Goal: Transaction & Acquisition: Purchase product/service

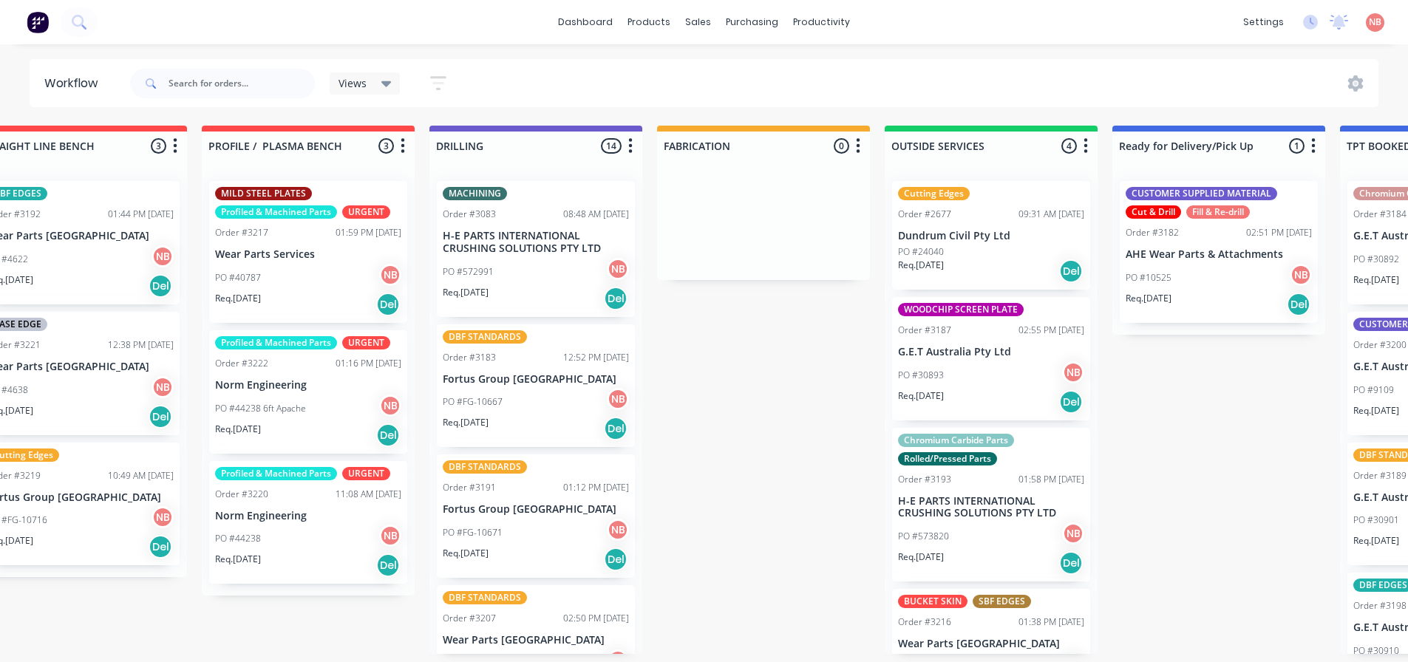
scroll to position [0, 1057]
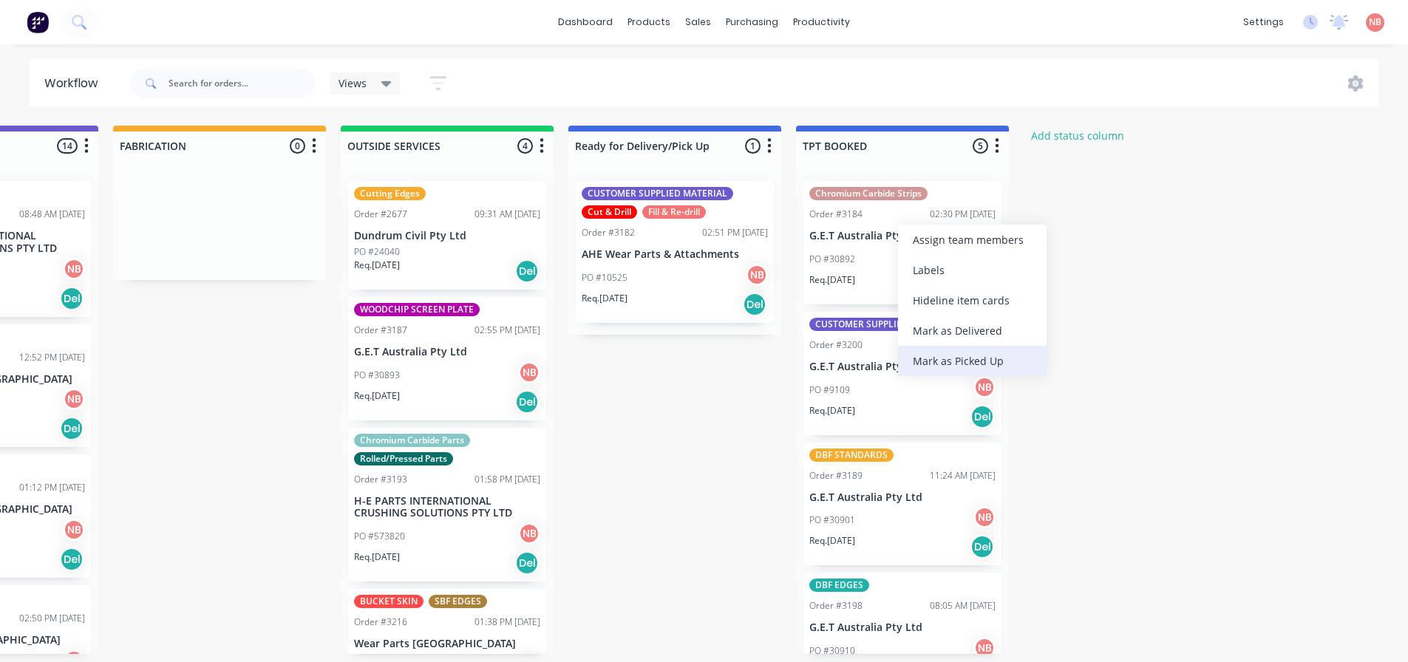
click at [927, 361] on div "Mark as Picked Up" at bounding box center [972, 361] width 149 height 30
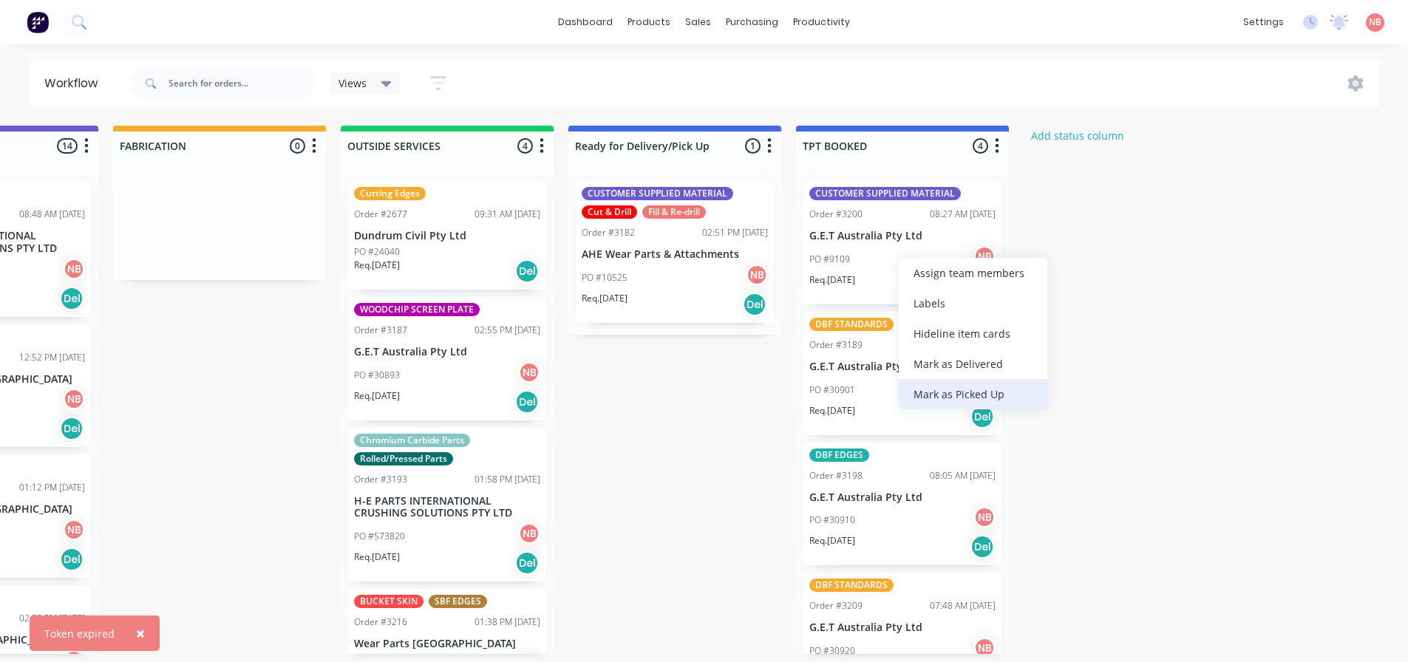
click at [932, 389] on div "Mark as Picked Up" at bounding box center [973, 394] width 149 height 30
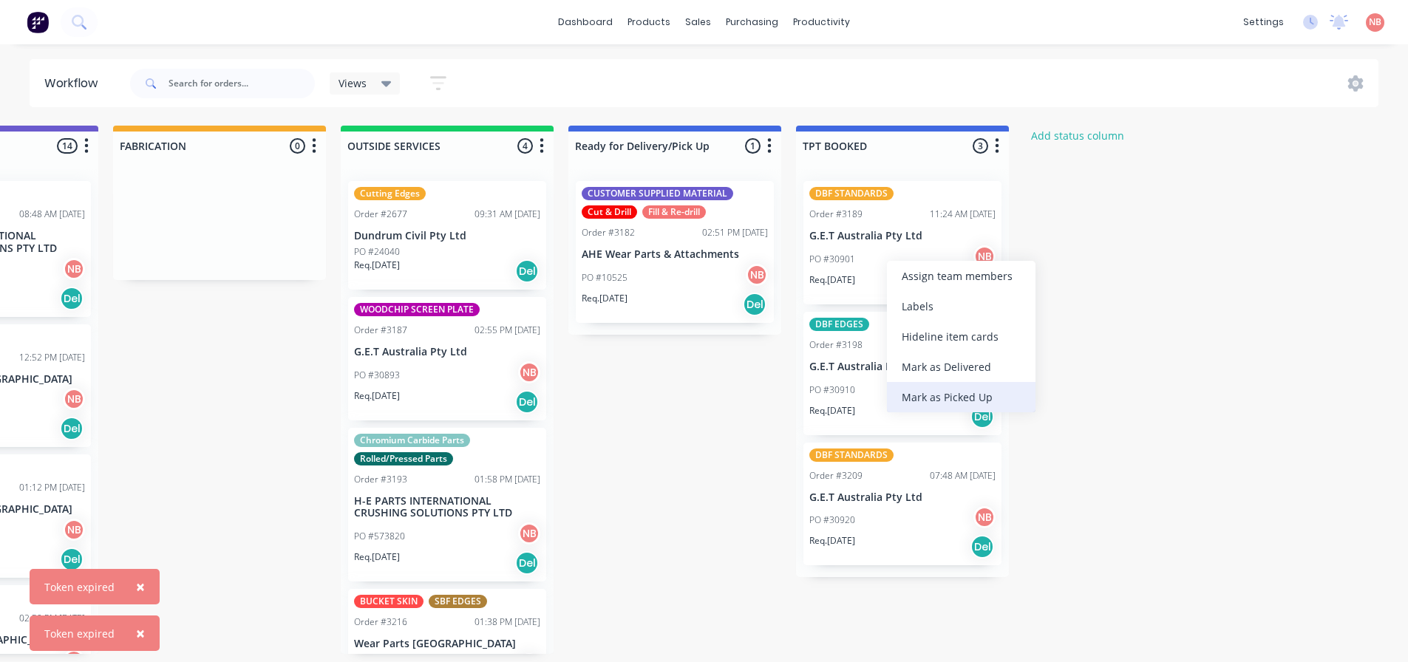
click at [926, 392] on div "Mark as Picked Up" at bounding box center [961, 397] width 149 height 30
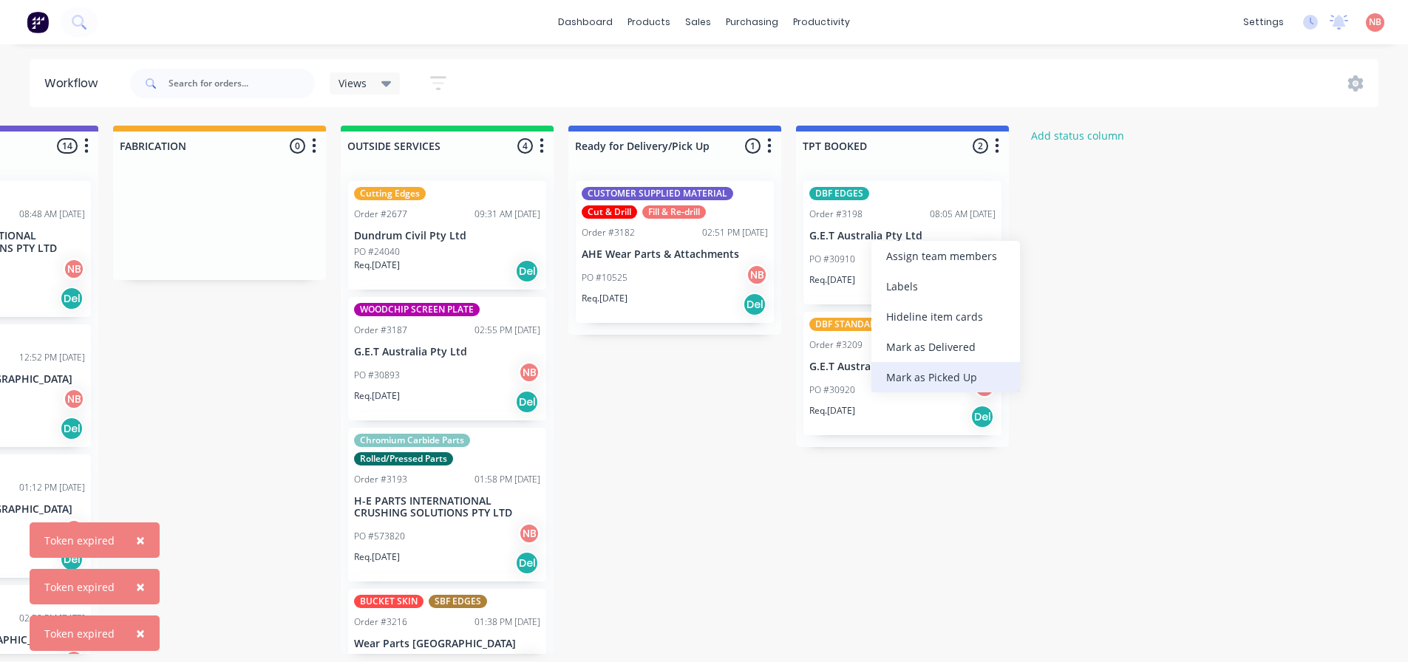
click at [896, 378] on div "Mark as Picked Up" at bounding box center [945, 377] width 149 height 30
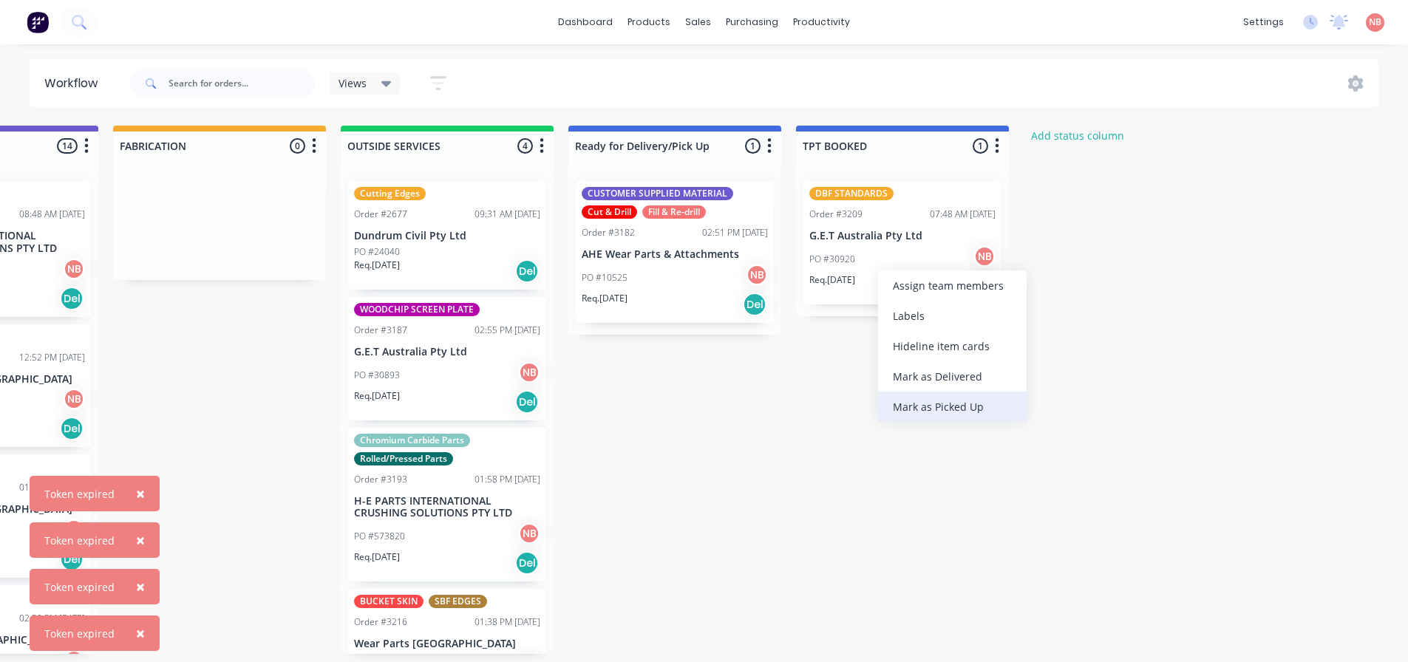
click at [909, 407] on div "Mark as Picked Up" at bounding box center [952, 407] width 149 height 30
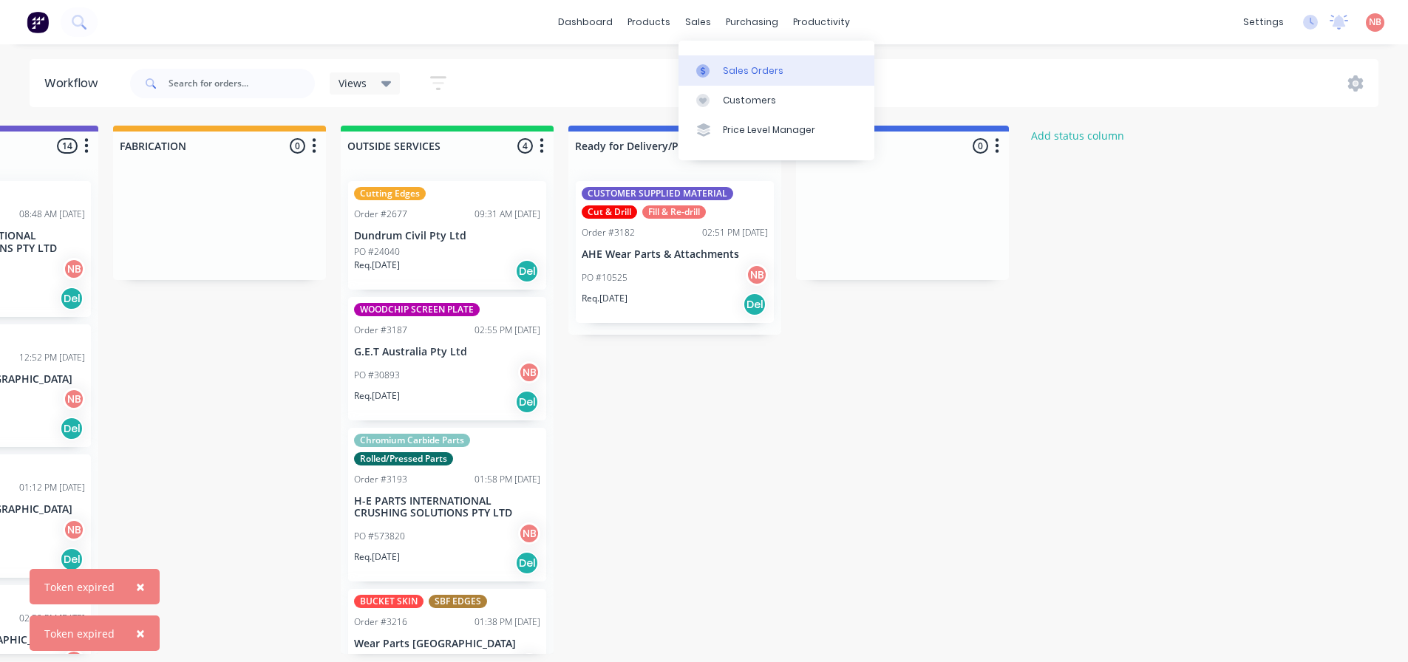
click at [715, 75] on div at bounding box center [707, 70] width 22 height 13
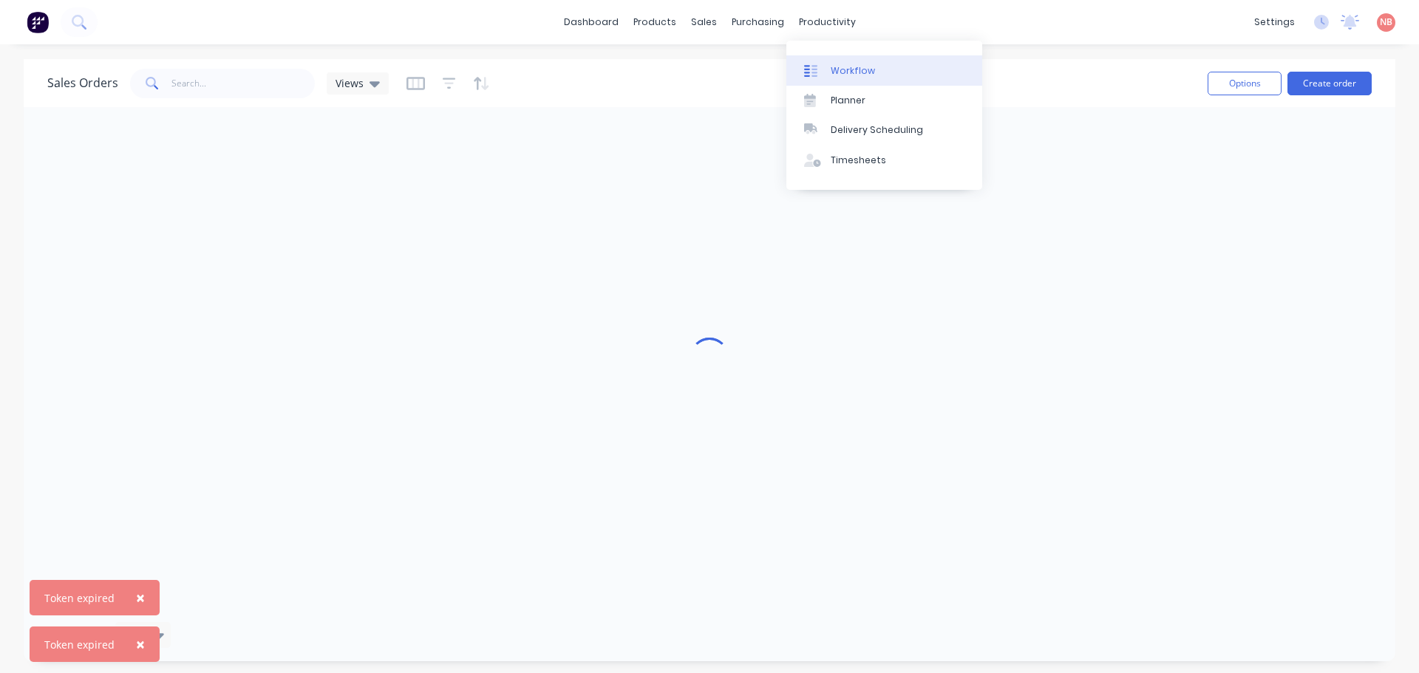
click at [840, 64] on div "Workflow" at bounding box center [853, 70] width 44 height 13
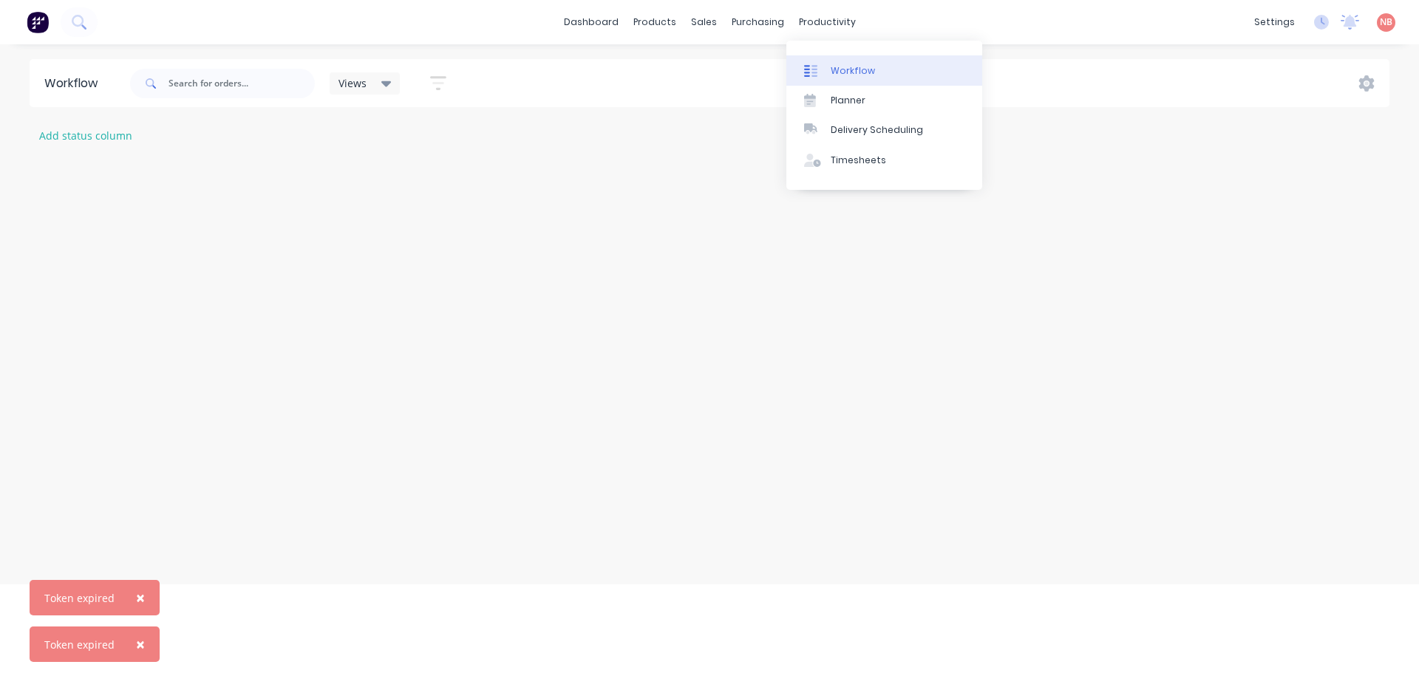
click at [822, 66] on div at bounding box center [815, 70] width 22 height 13
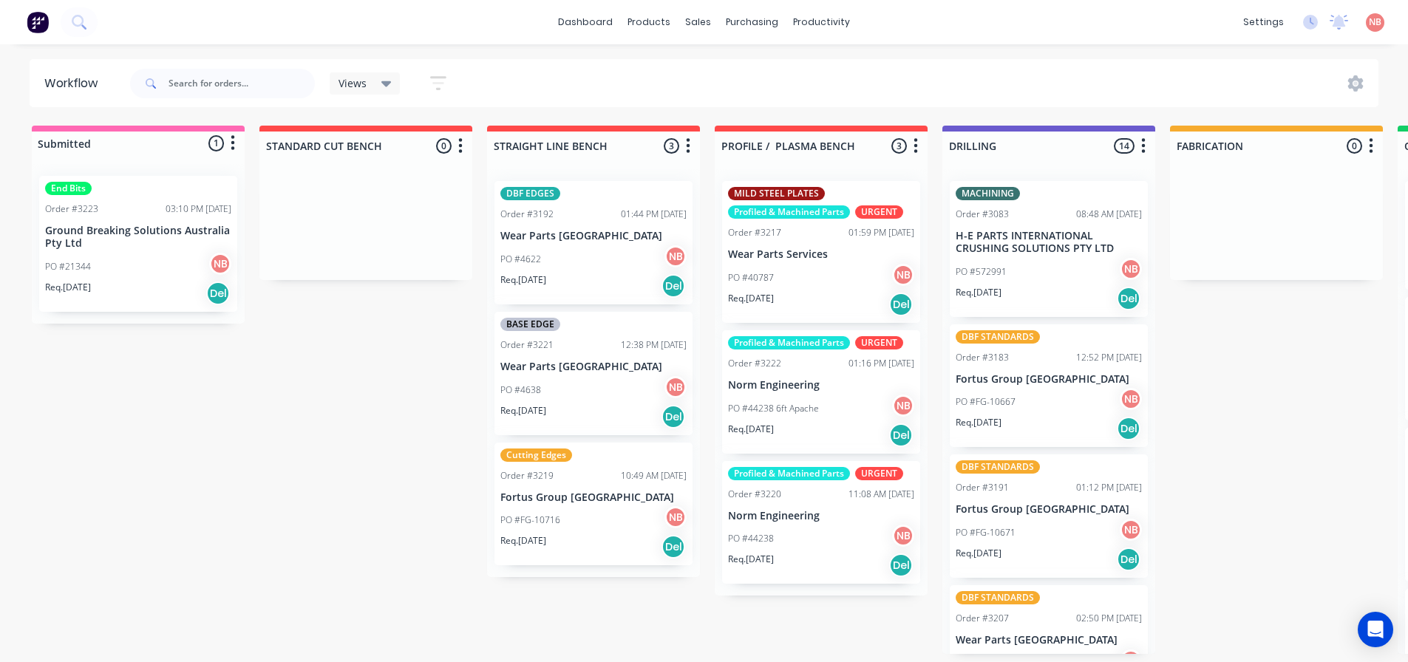
scroll to position [3, 0]
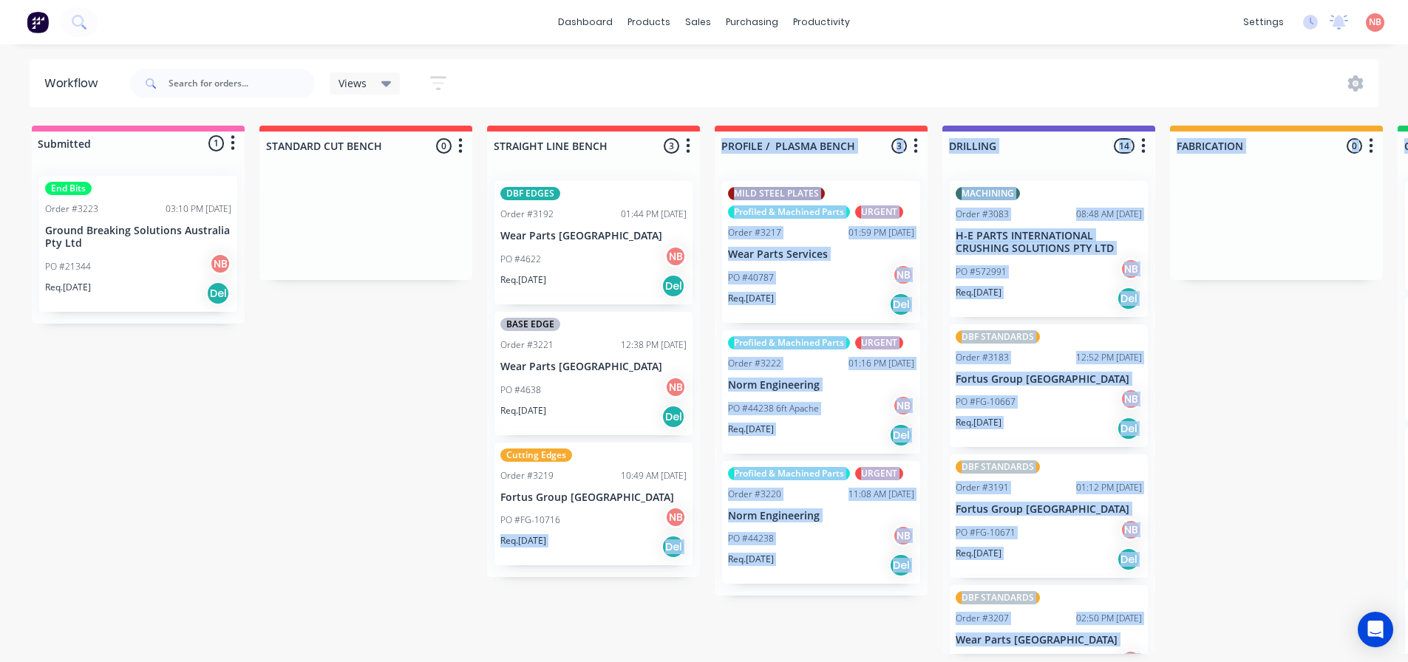
drag, startPoint x: 342, startPoint y: 661, endPoint x: 423, endPoint y: 687, distance: 84.6
click at [423, 573] on html "dashboard products sales purchasing productivity dashboard products Product Cat…" at bounding box center [704, 286] width 1408 height 573
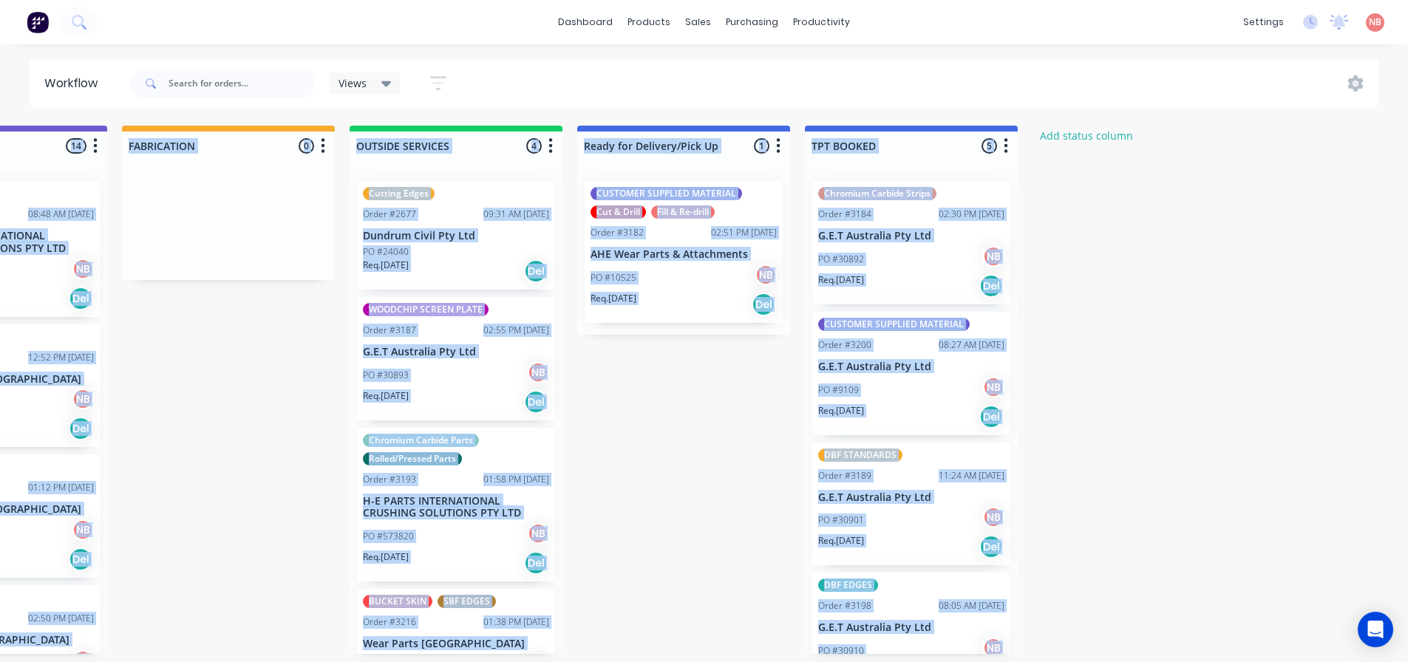
scroll to position [3, 1057]
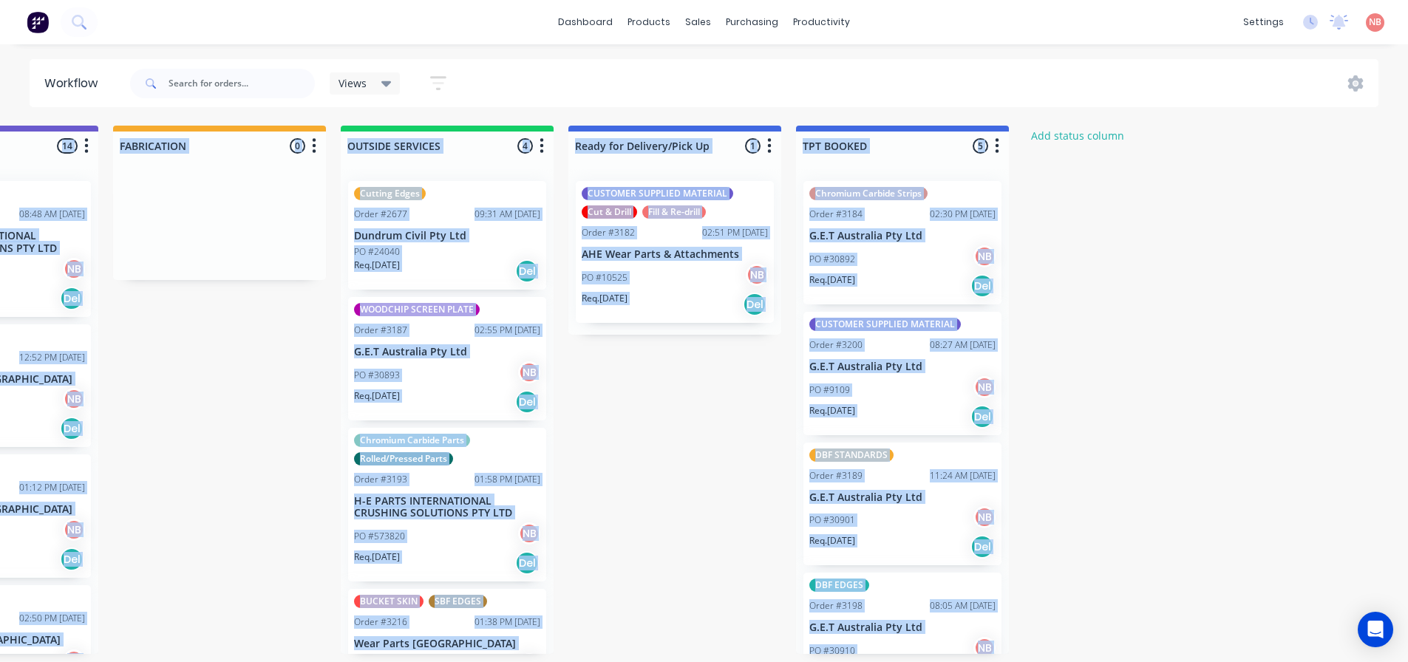
click at [980, 506] on div "NB" at bounding box center [984, 517] width 22 height 22
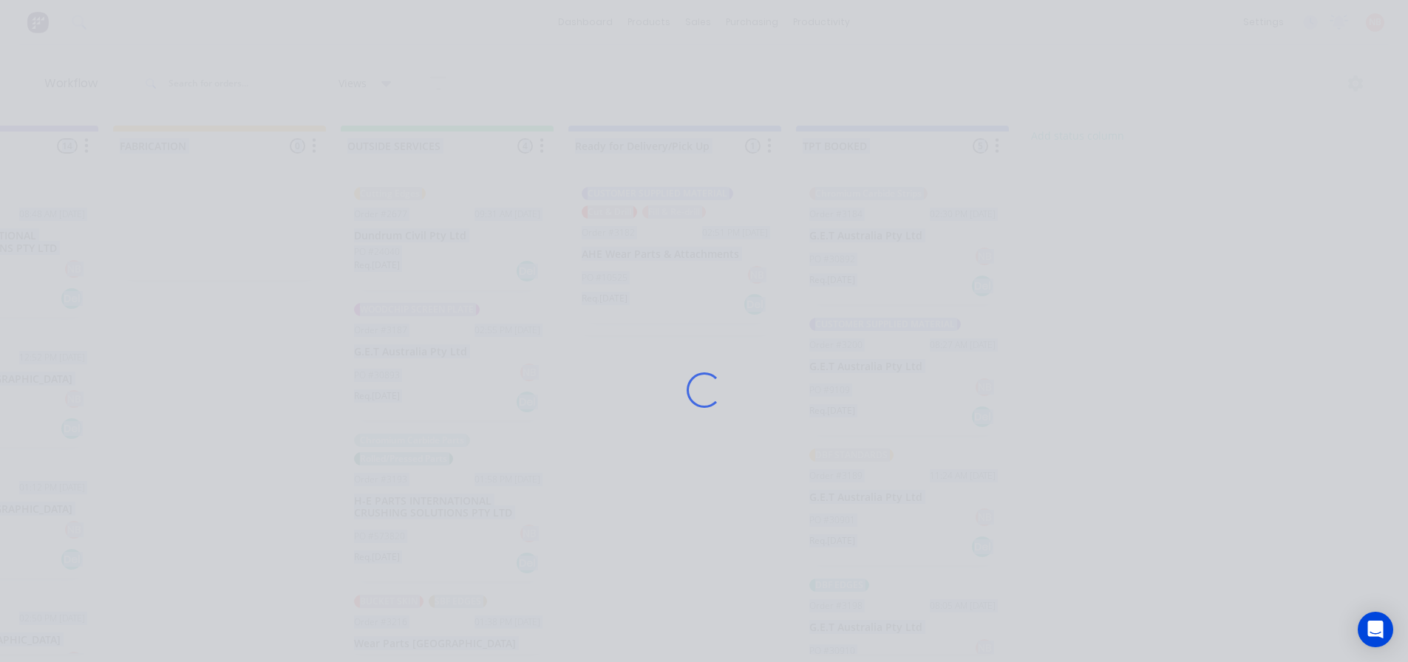
click at [820, 74] on div "Loading..." at bounding box center [704, 390] width 1182 height 662
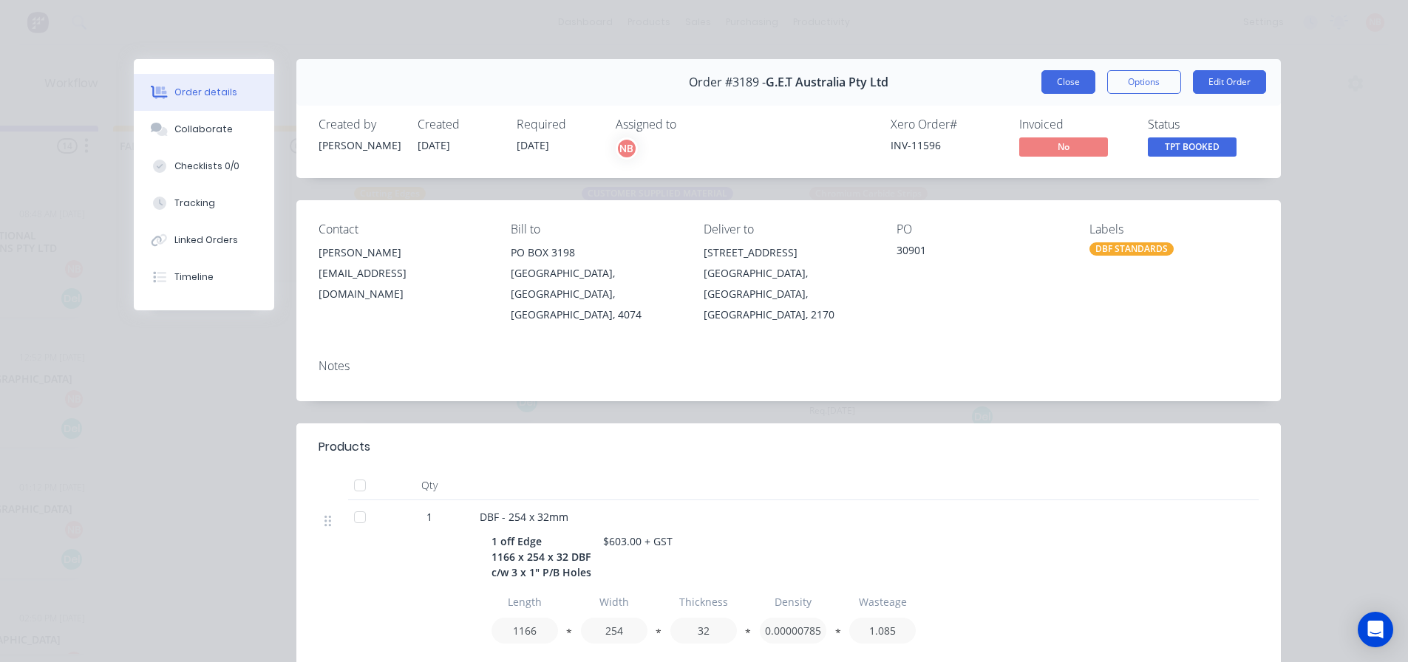
click at [1076, 82] on button "Close" at bounding box center [1068, 82] width 54 height 24
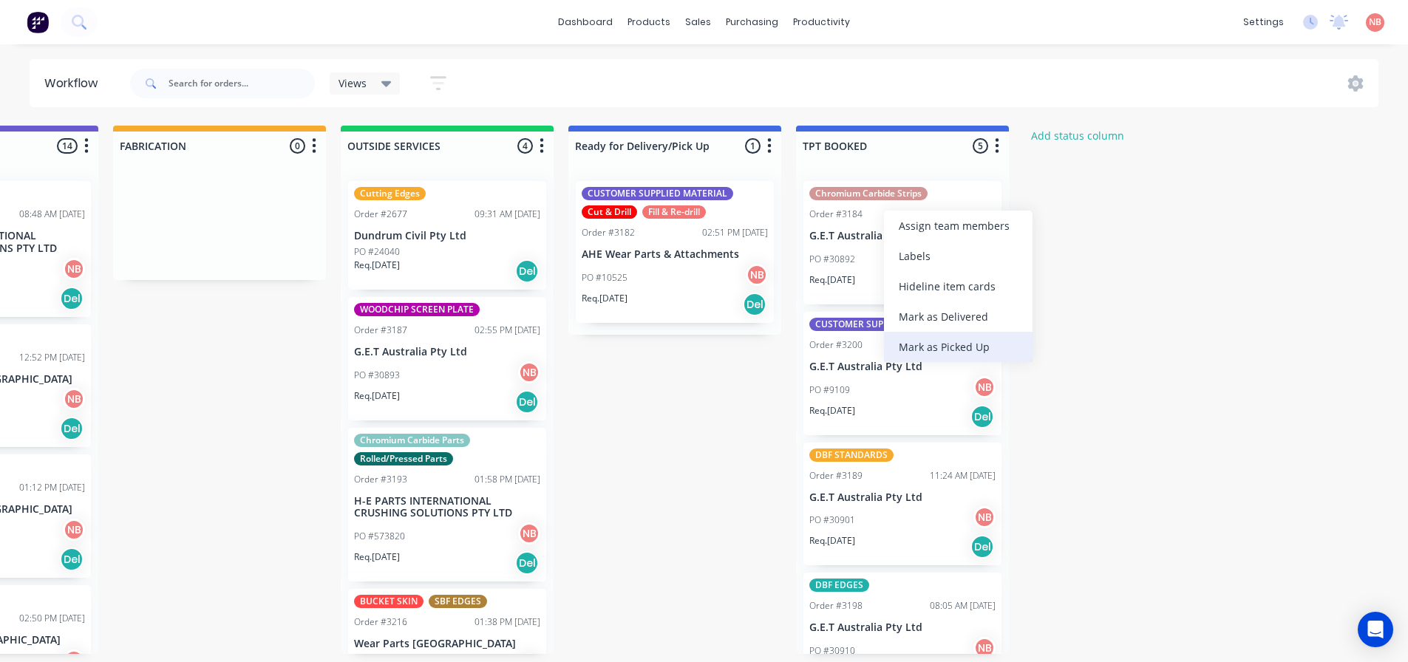
click at [903, 350] on div "Mark as Picked Up" at bounding box center [958, 347] width 149 height 30
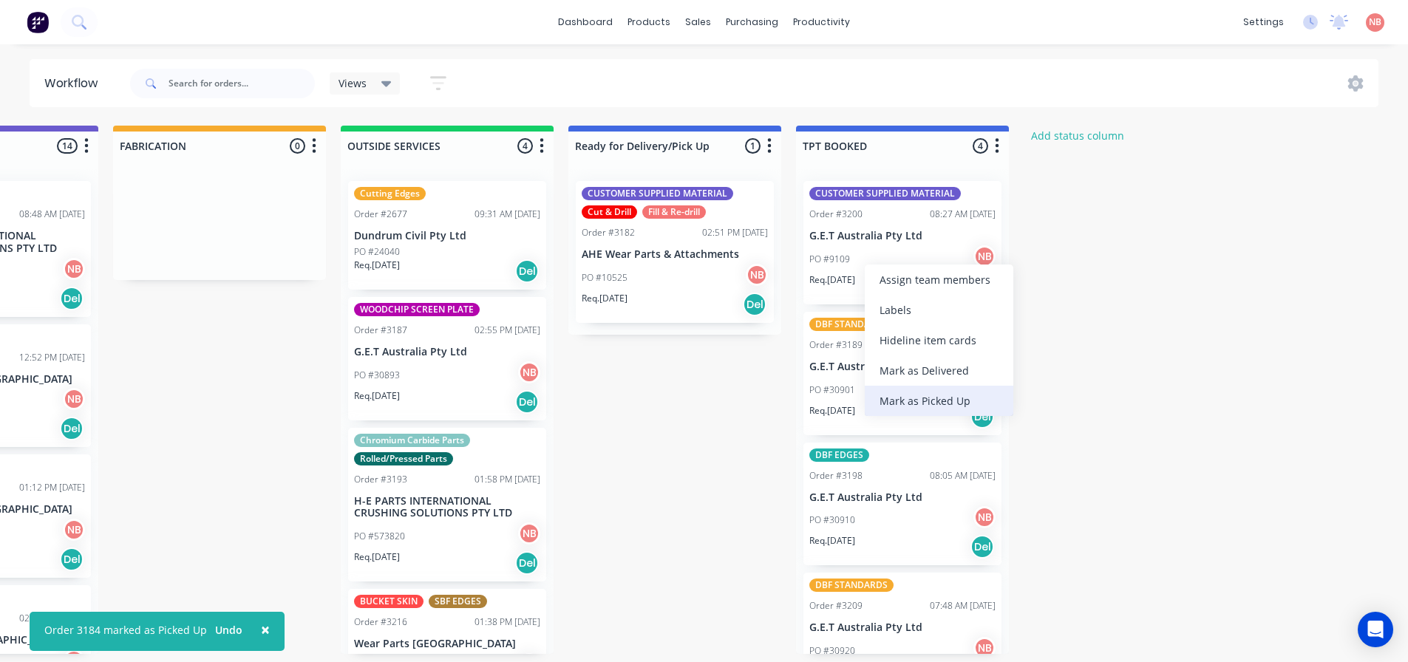
click at [891, 397] on div "Mark as Picked Up" at bounding box center [939, 401] width 149 height 30
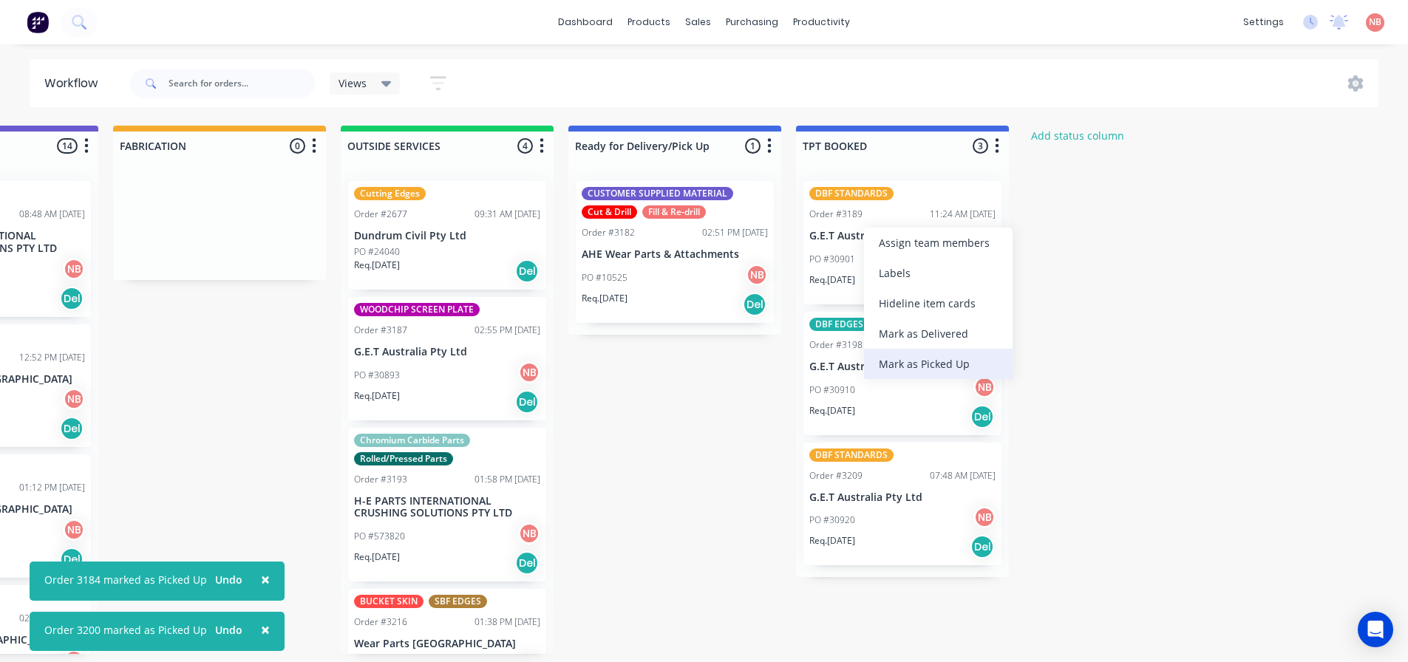
click at [914, 371] on div "Mark as Picked Up" at bounding box center [938, 364] width 149 height 30
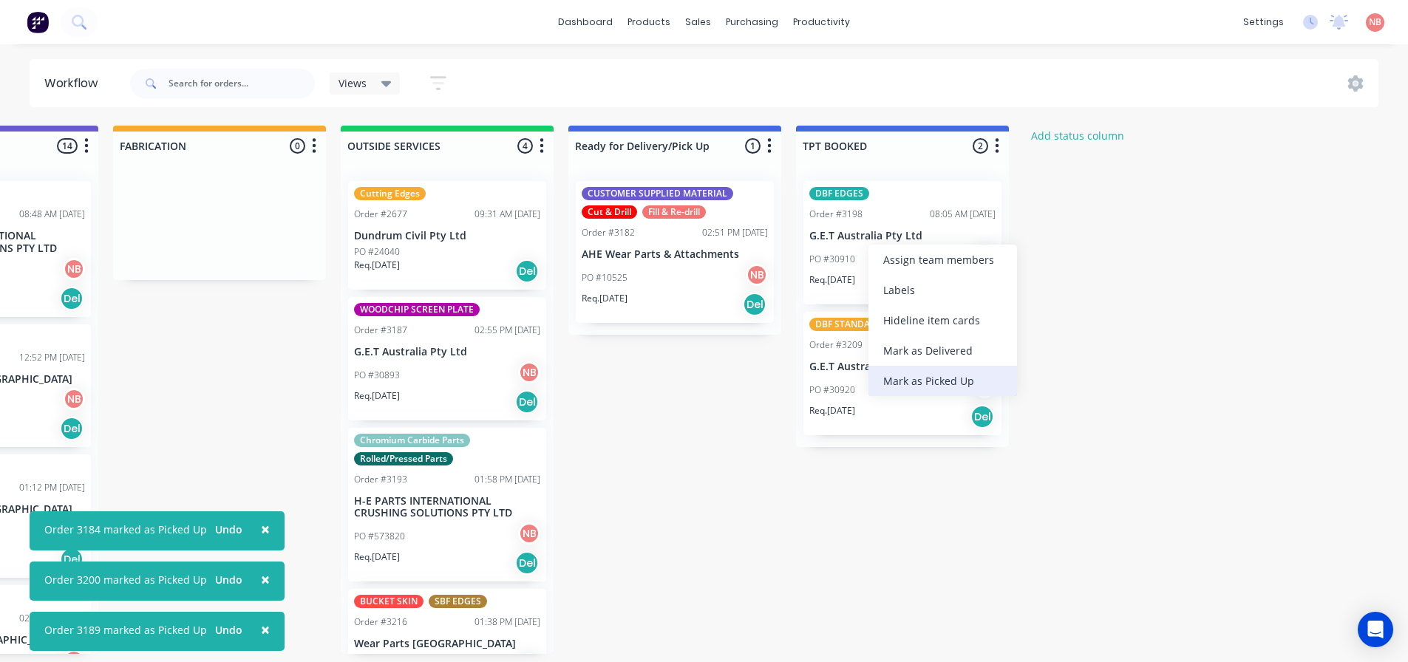
click at [882, 381] on div "Mark as Picked Up" at bounding box center [942, 381] width 149 height 30
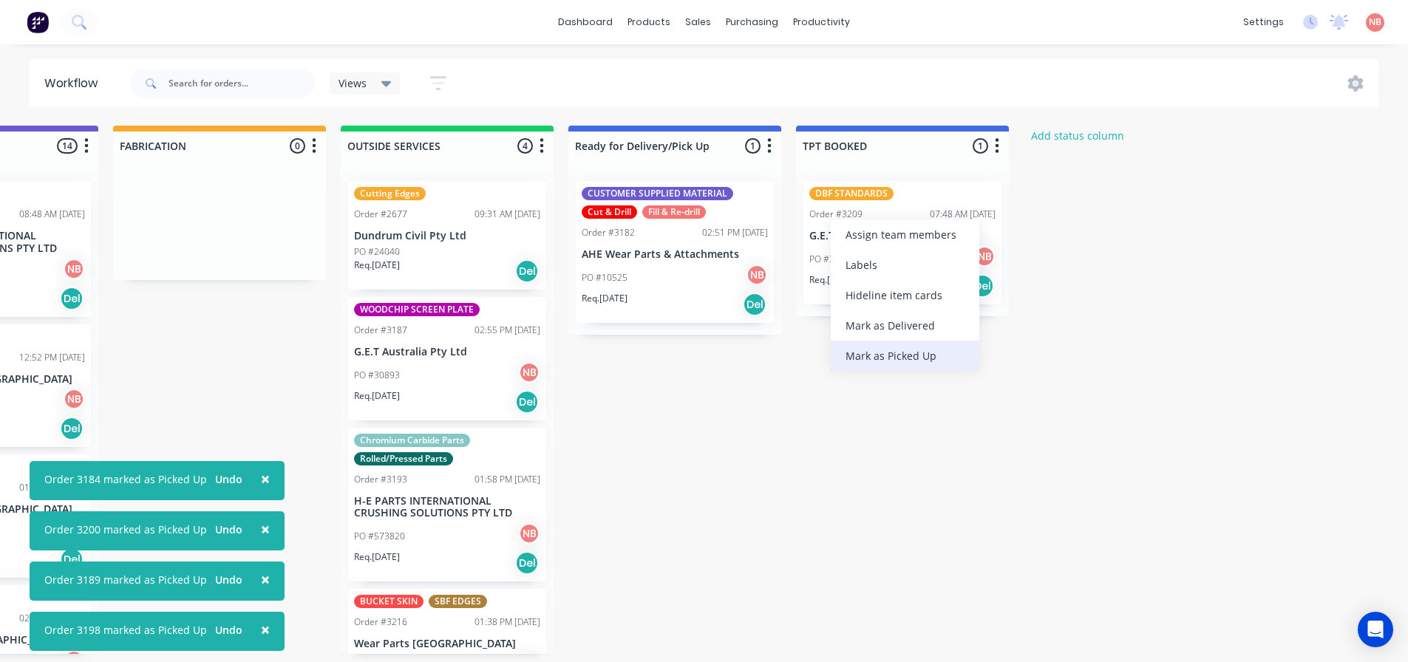
click at [892, 353] on div "Mark as Picked Up" at bounding box center [905, 356] width 149 height 30
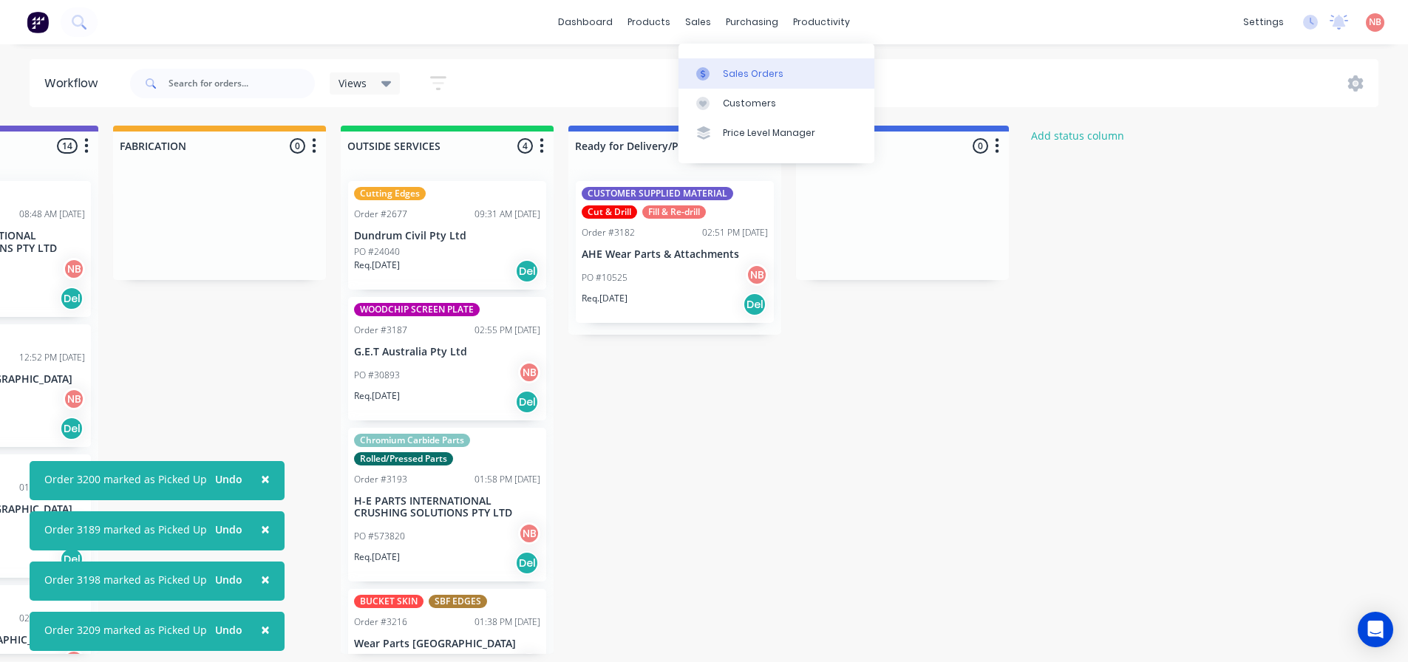
click at [721, 74] on link "Sales Orders" at bounding box center [776, 73] width 196 height 30
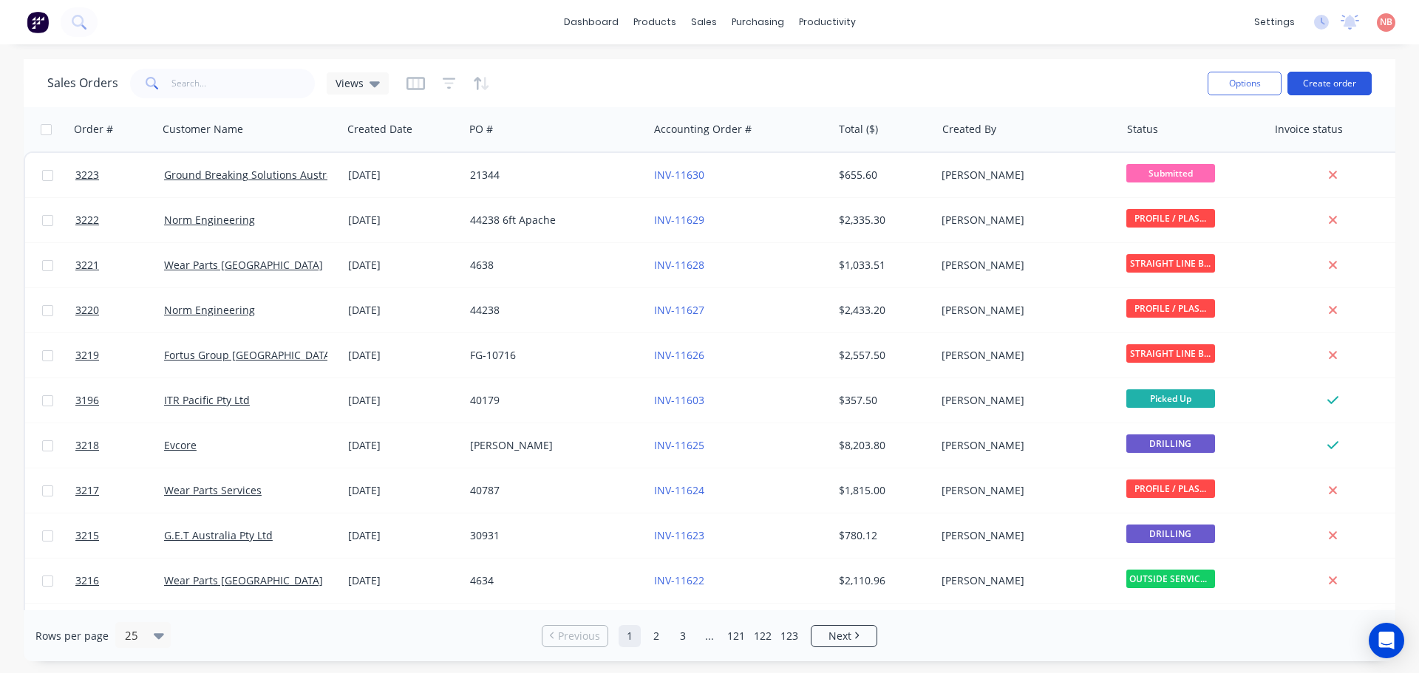
click at [1306, 78] on button "Create order" at bounding box center [1329, 84] width 84 height 24
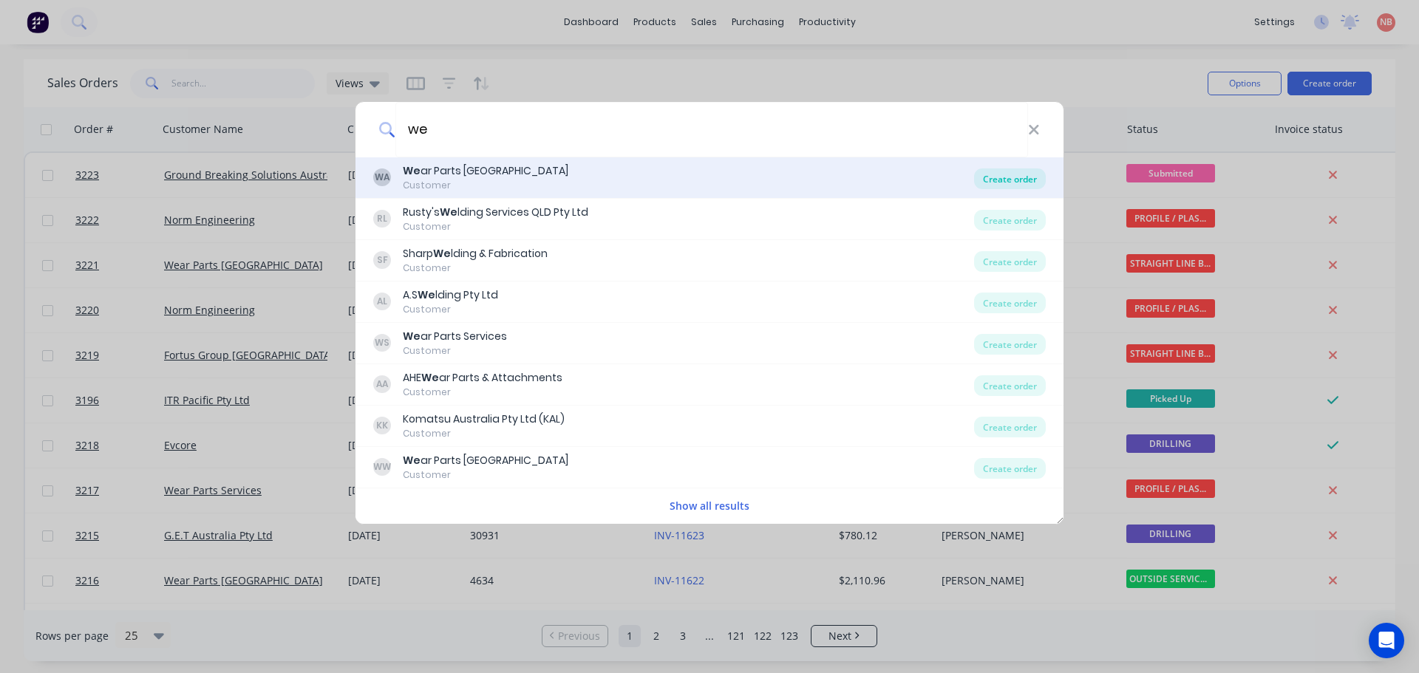
type input "we"
click at [988, 174] on div "Create order" at bounding box center [1010, 178] width 72 height 21
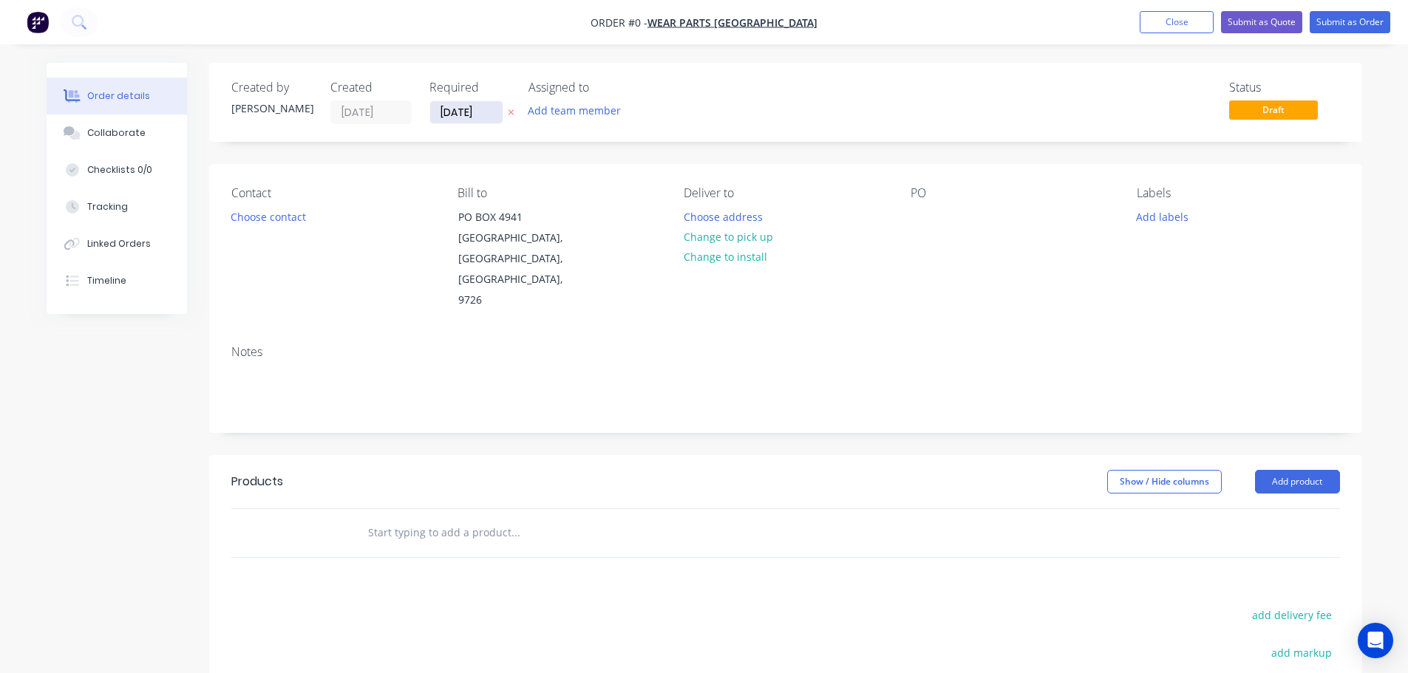
click at [475, 116] on input "[DATE]" at bounding box center [466, 112] width 72 height 22
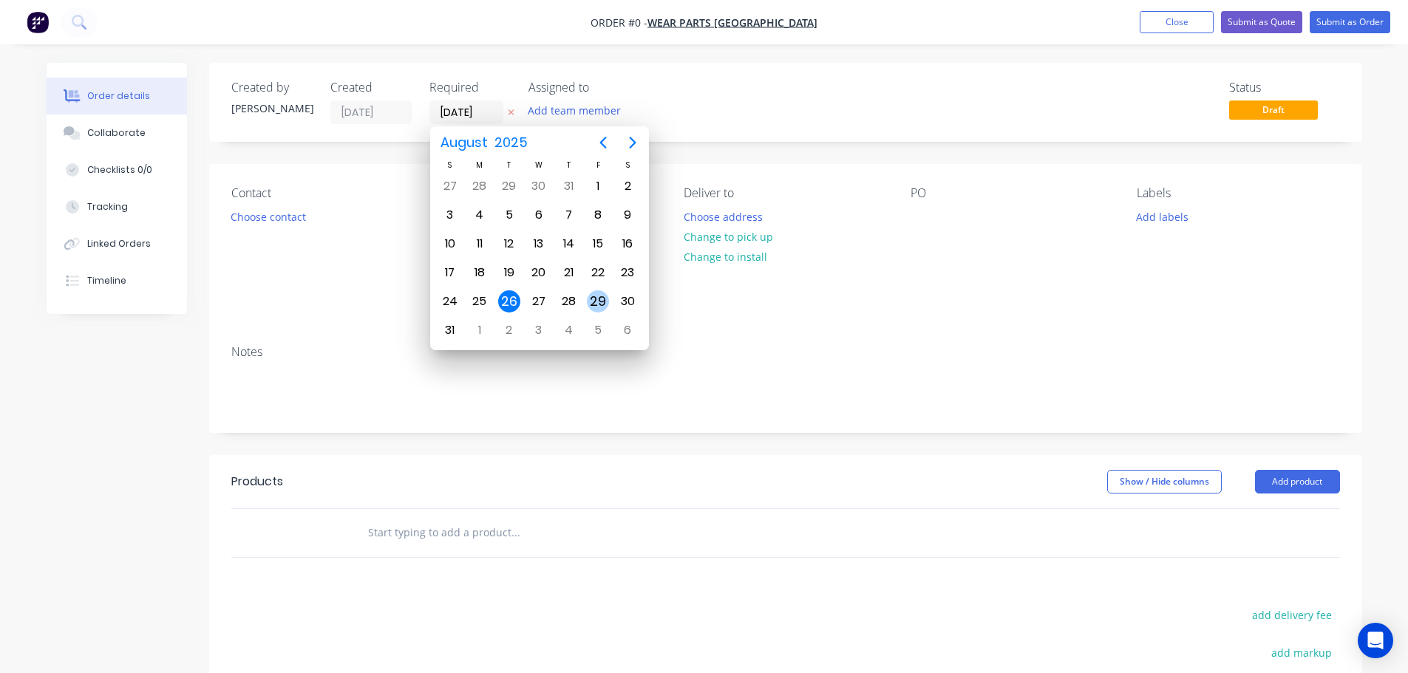
click at [592, 299] on div "29" at bounding box center [598, 301] width 22 height 22
type input "[DATE]"
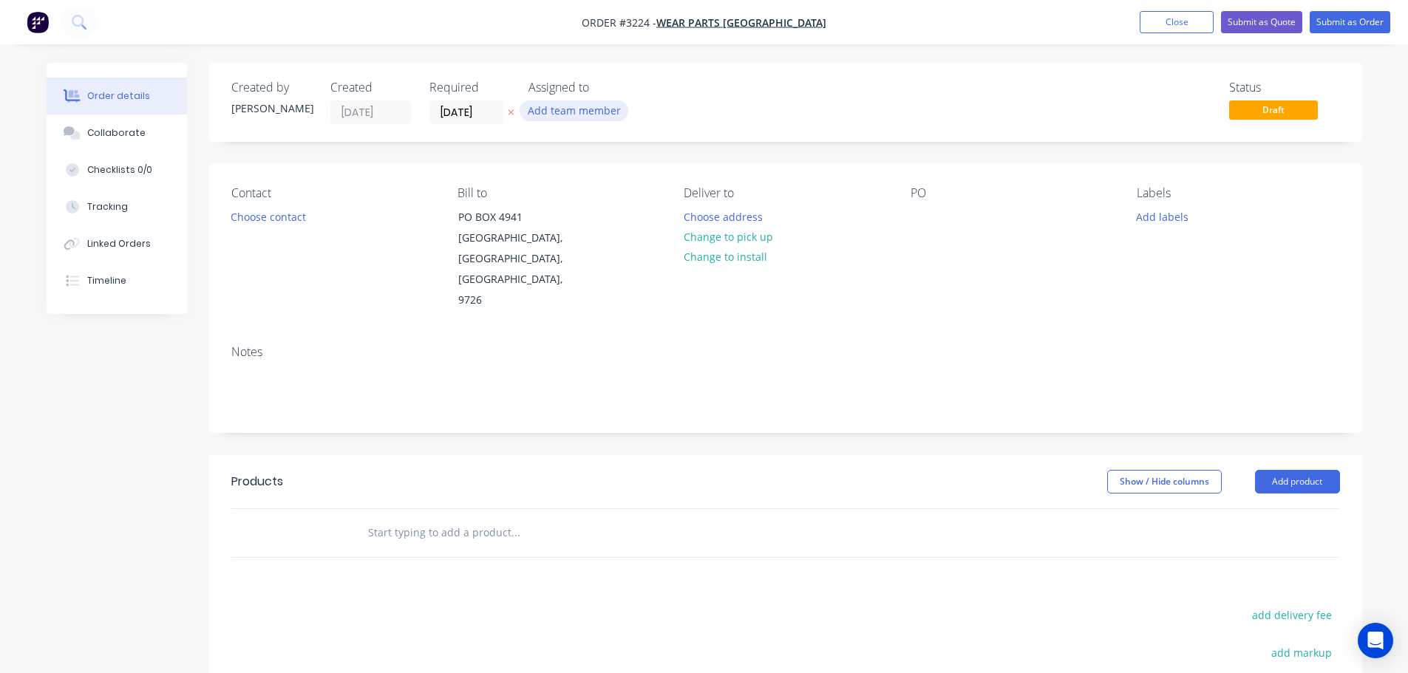
click at [554, 113] on button "Add team member" at bounding box center [574, 111] width 109 height 20
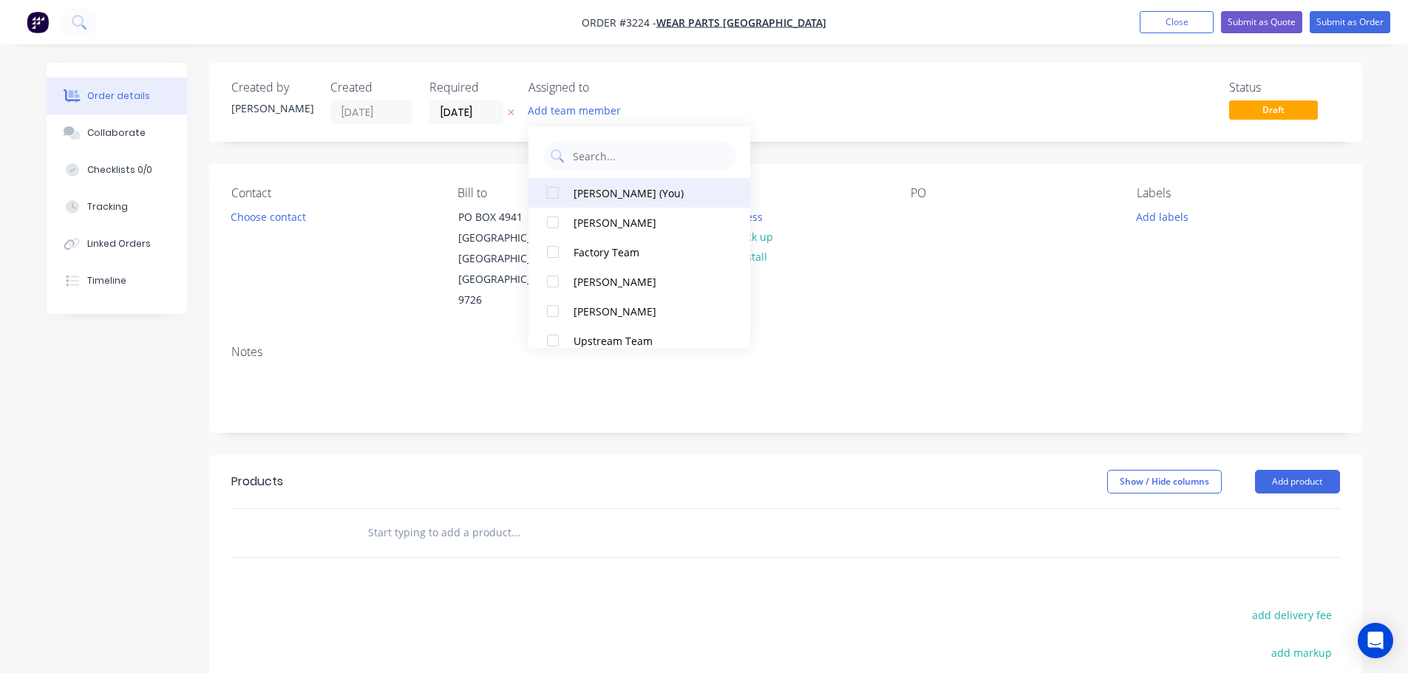
click at [571, 196] on button "[PERSON_NAME] (You)" at bounding box center [639, 193] width 222 height 30
click at [243, 219] on button "Choose contact" at bounding box center [267, 216] width 91 height 20
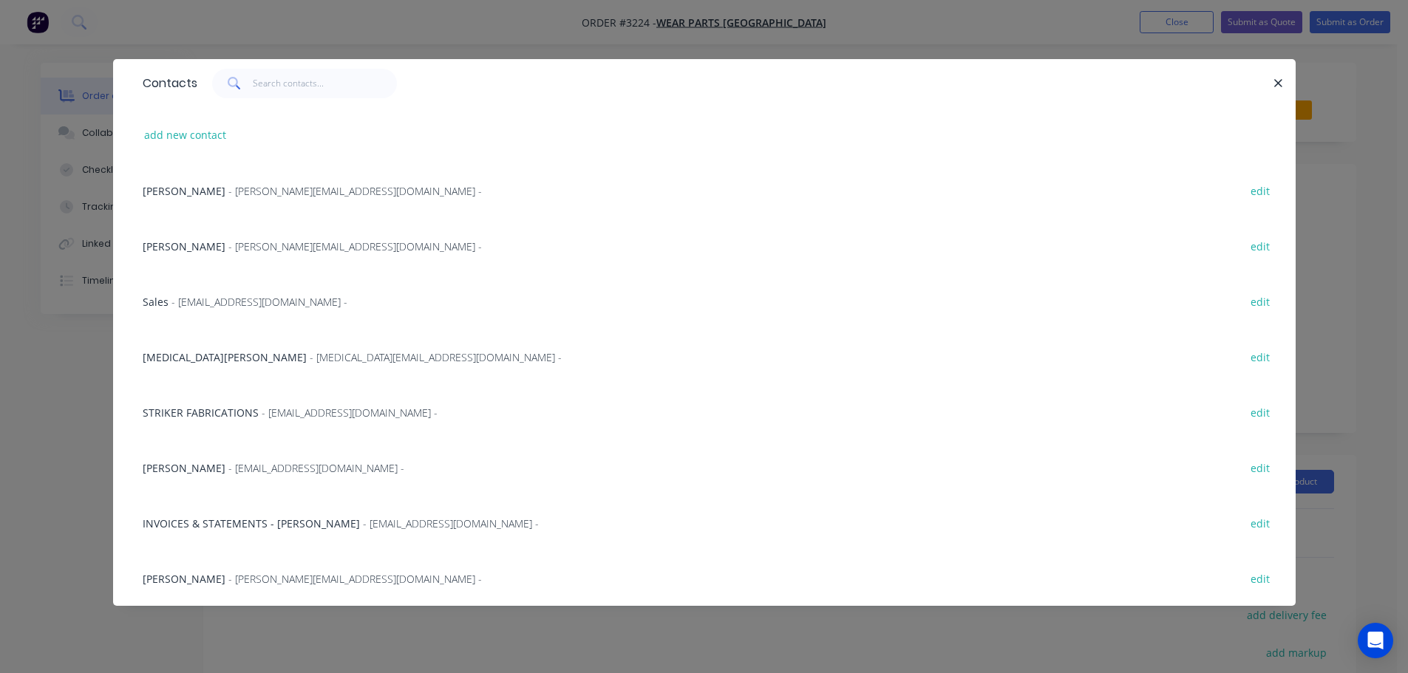
click at [310, 353] on span "- [MEDICAL_DATA][EMAIL_ADDRESS][DOMAIN_NAME] -" at bounding box center [436, 357] width 252 height 14
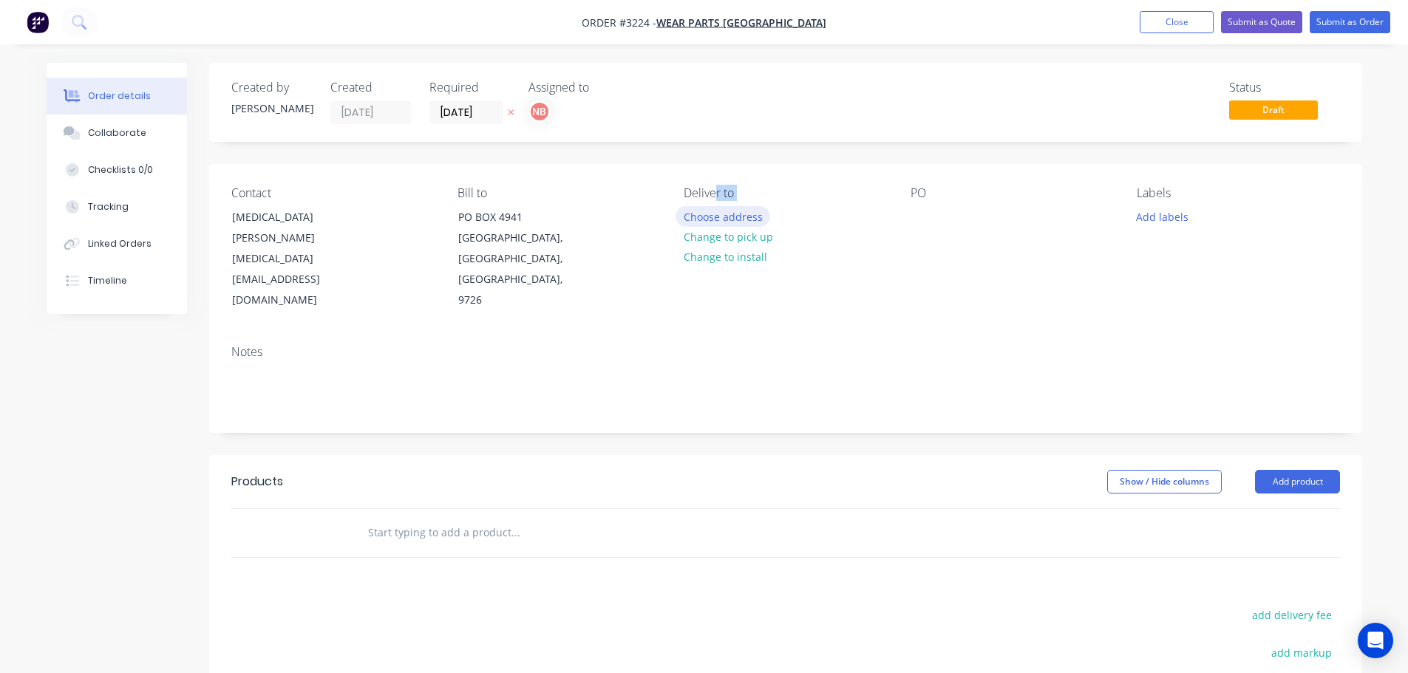
click at [715, 209] on div "Deliver to Choose address Change to pick up Change to install" at bounding box center [785, 248] width 202 height 125
click at [715, 209] on button "Choose address" at bounding box center [722, 216] width 95 height 20
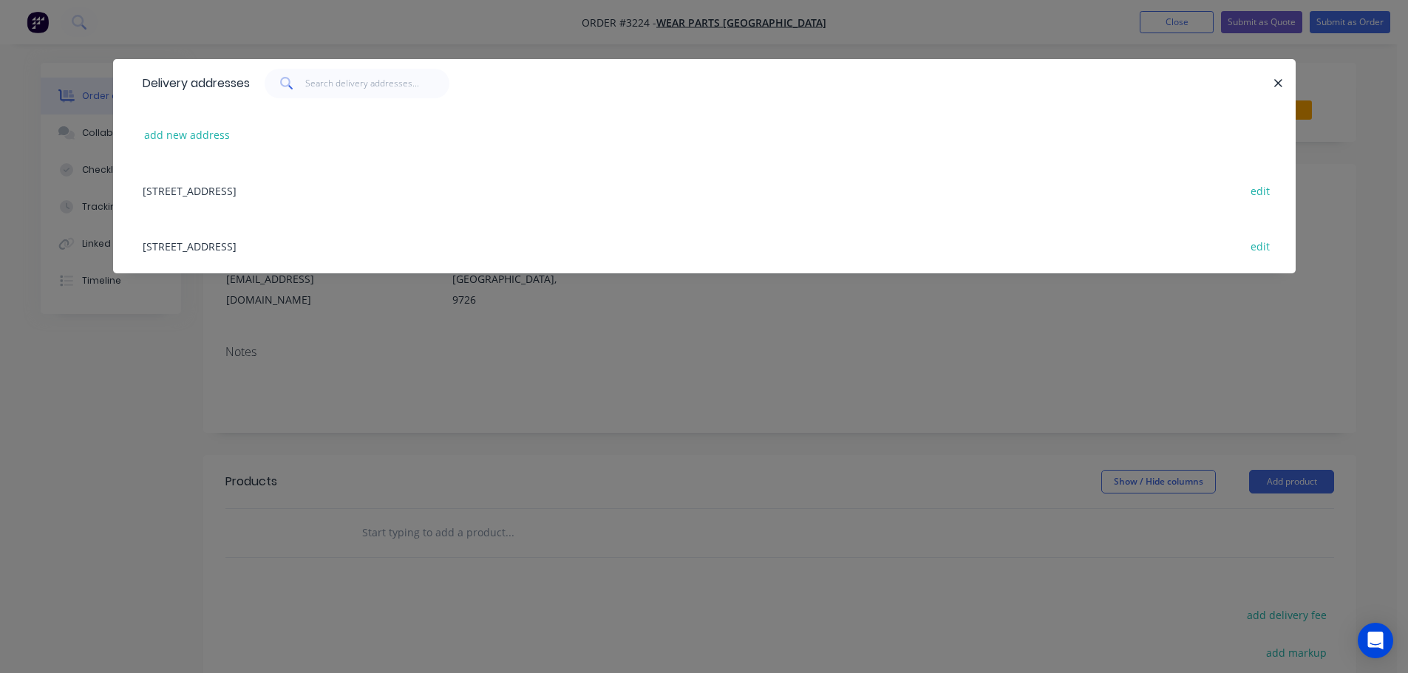
click at [361, 253] on div "[STREET_ADDRESS] edit" at bounding box center [704, 245] width 1138 height 55
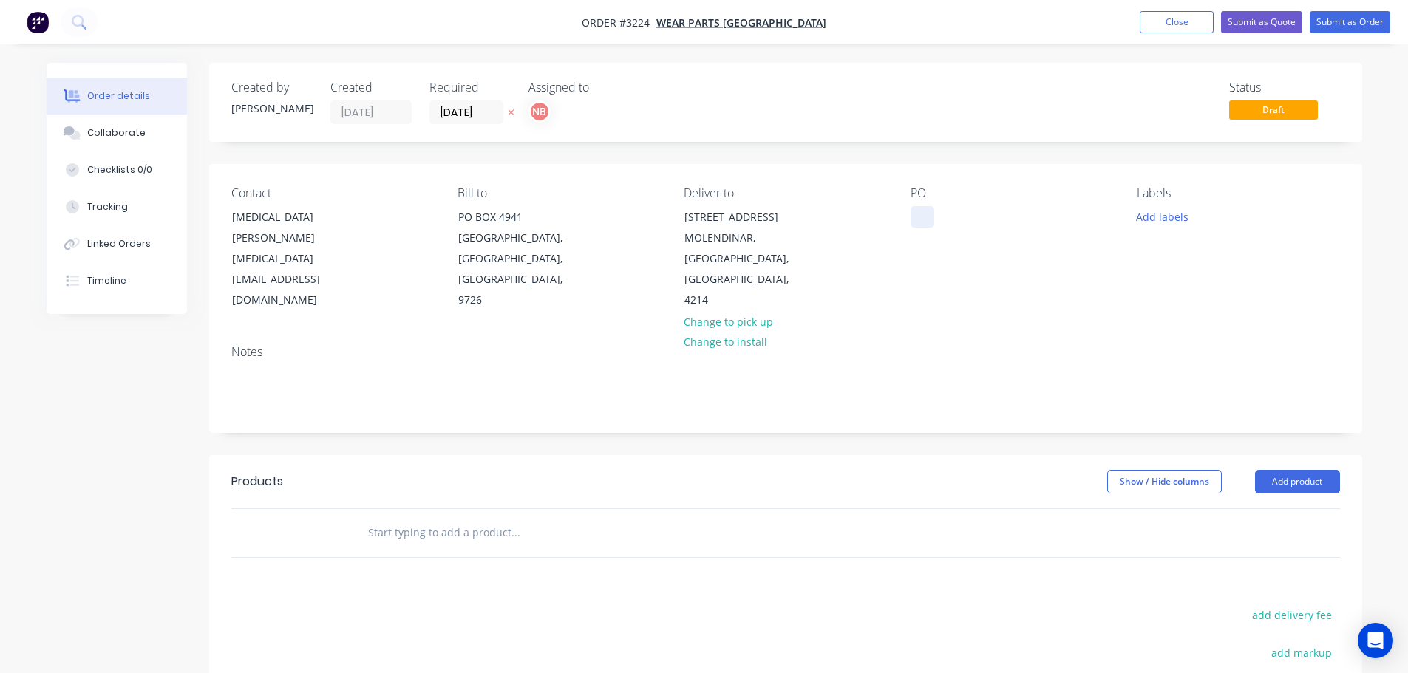
click at [916, 214] on div at bounding box center [922, 216] width 24 height 21
click at [1157, 222] on button "Add labels" at bounding box center [1162, 216] width 68 height 20
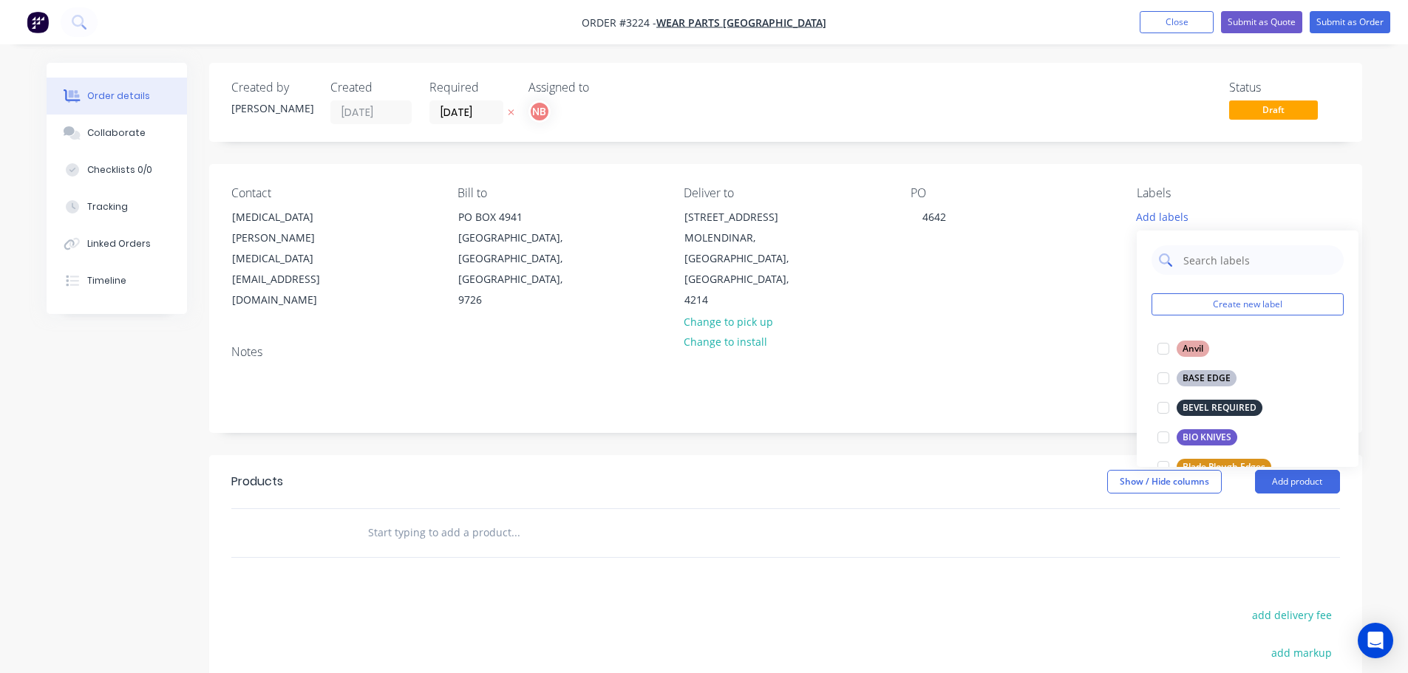
click at [1179, 261] on div at bounding box center [1247, 260] width 192 height 30
click at [1192, 263] on input "text" at bounding box center [1259, 260] width 154 height 30
type input "heel"
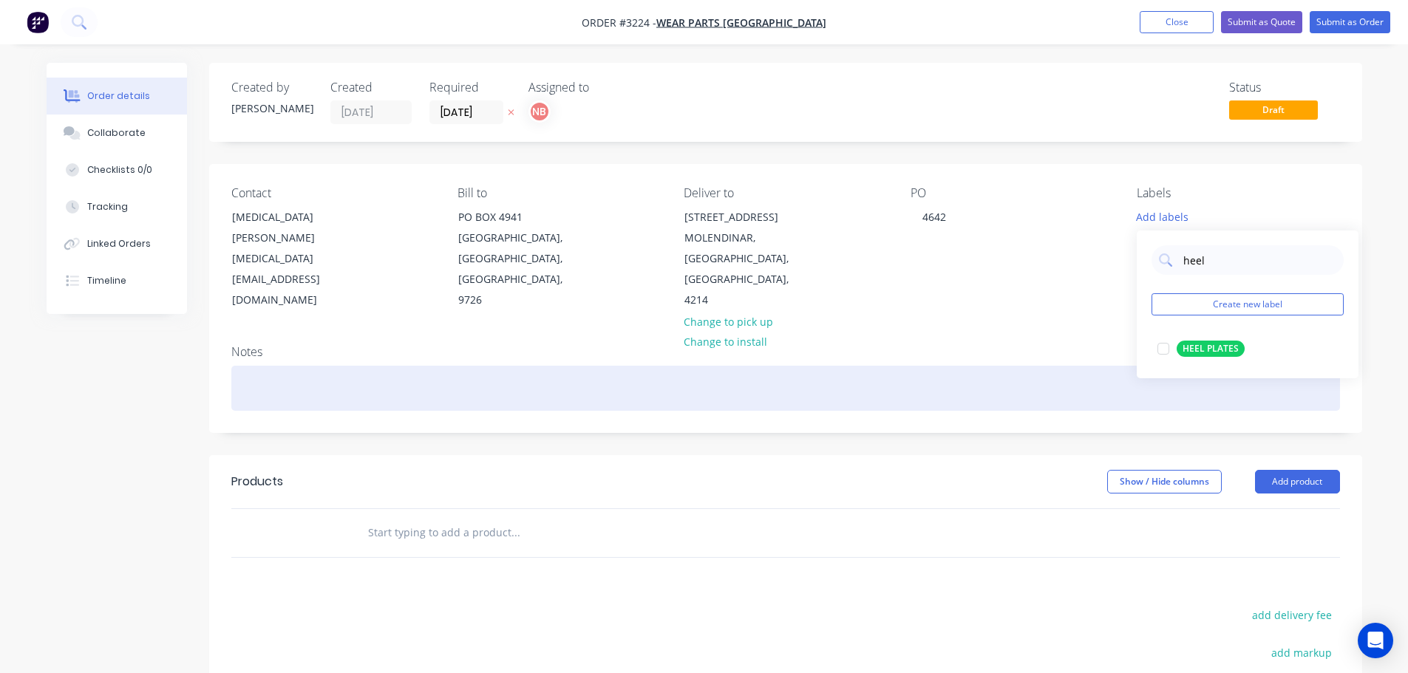
drag, startPoint x: 1191, startPoint y: 346, endPoint x: 1234, endPoint y: 395, distance: 66.0
click at [1191, 346] on div "HEEL PLATES" at bounding box center [1211, 349] width 68 height 16
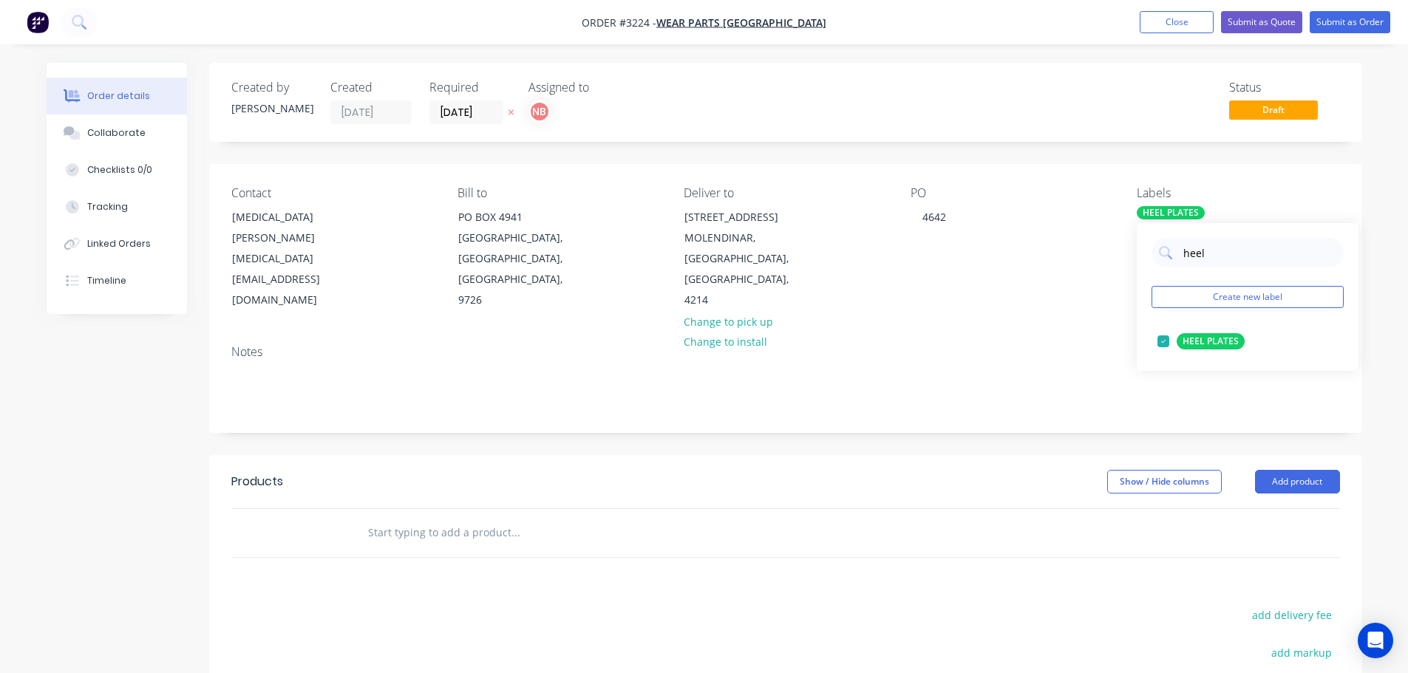
click at [1283, 496] on header "Products Show / Hide columns Add product" at bounding box center [785, 481] width 1153 height 53
click at [1281, 488] on button "Add product" at bounding box center [1297, 482] width 85 height 24
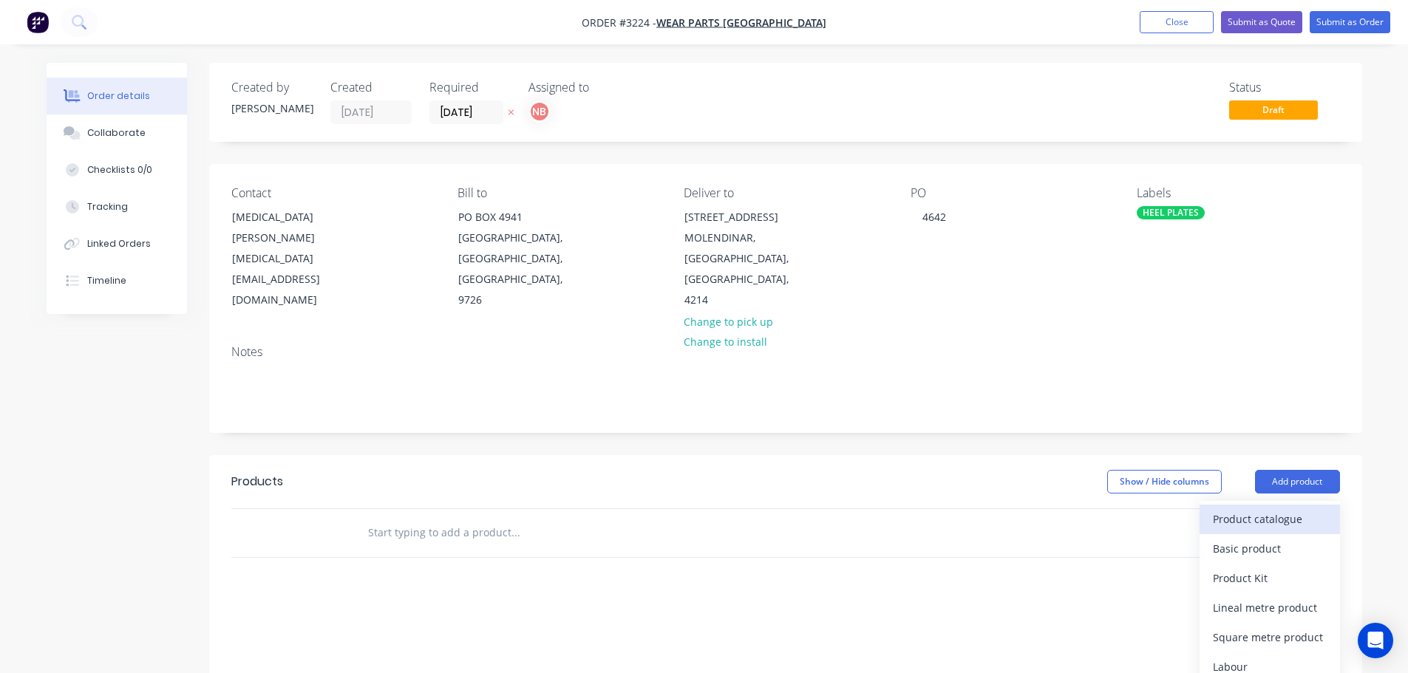
click at [1264, 517] on div "Product catalogue" at bounding box center [1270, 518] width 114 height 21
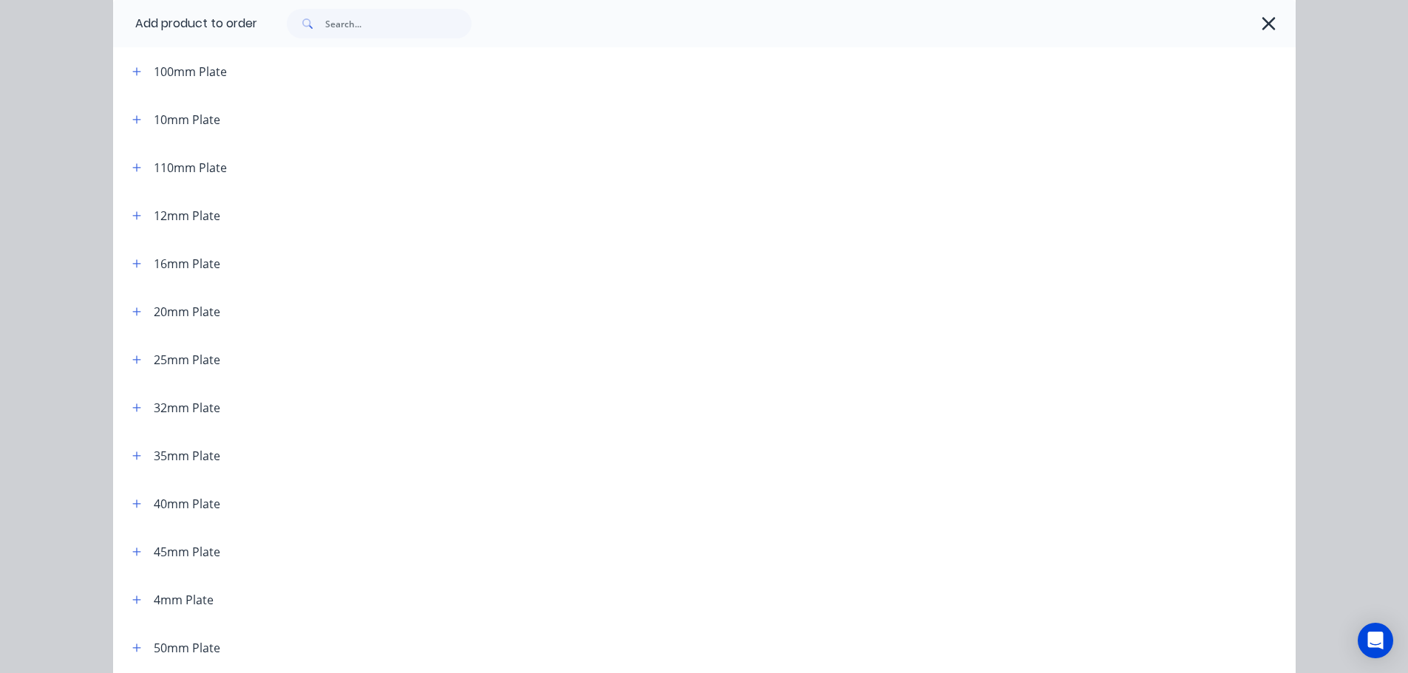
scroll to position [148, 0]
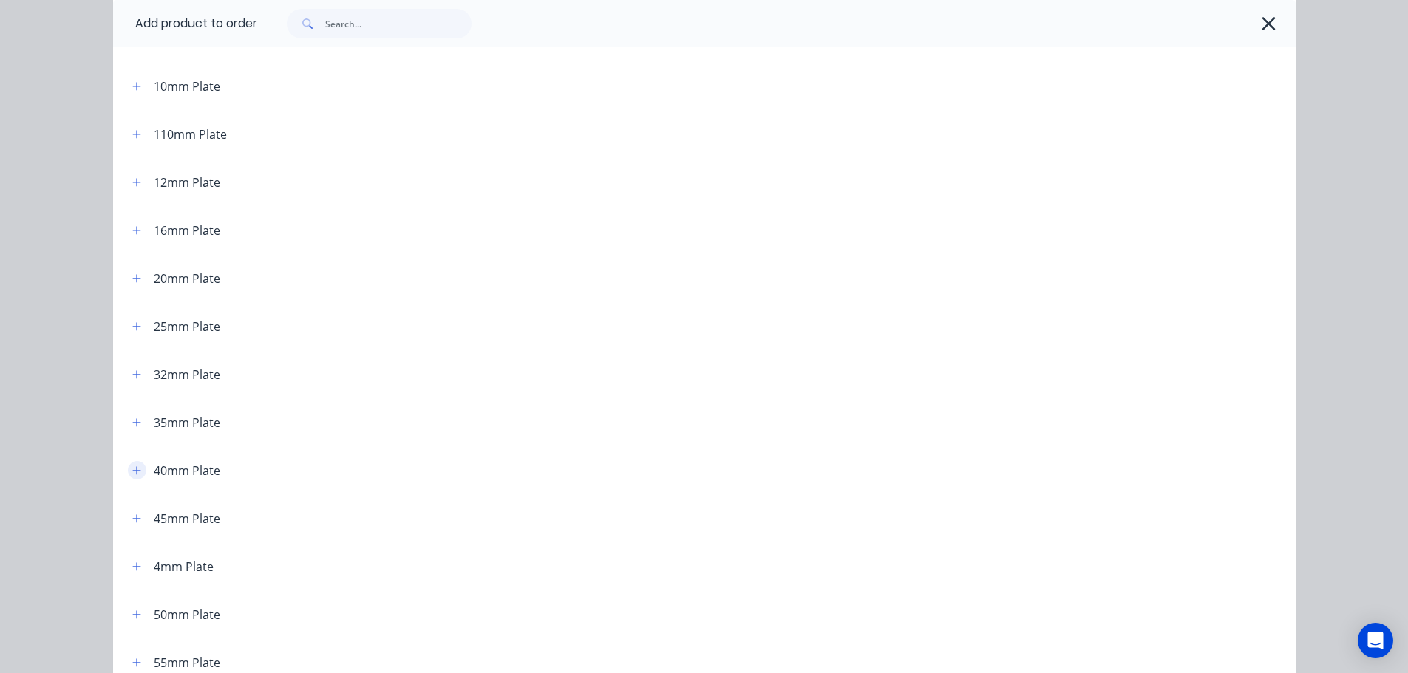
click at [135, 469] on icon "button" at bounding box center [136, 471] width 9 height 10
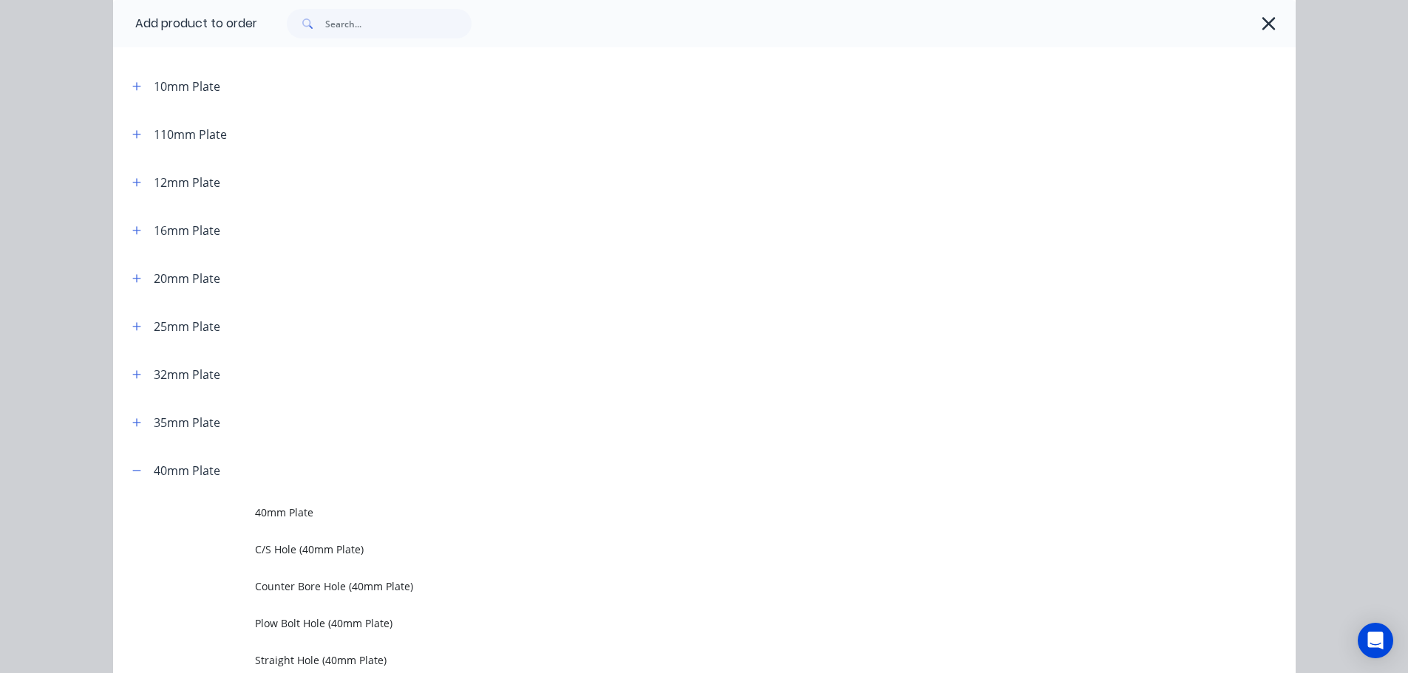
click at [257, 510] on span "40mm Plate" at bounding box center [671, 513] width 832 height 16
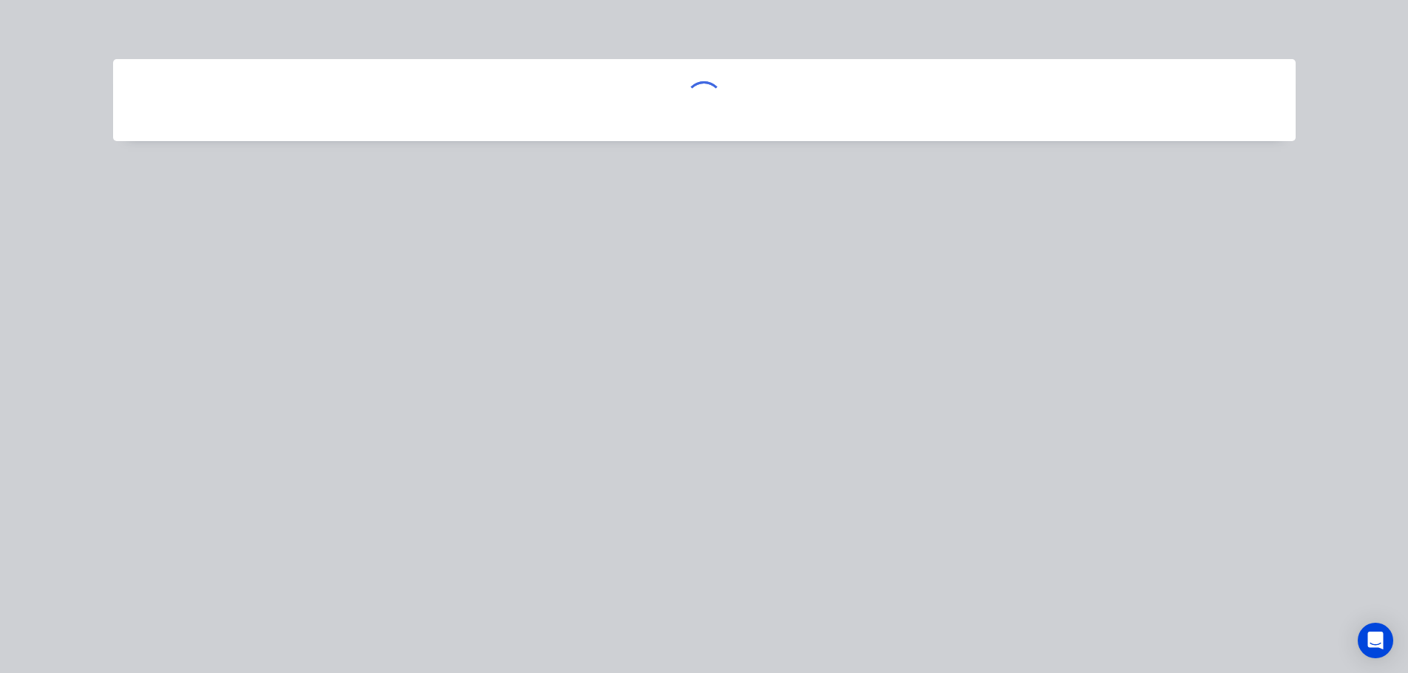
scroll to position [0, 0]
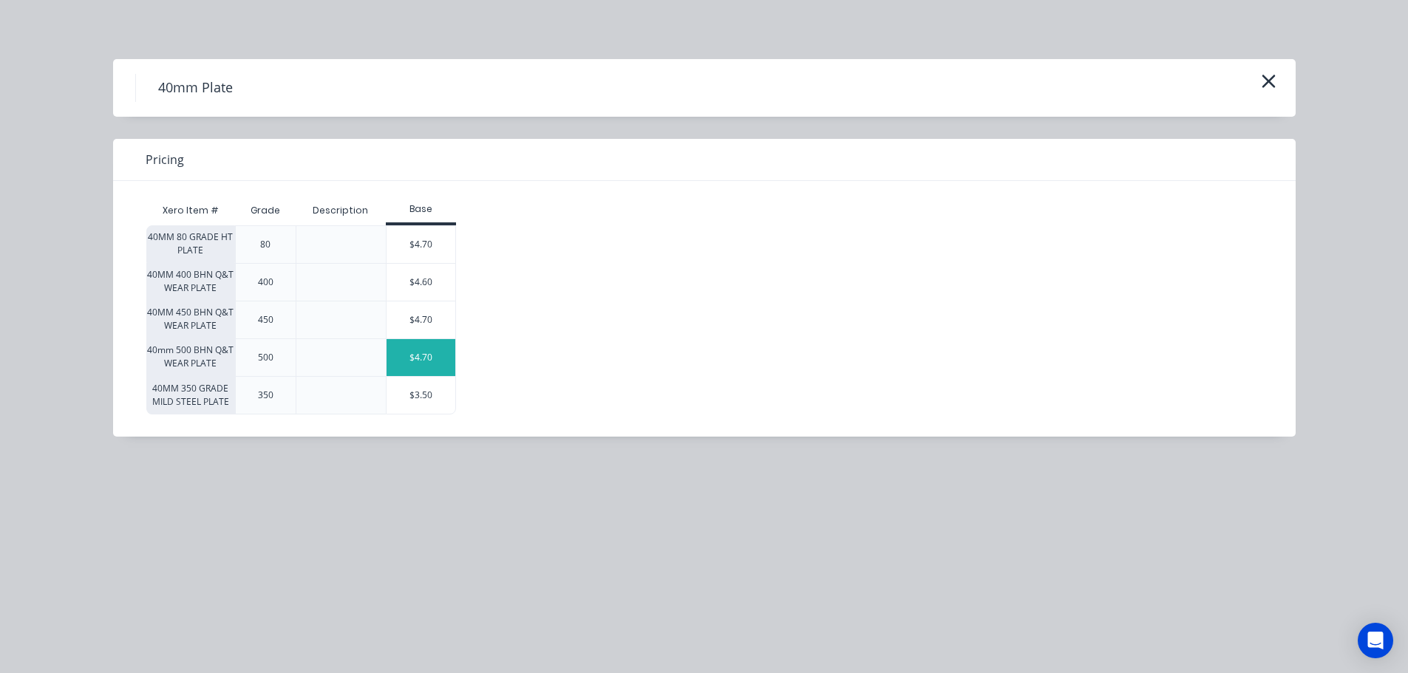
click at [421, 350] on div "$4.70" at bounding box center [421, 357] width 69 height 37
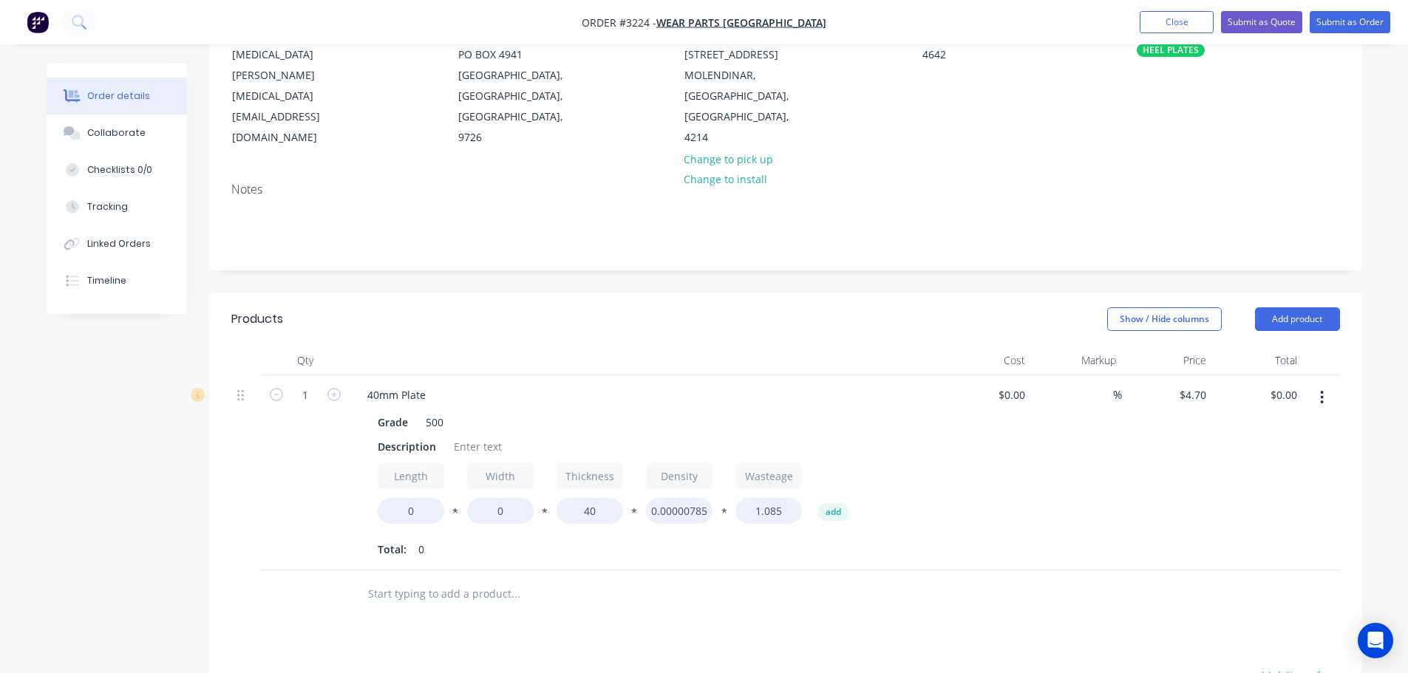
scroll to position [222, 0]
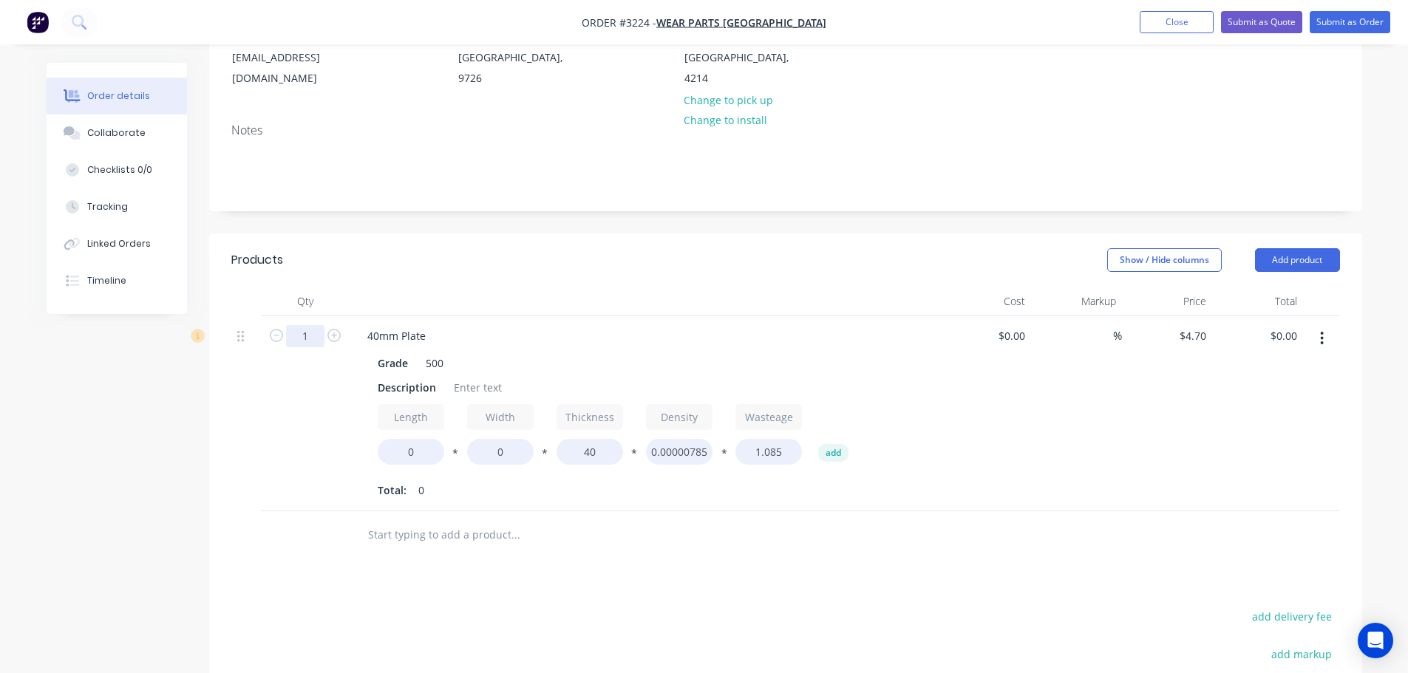
click at [301, 333] on input "1" at bounding box center [305, 336] width 38 height 22
type input "2"
drag, startPoint x: 326, startPoint y: 297, endPoint x: 344, endPoint y: 317, distance: 27.2
click at [327, 297] on div "Qty" at bounding box center [305, 302] width 89 height 30
click at [401, 385] on div "Description" at bounding box center [407, 387] width 70 height 21
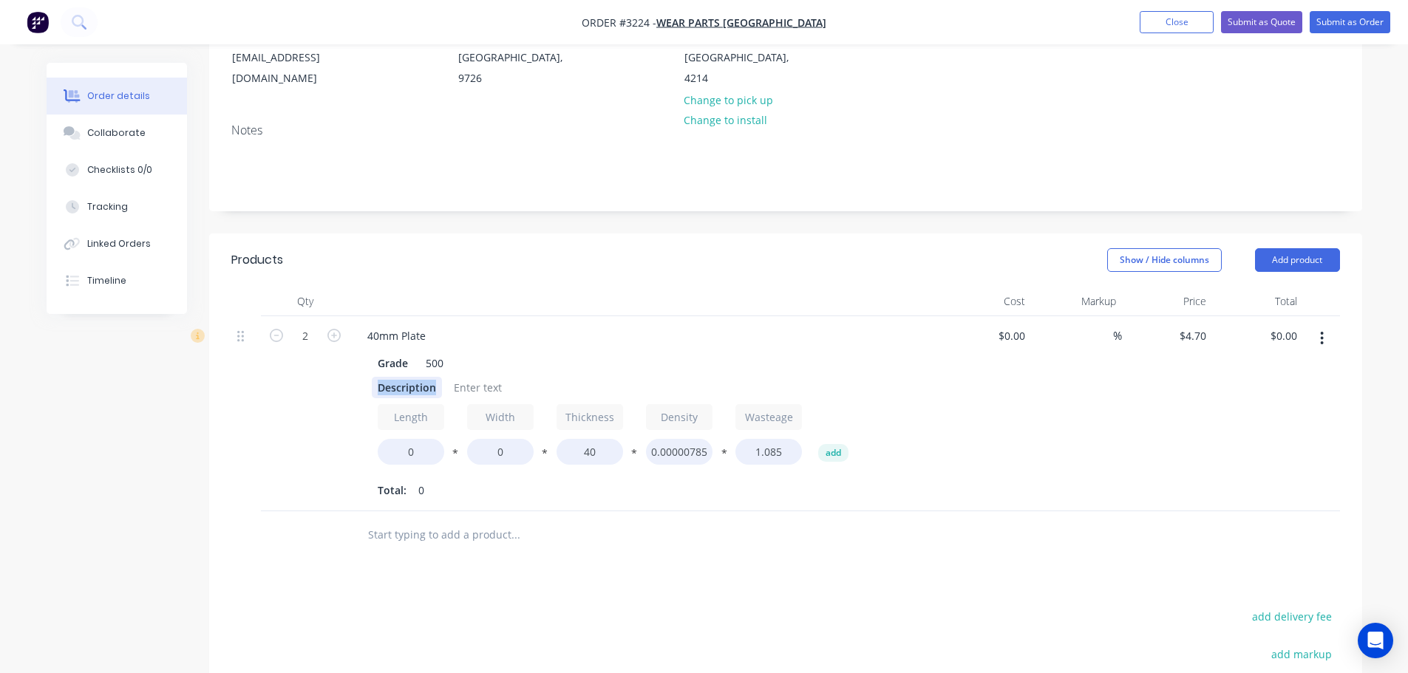
click at [401, 385] on div "Description" at bounding box center [407, 387] width 70 height 21
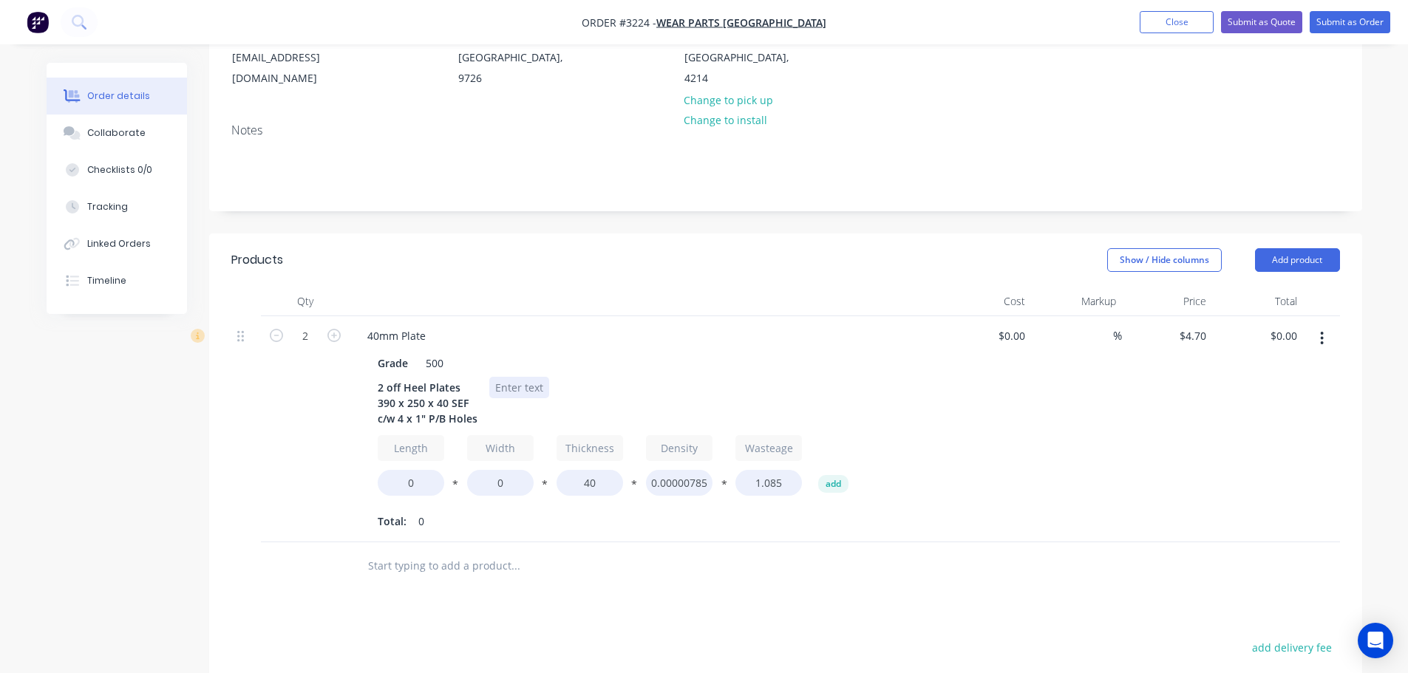
click at [510, 389] on div at bounding box center [519, 387] width 60 height 21
click at [400, 483] on input "0" at bounding box center [411, 483] width 67 height 26
type input "390"
click at [491, 483] on input "0" at bounding box center [500, 483] width 67 height 26
type input "250"
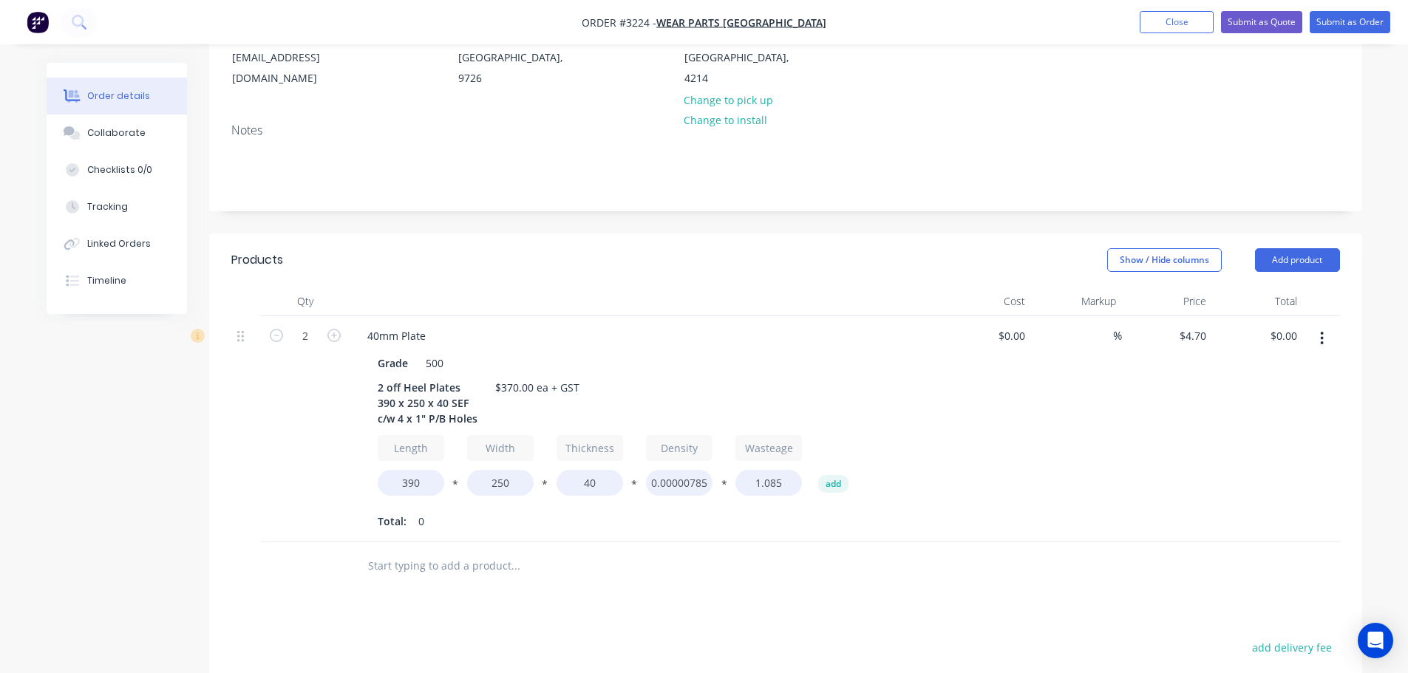
type input "$310.20"
click at [532, 531] on div "Total: 0" at bounding box center [645, 522] width 535 height 22
click at [1298, 265] on button "Add product" at bounding box center [1297, 260] width 85 height 24
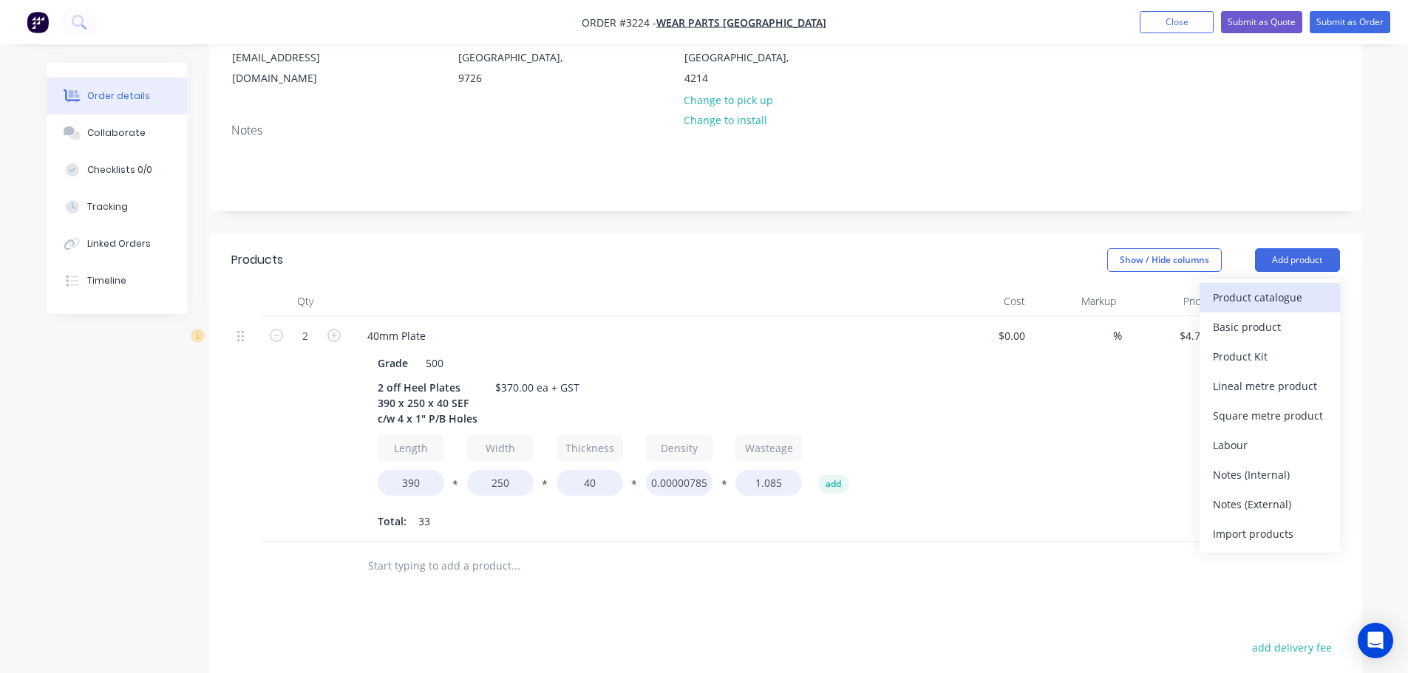
click at [1295, 291] on div "Product catalogue" at bounding box center [1270, 297] width 114 height 21
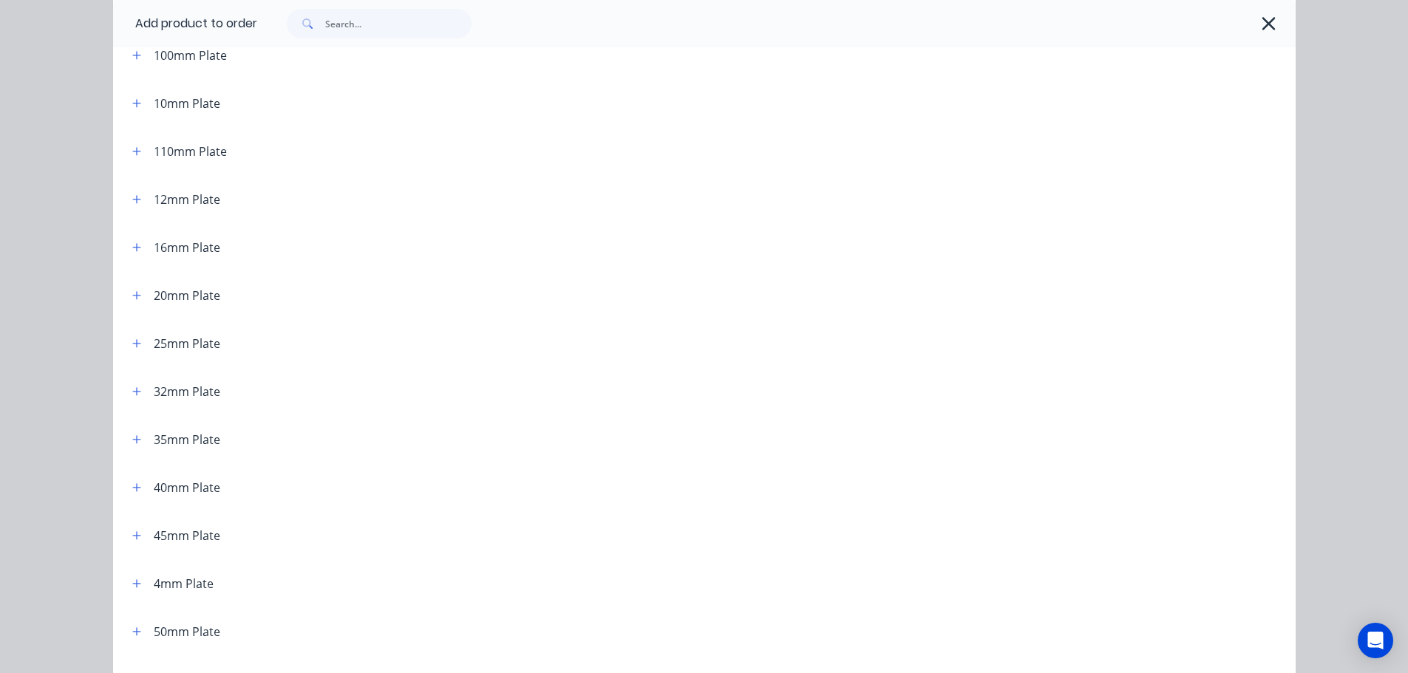
scroll to position [148, 0]
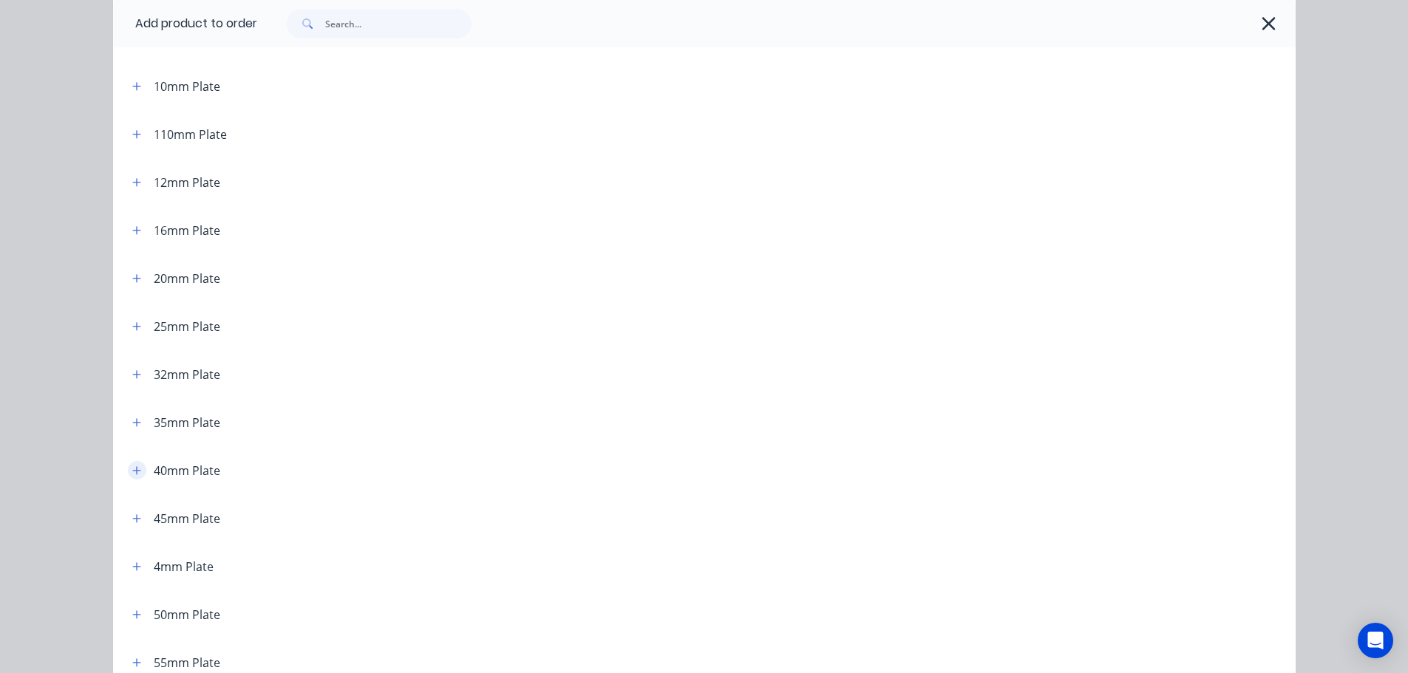
click at [132, 471] on icon "button" at bounding box center [136, 470] width 8 height 8
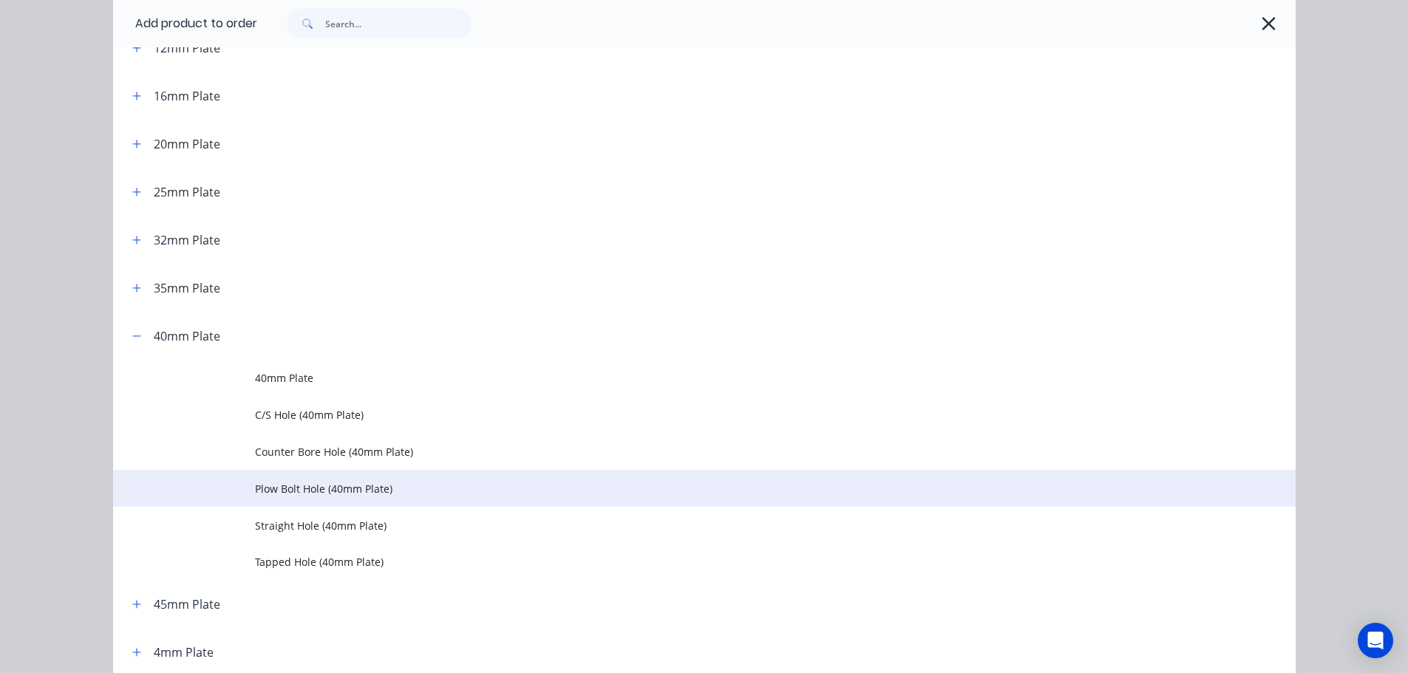
scroll to position [296, 0]
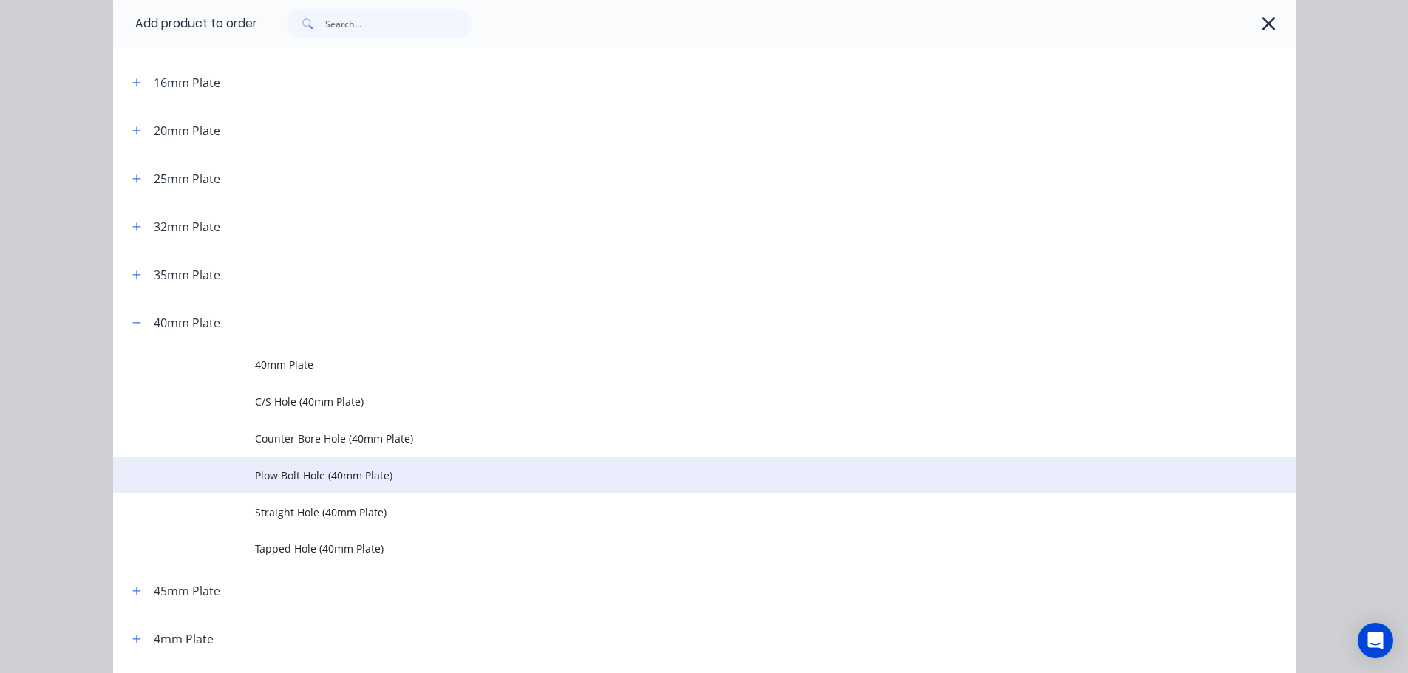
click at [268, 470] on span "Plow Bolt Hole (40mm Plate)" at bounding box center [671, 476] width 832 height 16
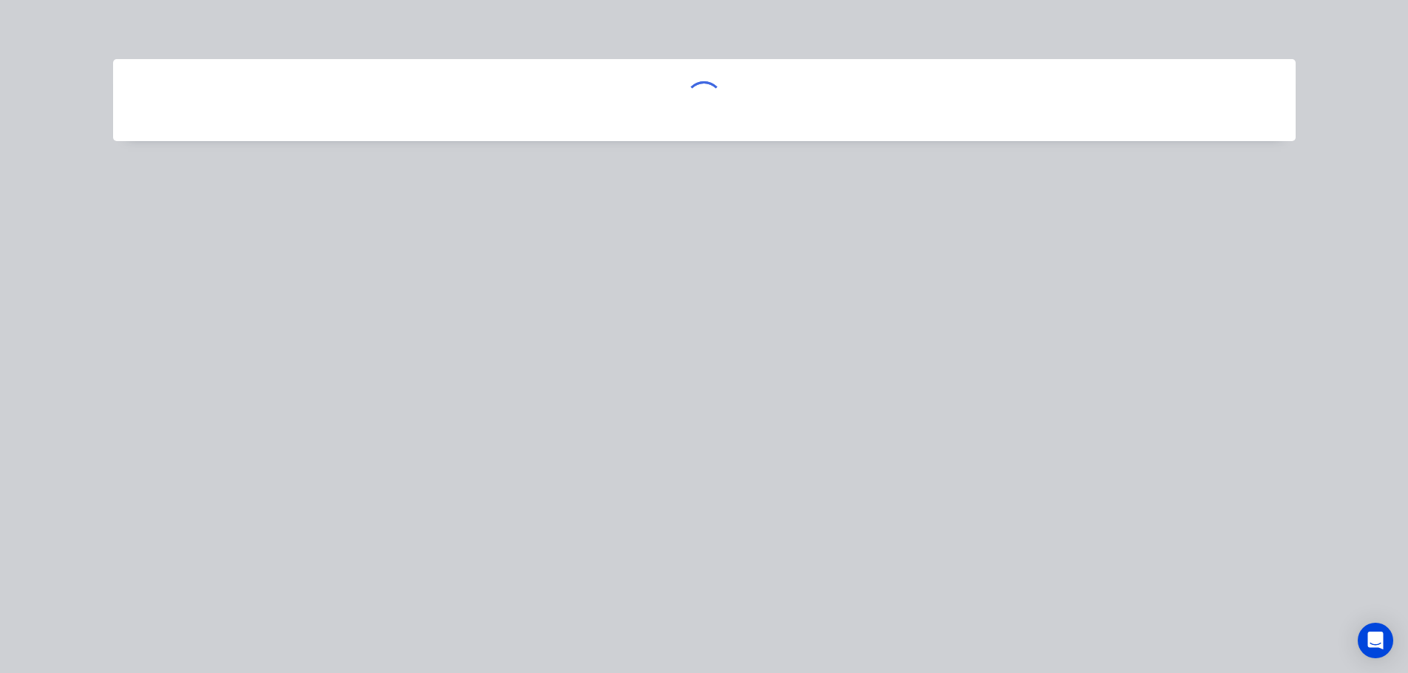
scroll to position [0, 0]
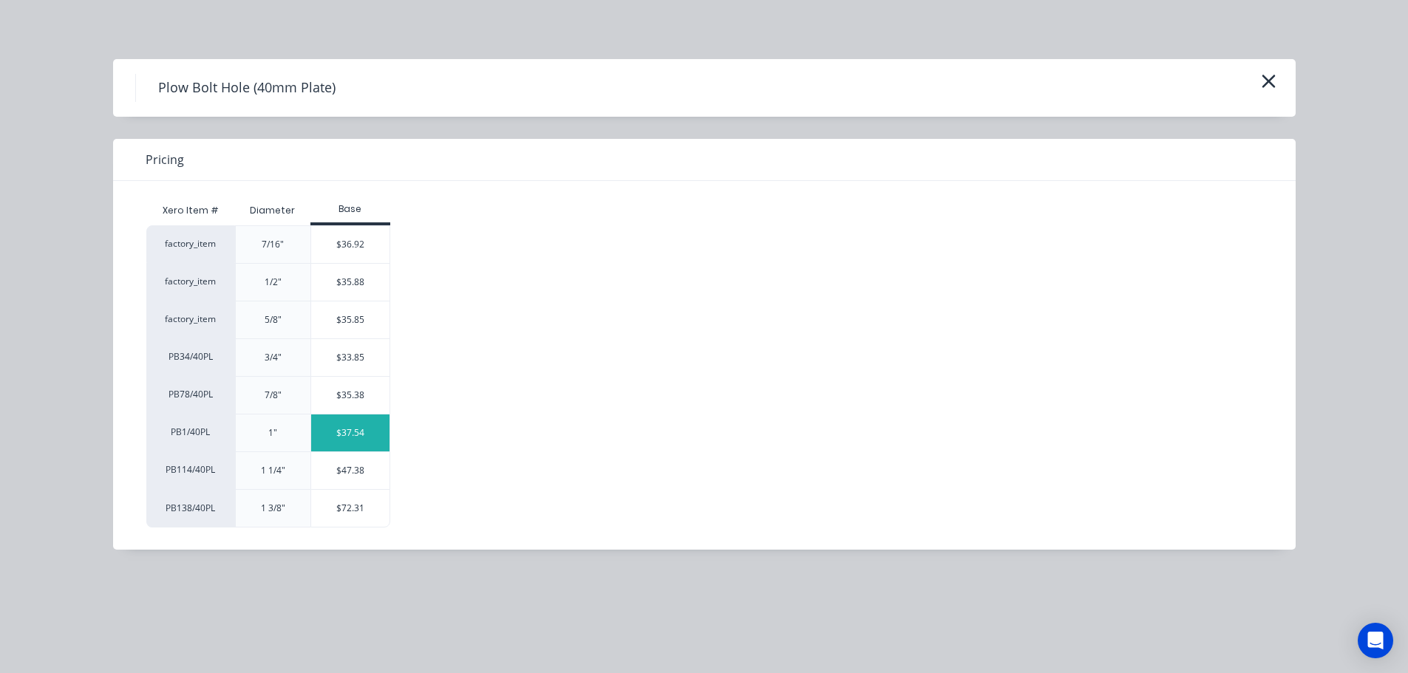
click at [347, 438] on div "$37.54" at bounding box center [350, 433] width 79 height 37
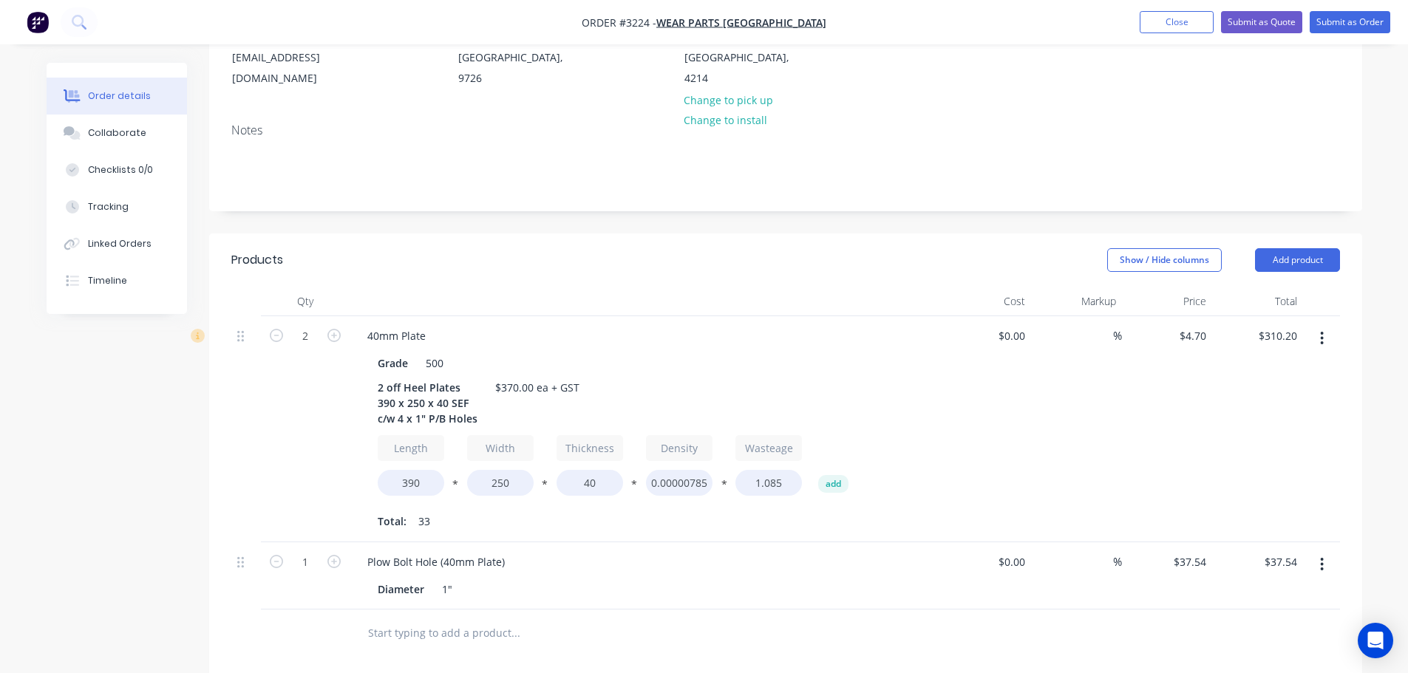
scroll to position [296, 0]
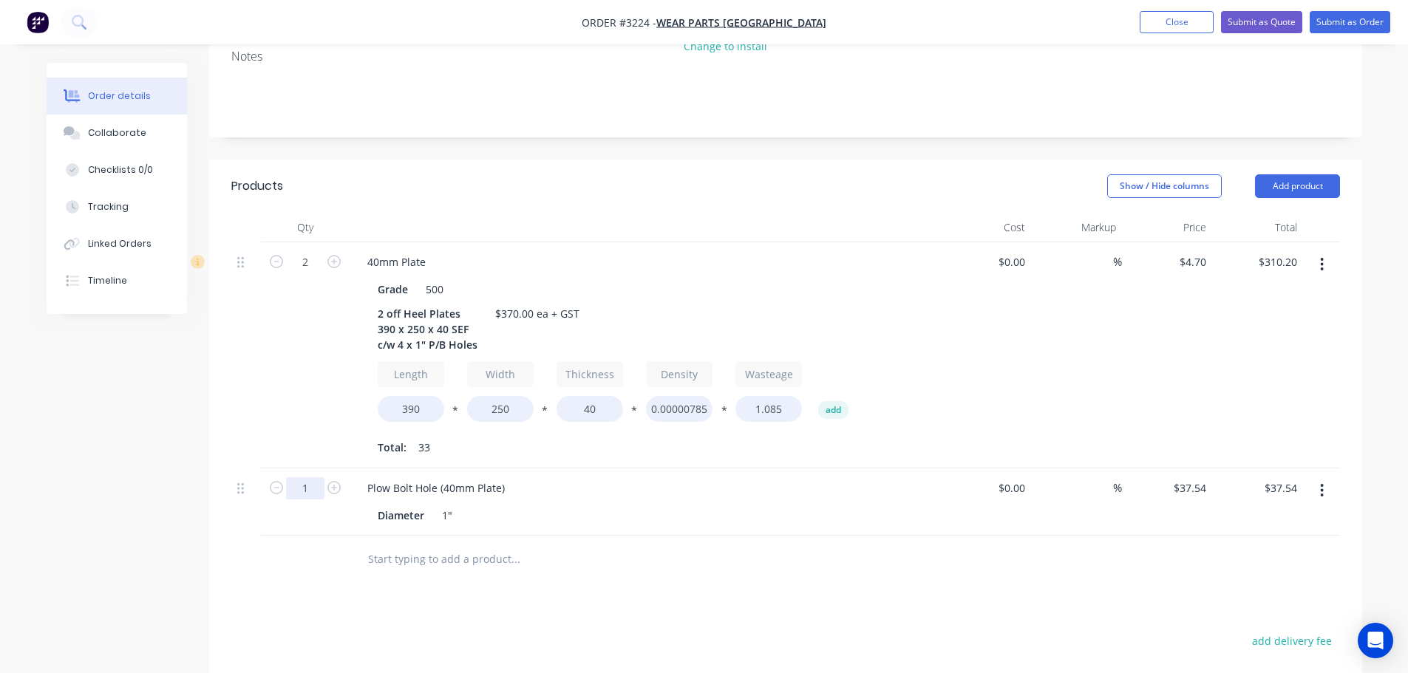
click at [309, 273] on input "1" at bounding box center [305, 262] width 38 height 22
type input "8"
type input "$300.32"
click at [320, 416] on div "2" at bounding box center [305, 355] width 89 height 226
click at [1284, 180] on button "Add product" at bounding box center [1297, 186] width 85 height 24
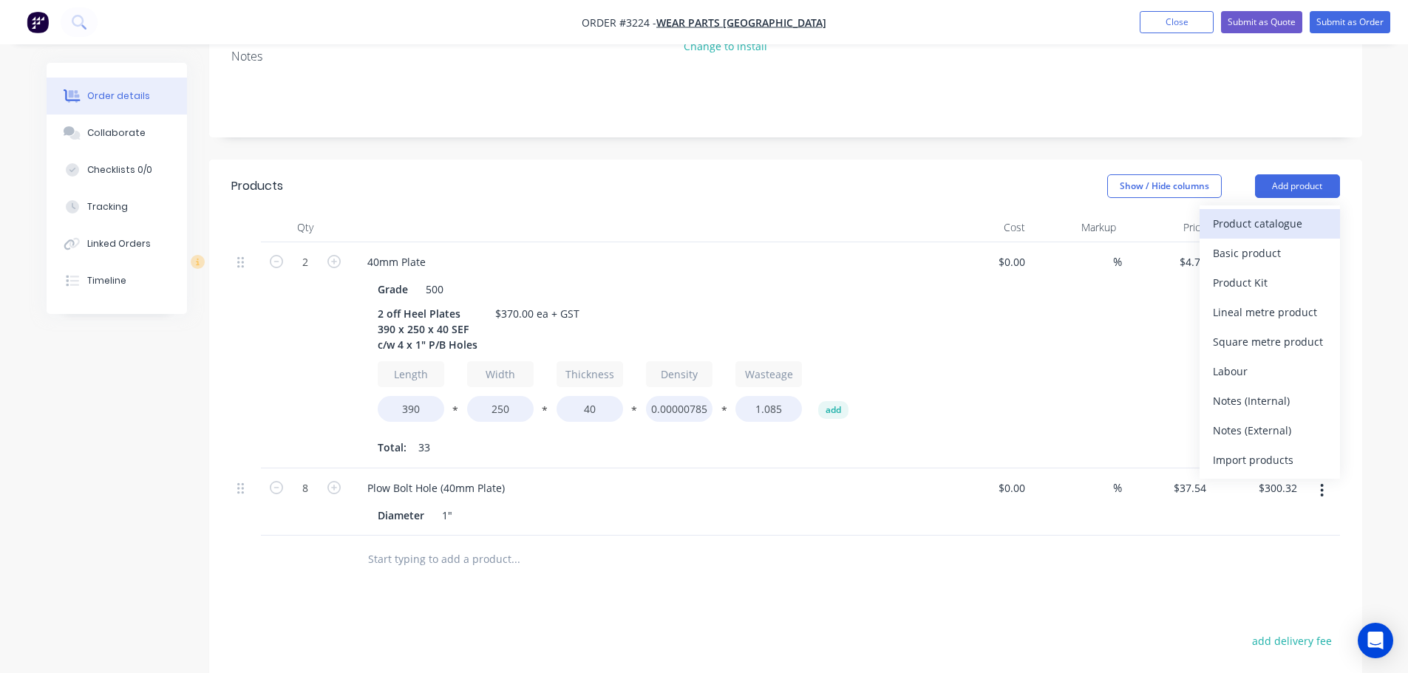
click at [1273, 226] on div "Product catalogue" at bounding box center [1270, 223] width 114 height 21
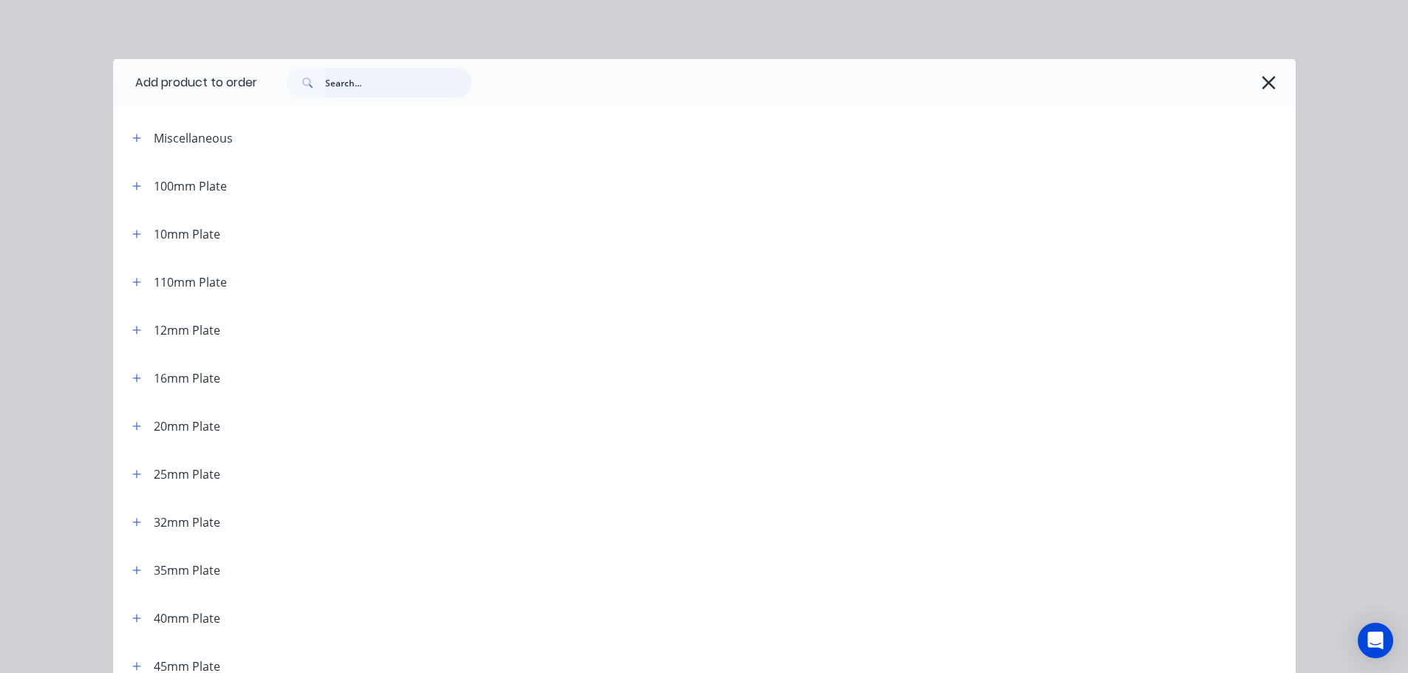
click at [353, 72] on input "text" at bounding box center [398, 83] width 146 height 30
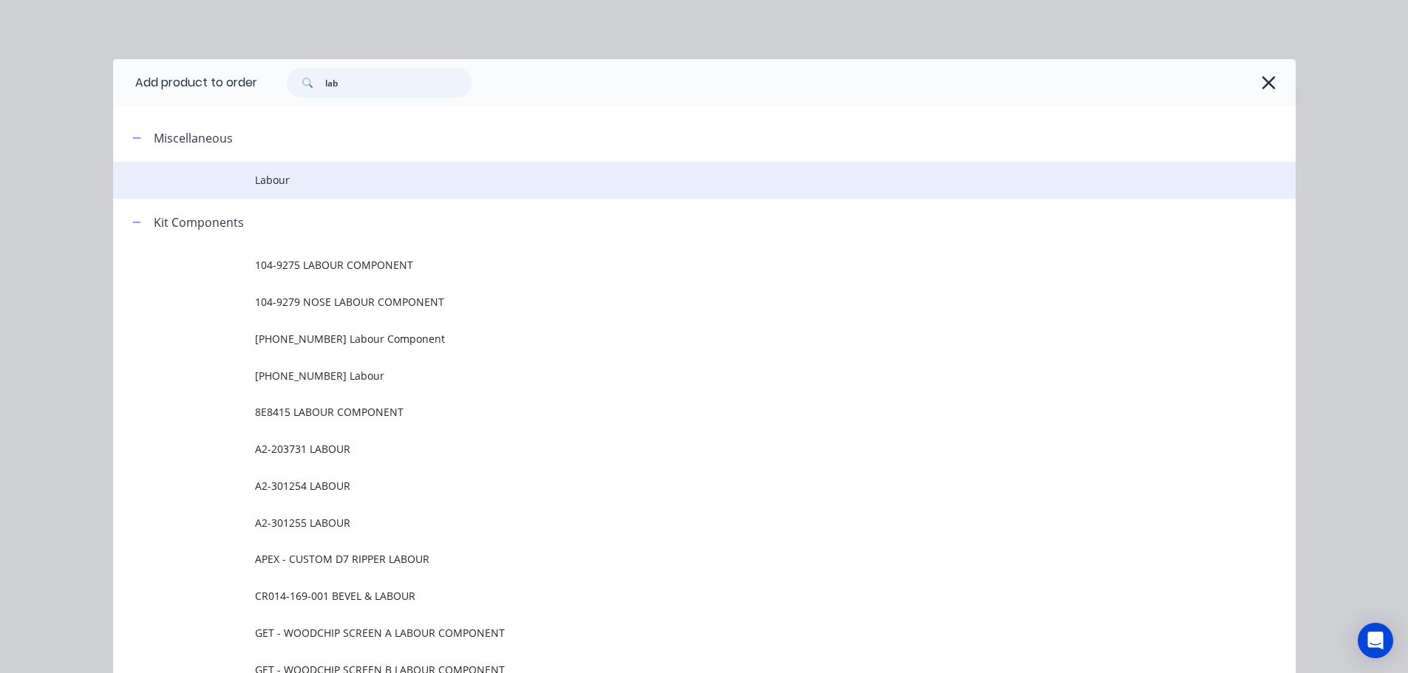
type input "lab"
click at [277, 183] on span "Labour" at bounding box center [671, 180] width 832 height 16
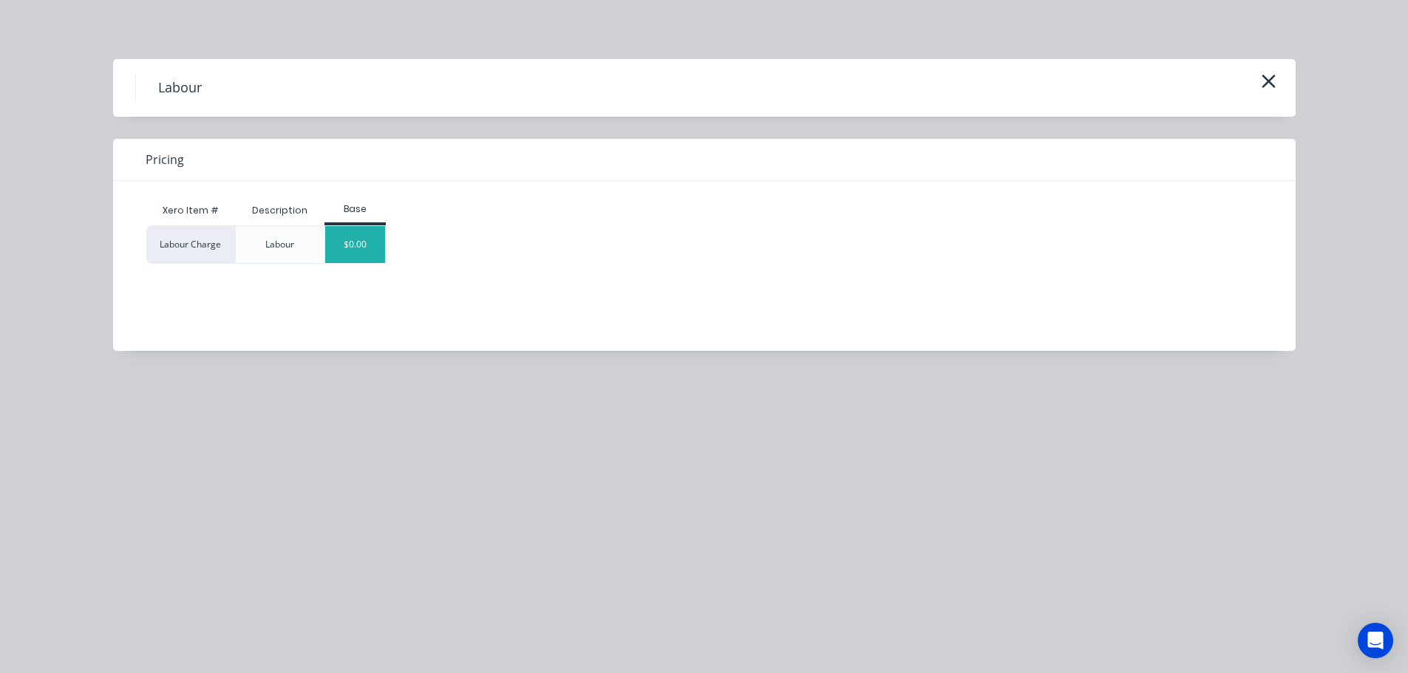
click at [341, 242] on div "$0.00" at bounding box center [355, 244] width 60 height 37
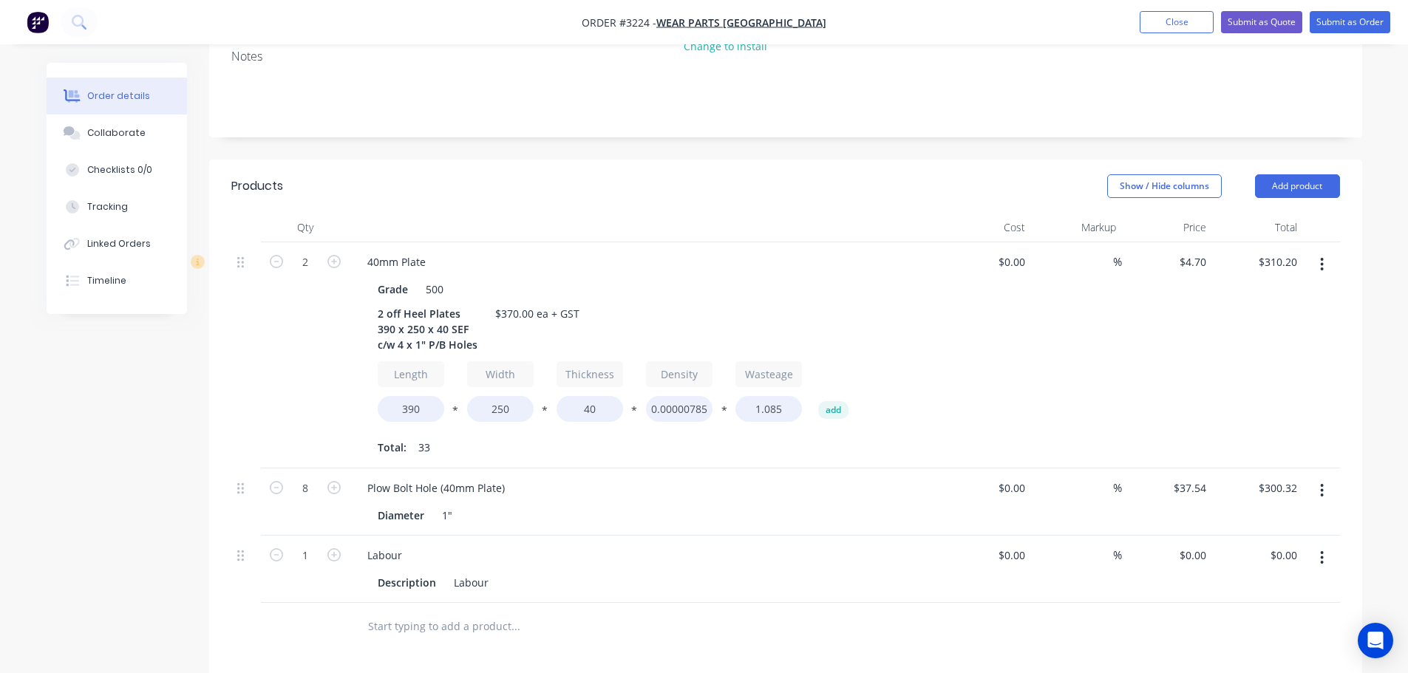
scroll to position [650, 0]
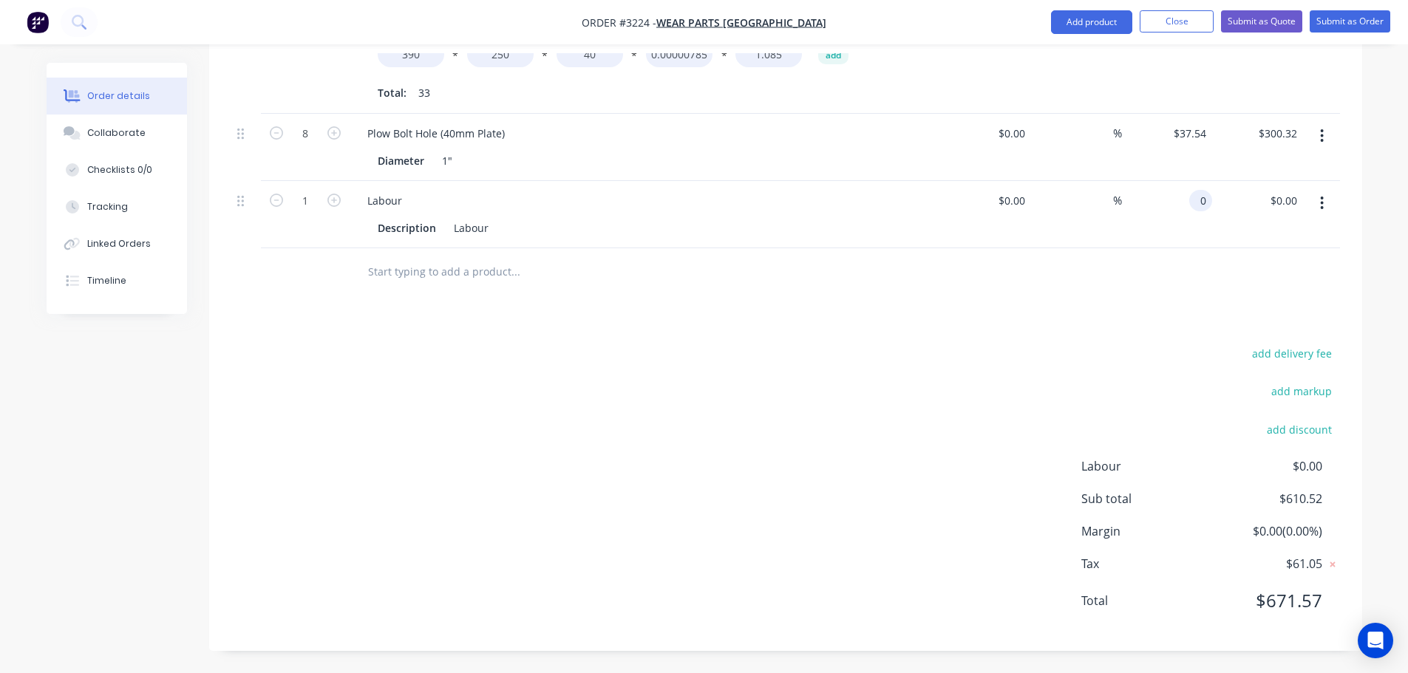
click at [1199, 198] on input "0" at bounding box center [1203, 200] width 17 height 21
type input "$129.48"
click at [816, 338] on div "Products Show / Hide columns Add product Qty Cost Markup Price Total 2 40mm Pla…" at bounding box center [785, 228] width 1153 height 846
click at [137, 148] on button "Collaborate" at bounding box center [117, 133] width 140 height 37
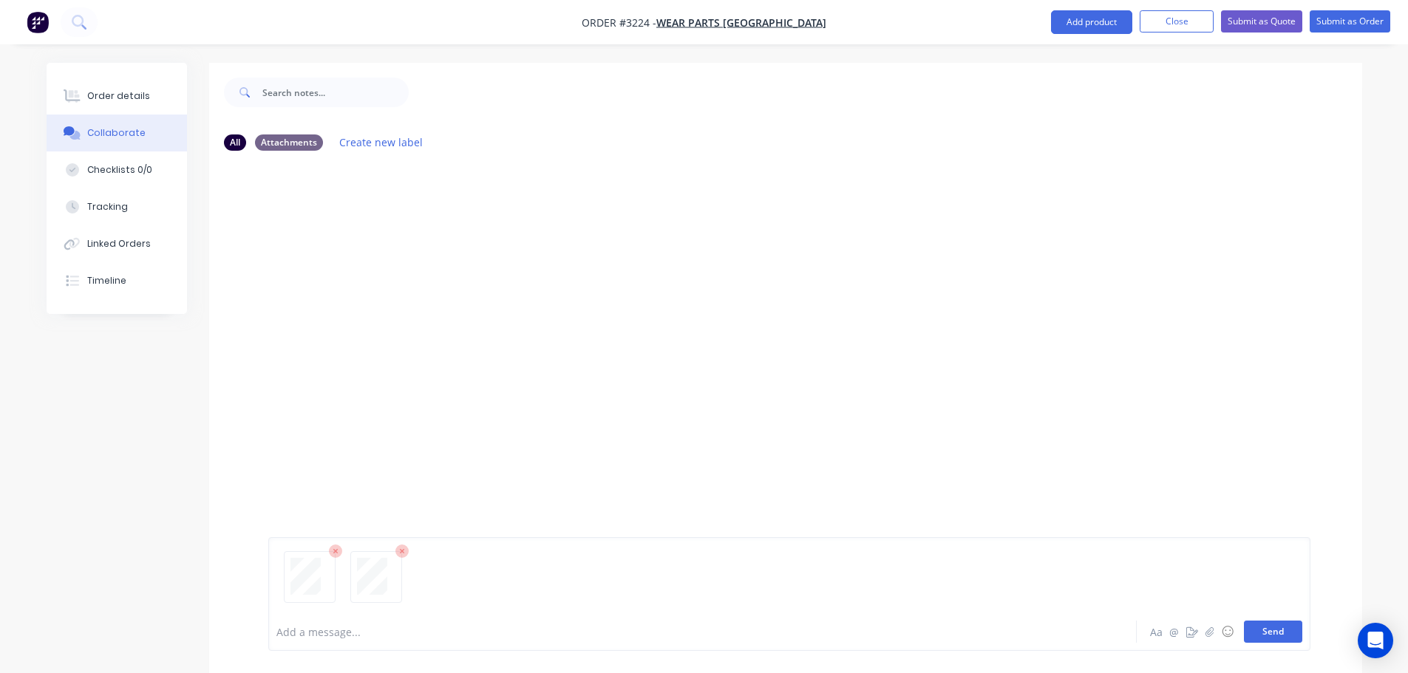
click at [1264, 636] on button "Send" at bounding box center [1273, 632] width 58 height 22
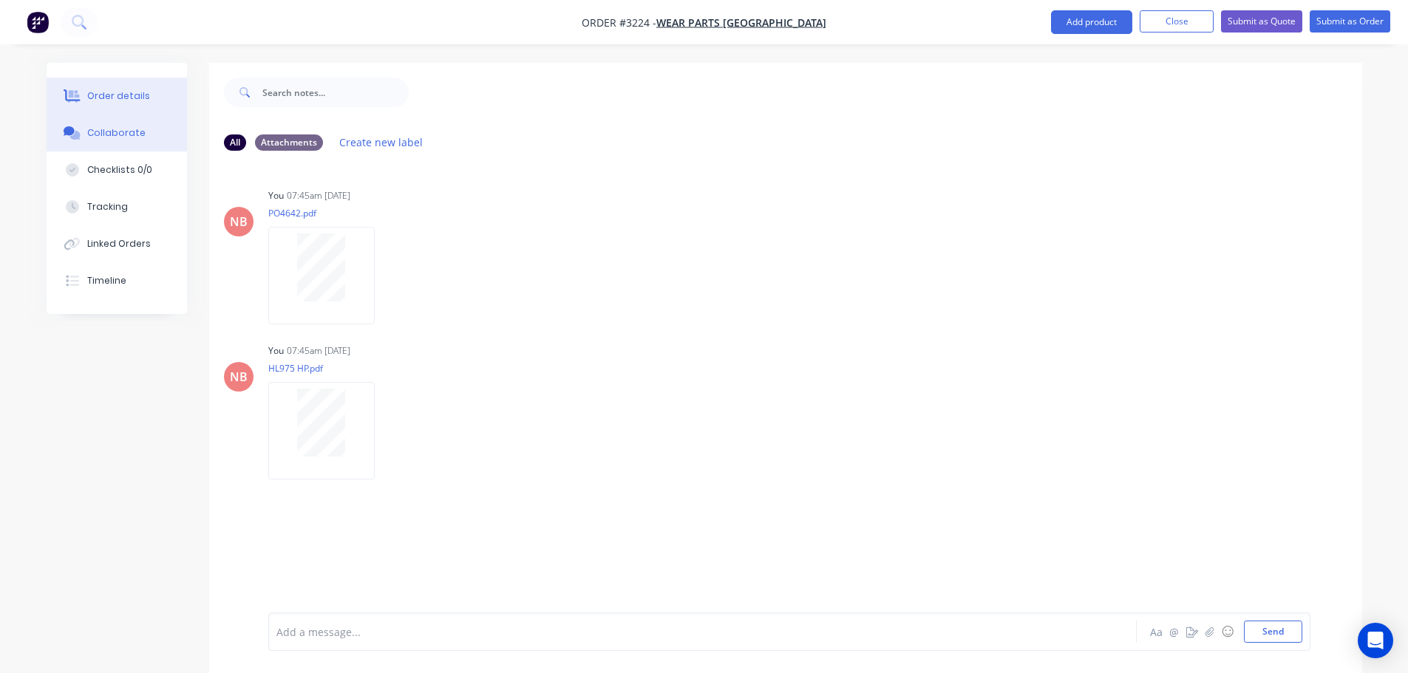
click at [104, 105] on button "Order details" at bounding box center [117, 96] width 140 height 37
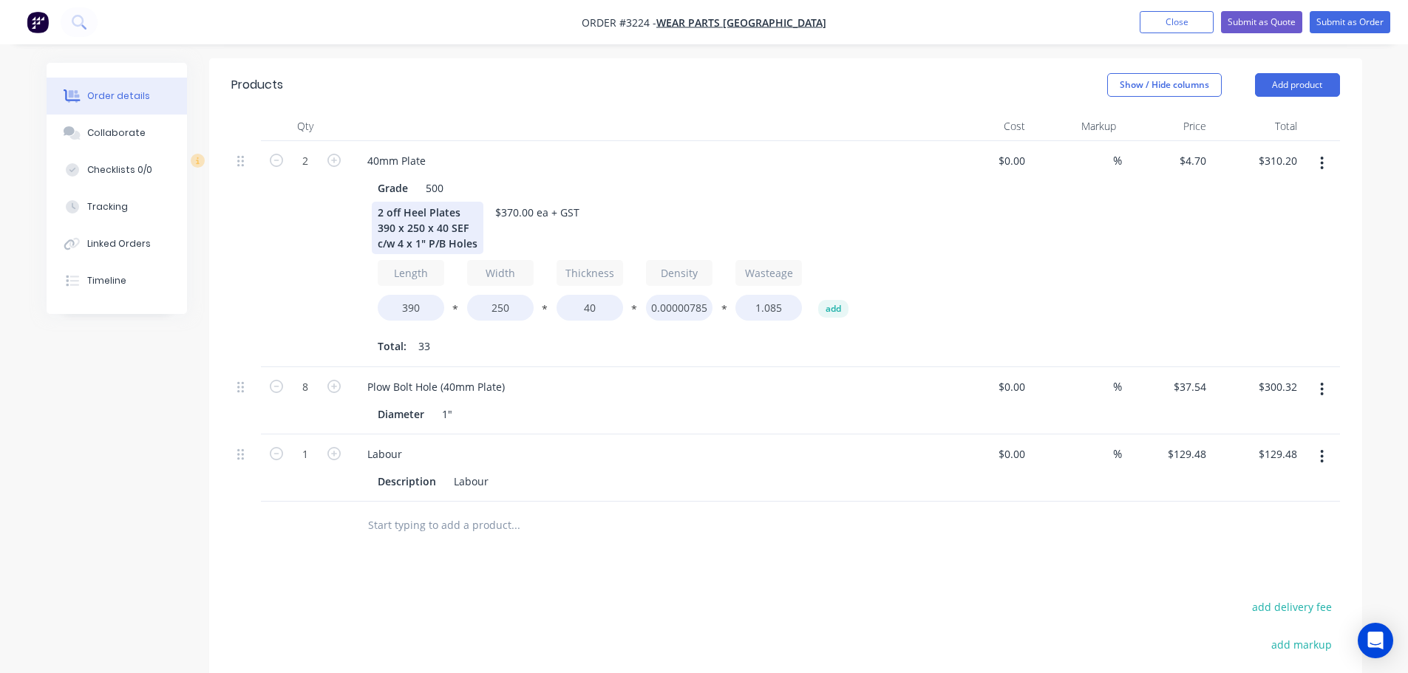
scroll to position [443, 0]
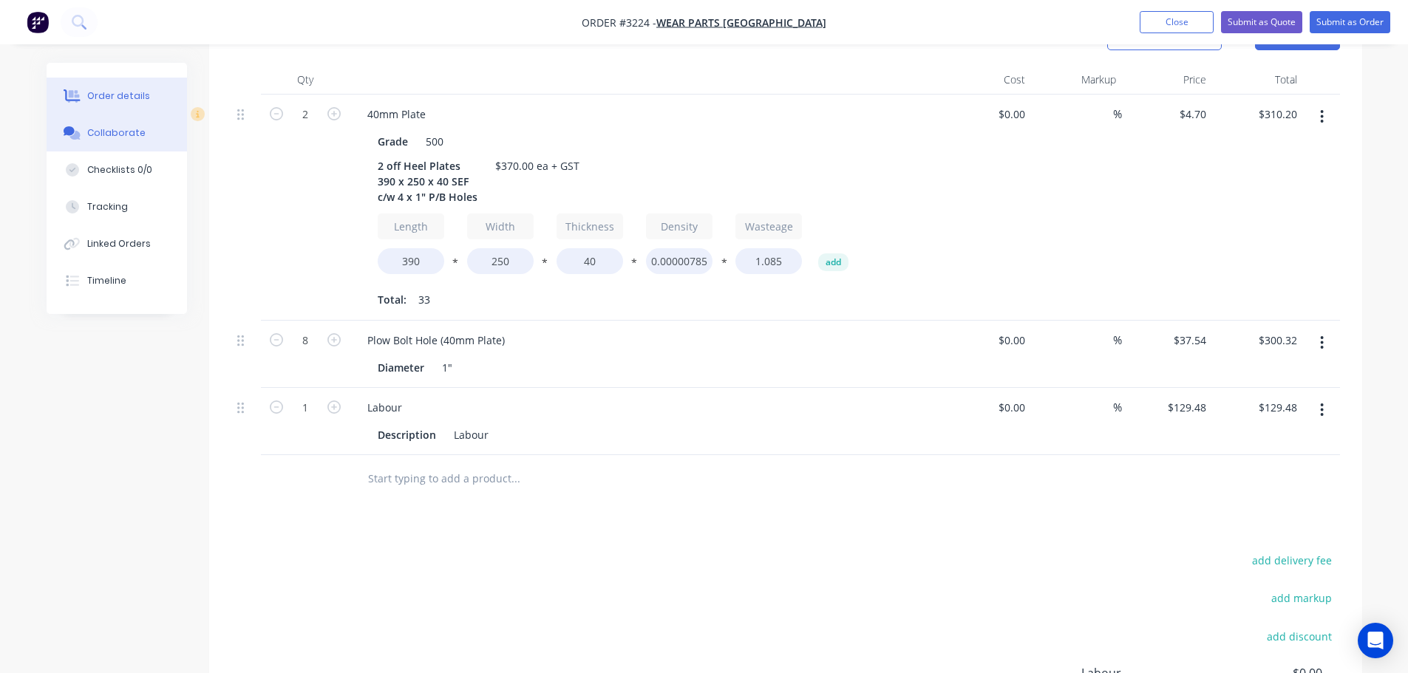
click at [120, 124] on button "Collaborate" at bounding box center [117, 133] width 140 height 37
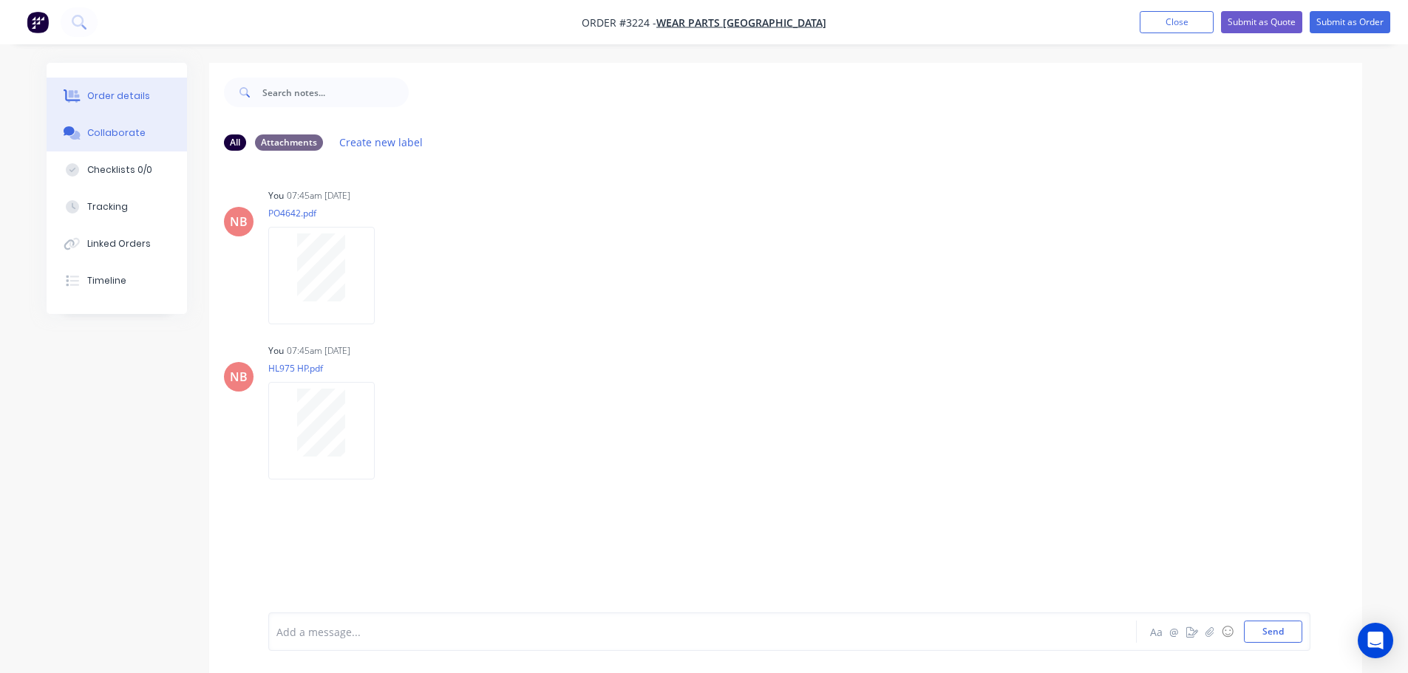
click at [127, 88] on button "Order details" at bounding box center [117, 96] width 140 height 37
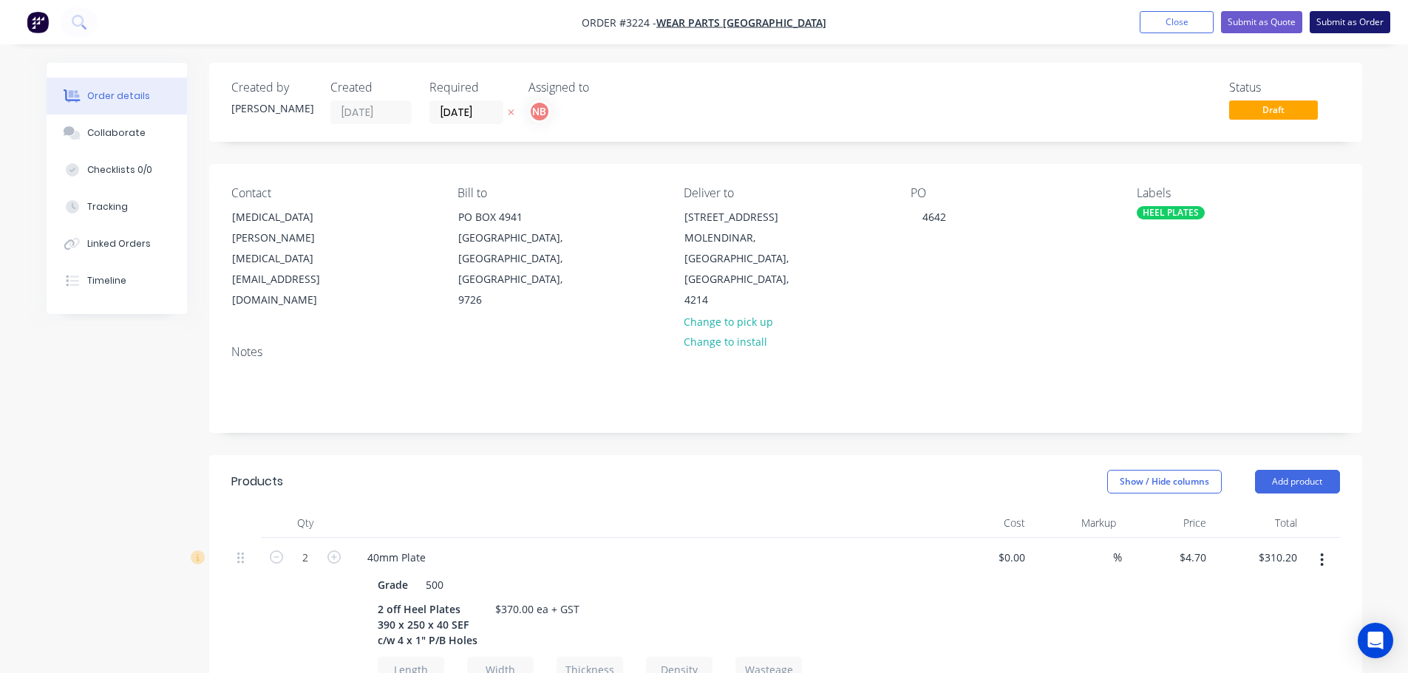
click at [1349, 23] on button "Submit as Order" at bounding box center [1350, 22] width 81 height 22
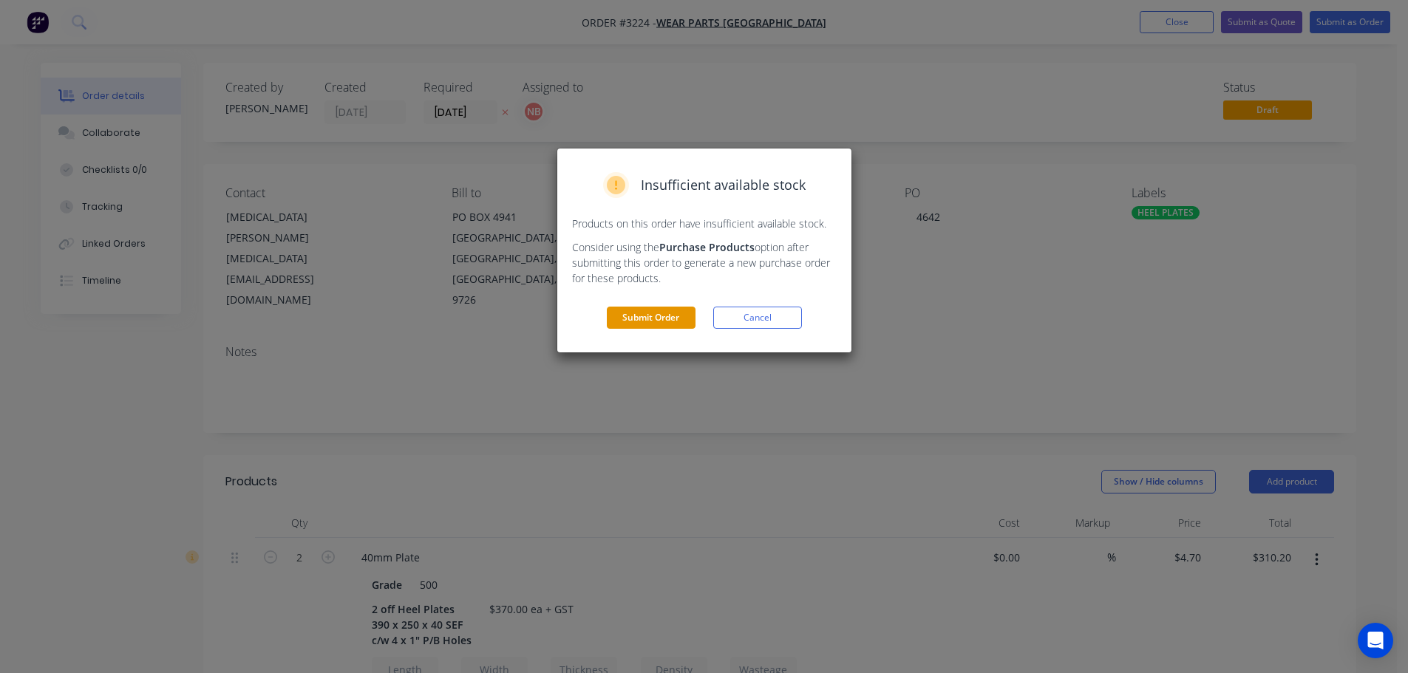
click at [670, 324] on button "Submit Order" at bounding box center [651, 318] width 89 height 22
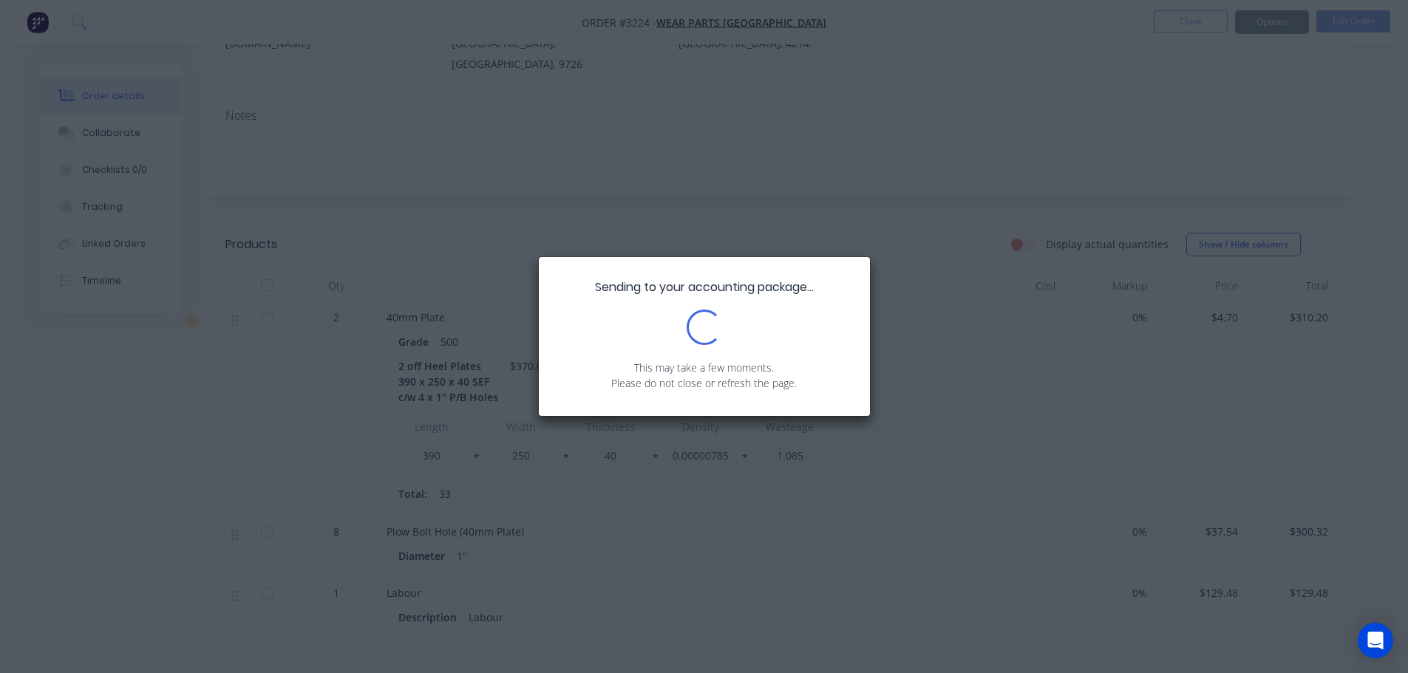
scroll to position [421, 0]
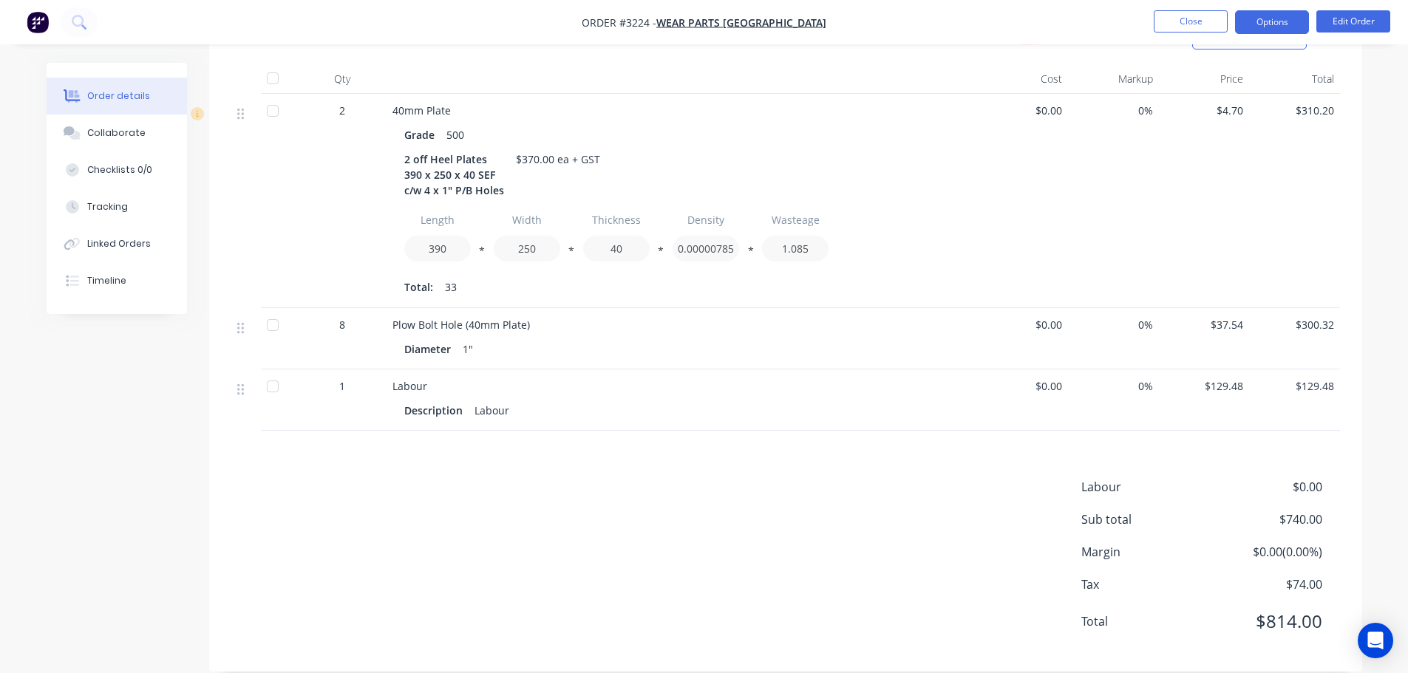
click at [1273, 30] on button "Options" at bounding box center [1272, 22] width 74 height 24
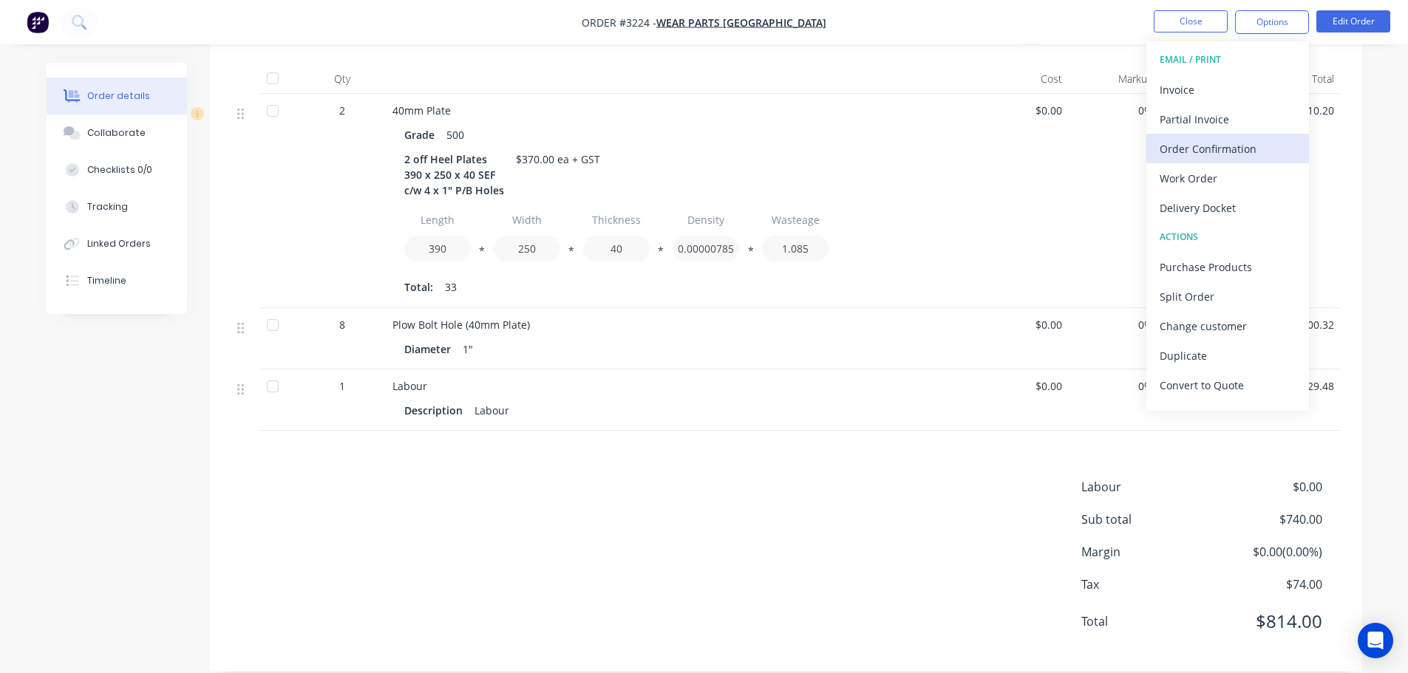
click at [1208, 148] on div "Order Confirmation" at bounding box center [1228, 148] width 136 height 21
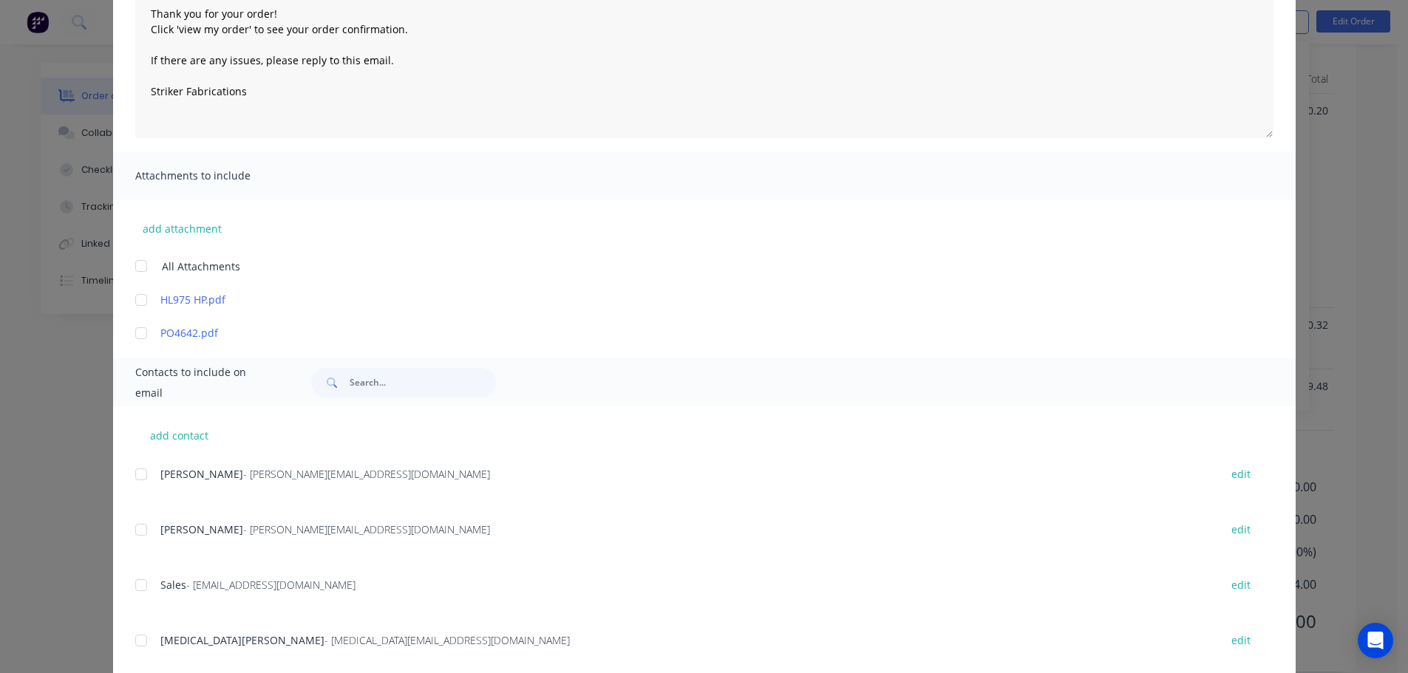
scroll to position [222, 0]
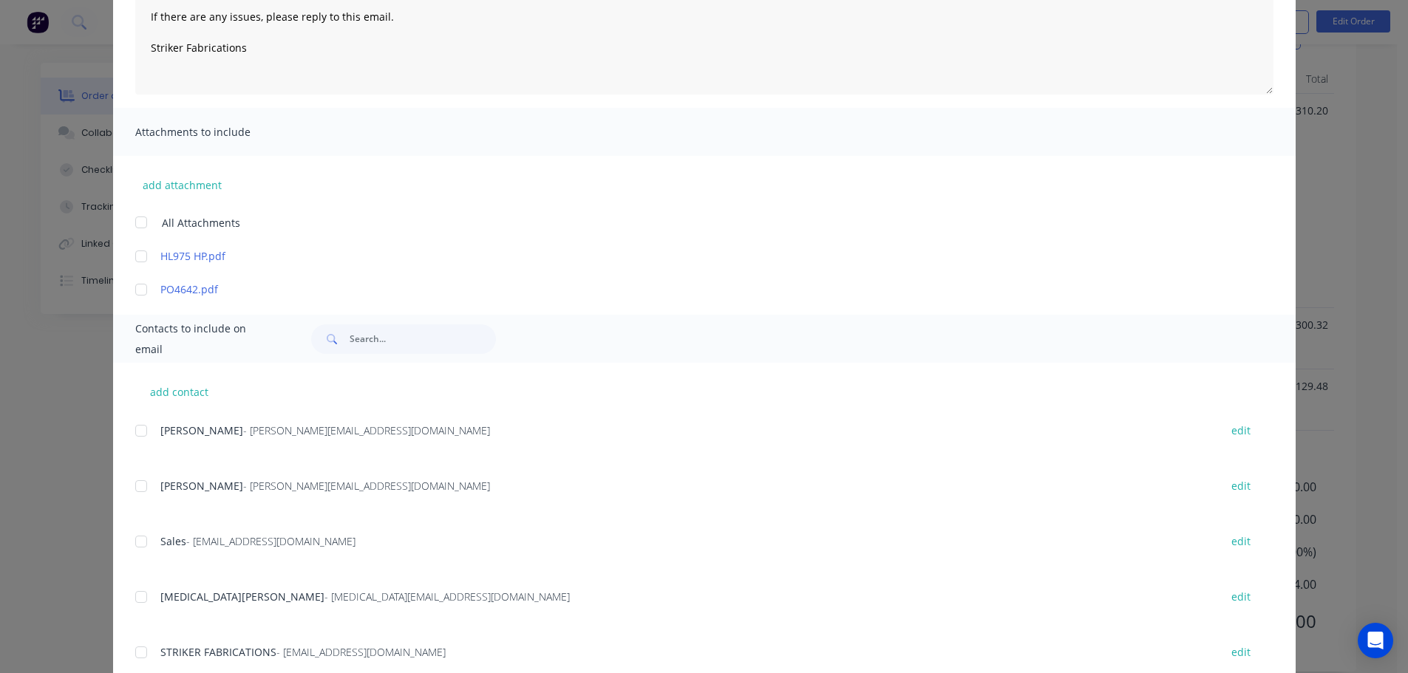
click at [144, 595] on div at bounding box center [141, 597] width 30 height 30
type textarea "Thank you for your order! Click 'view my order' to see your order confirmation.…"
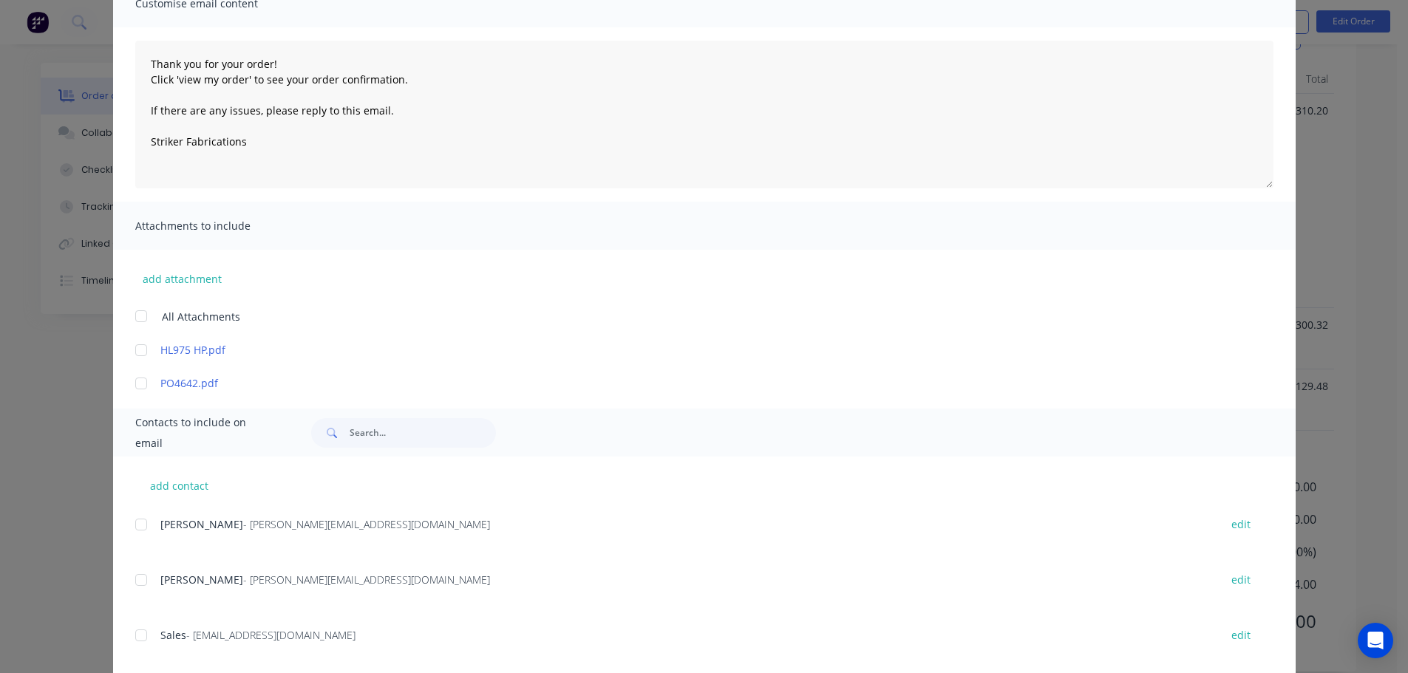
scroll to position [0, 0]
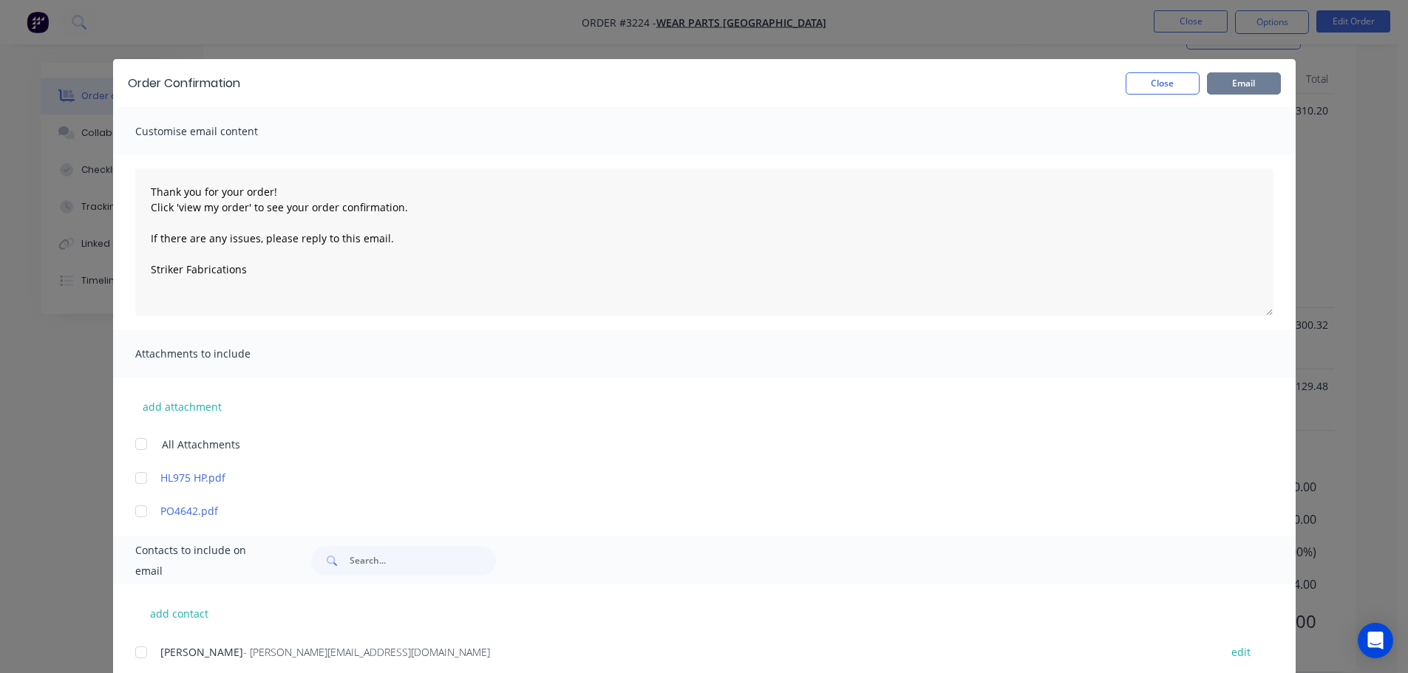
click at [1236, 87] on button "Email" at bounding box center [1244, 83] width 74 height 22
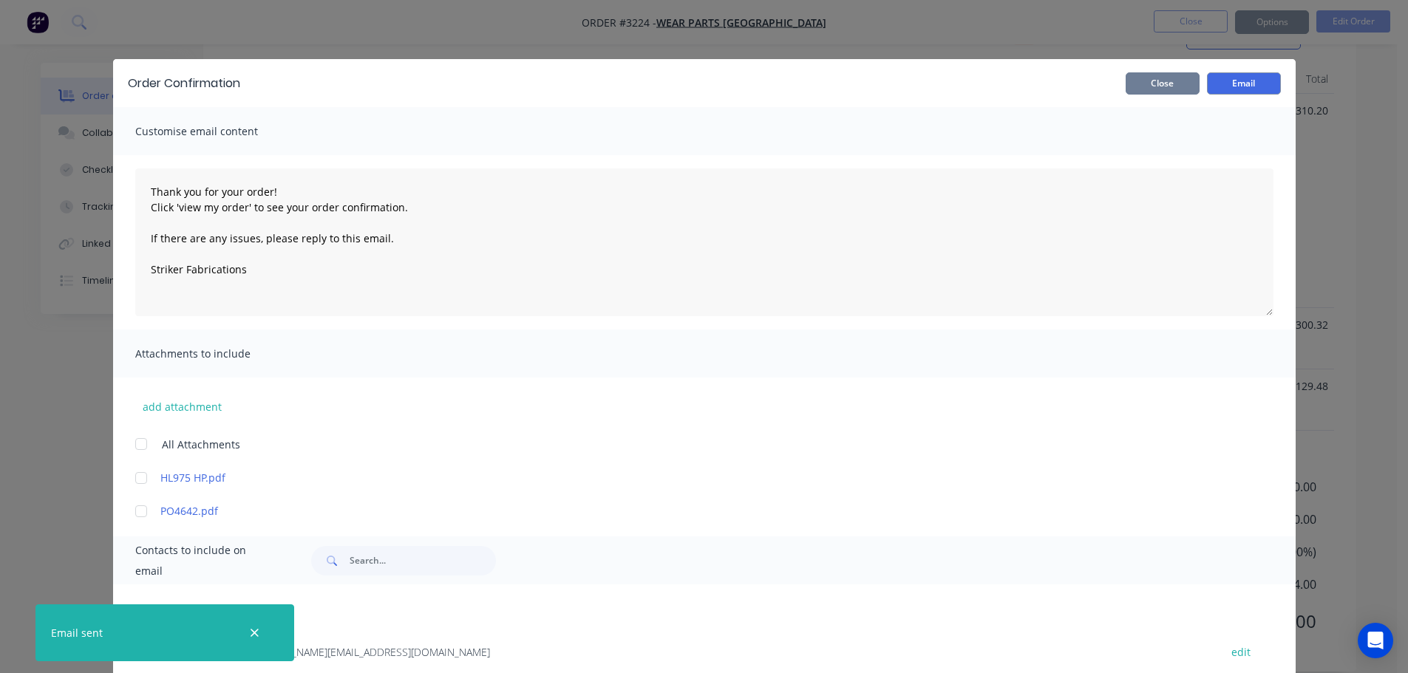
click at [1173, 89] on button "Close" at bounding box center [1163, 83] width 74 height 22
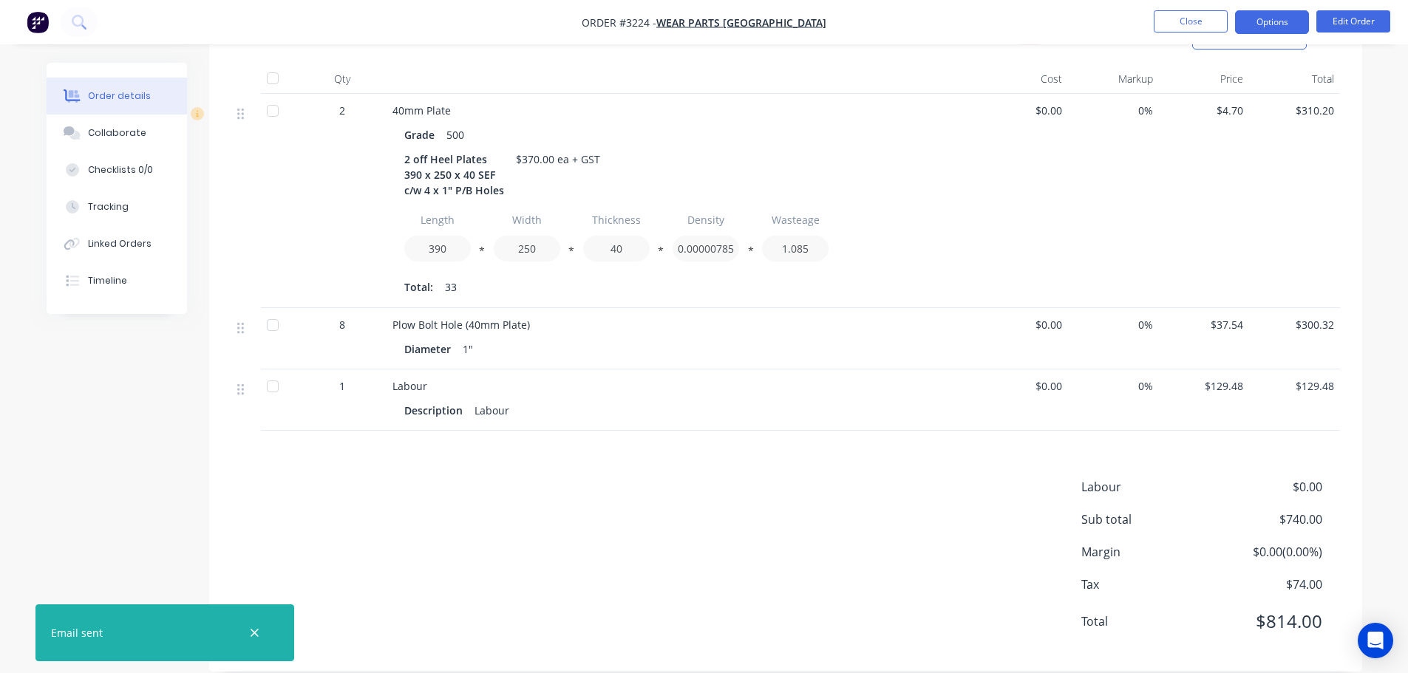
click at [1245, 33] on button "Options" at bounding box center [1272, 22] width 74 height 24
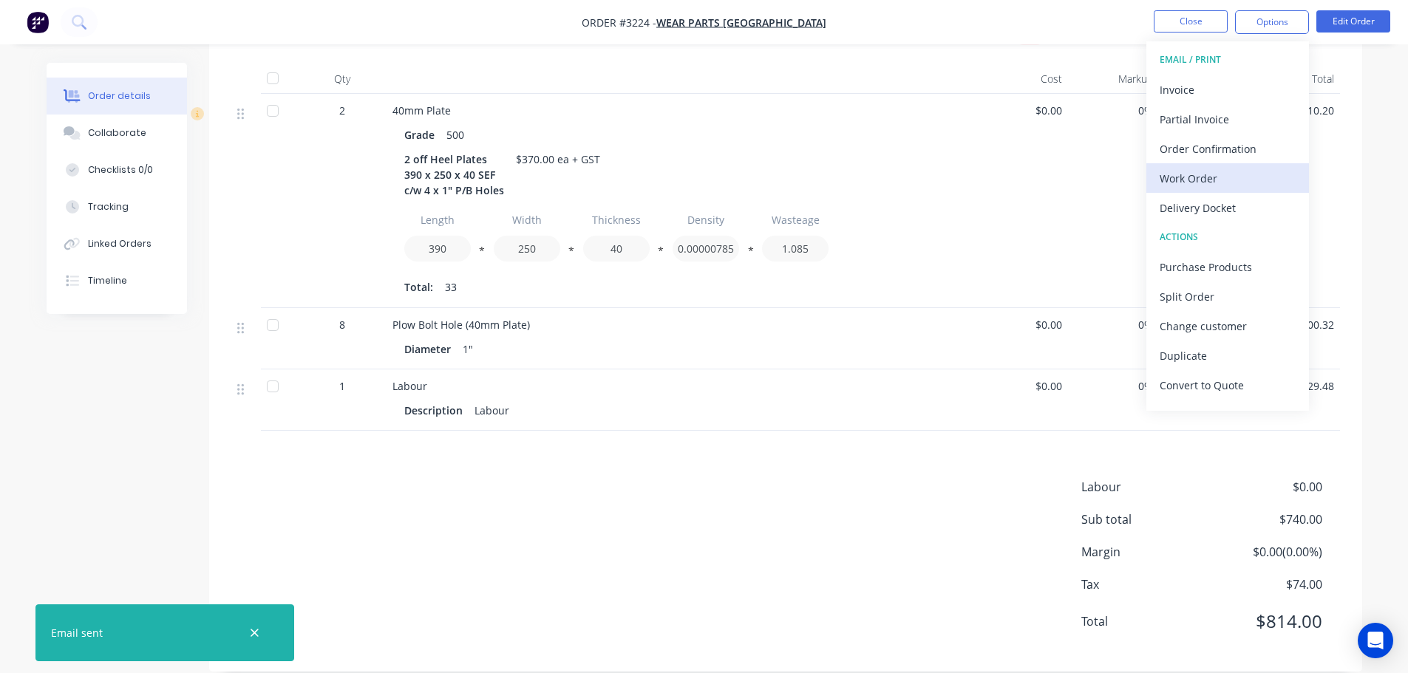
click at [1194, 182] on div "Work Order" at bounding box center [1228, 178] width 136 height 21
click at [1194, 182] on div "Custom" at bounding box center [1228, 178] width 136 height 21
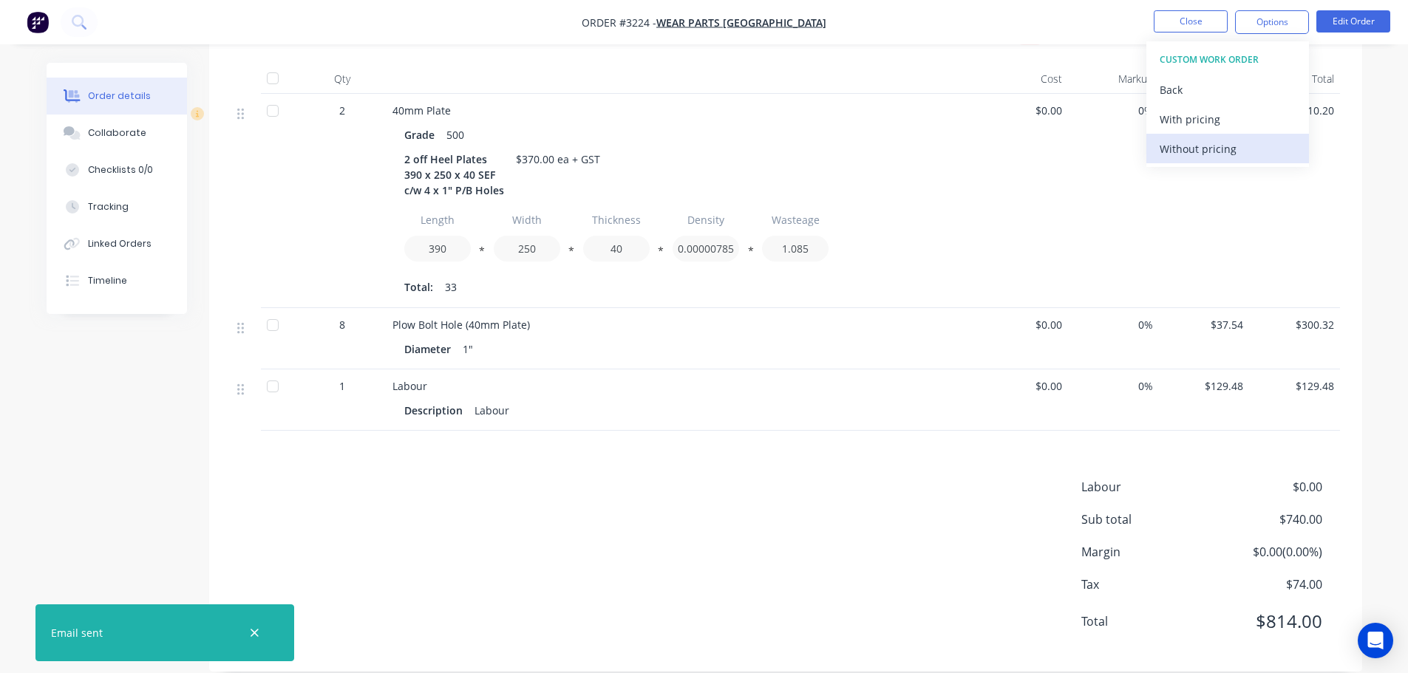
click at [1182, 152] on div "Without pricing" at bounding box center [1228, 148] width 136 height 21
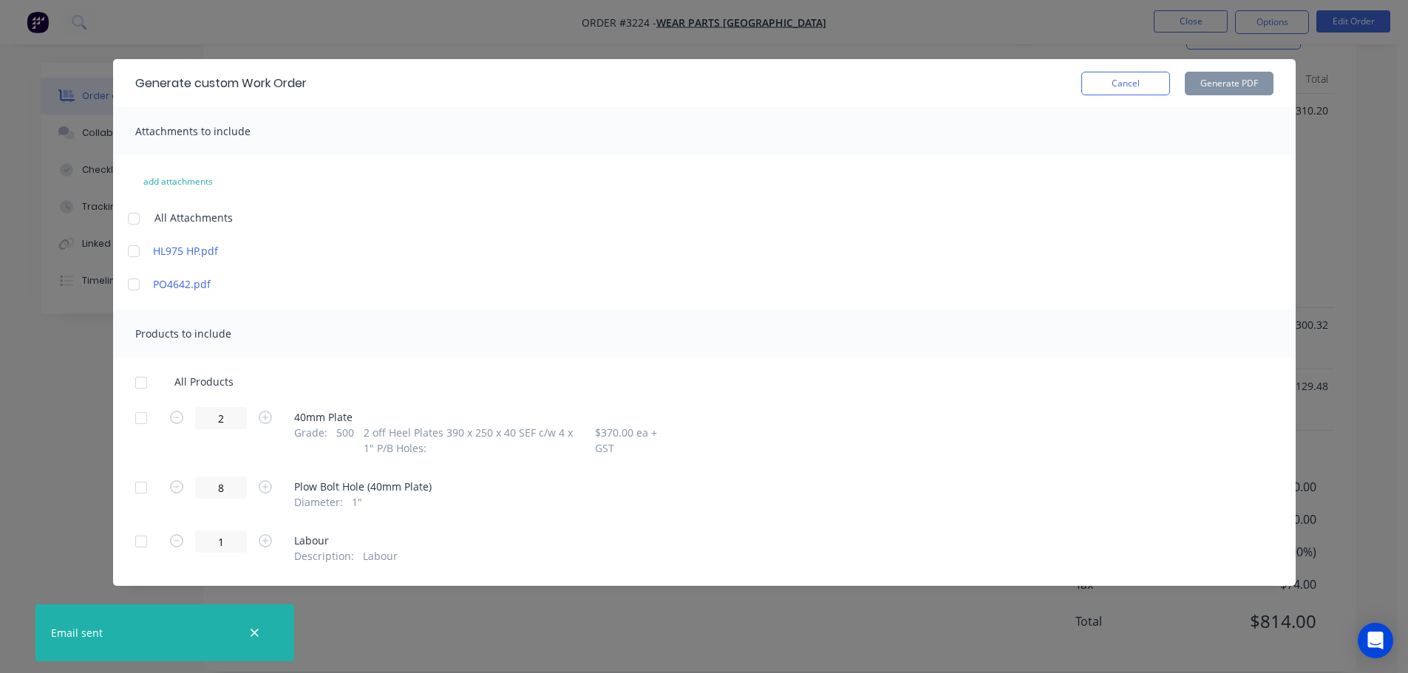
click at [139, 415] on div at bounding box center [141, 419] width 30 height 30
click at [1208, 82] on button "Generate PDF" at bounding box center [1229, 84] width 89 height 24
click at [1139, 81] on button "Cancel" at bounding box center [1125, 84] width 89 height 24
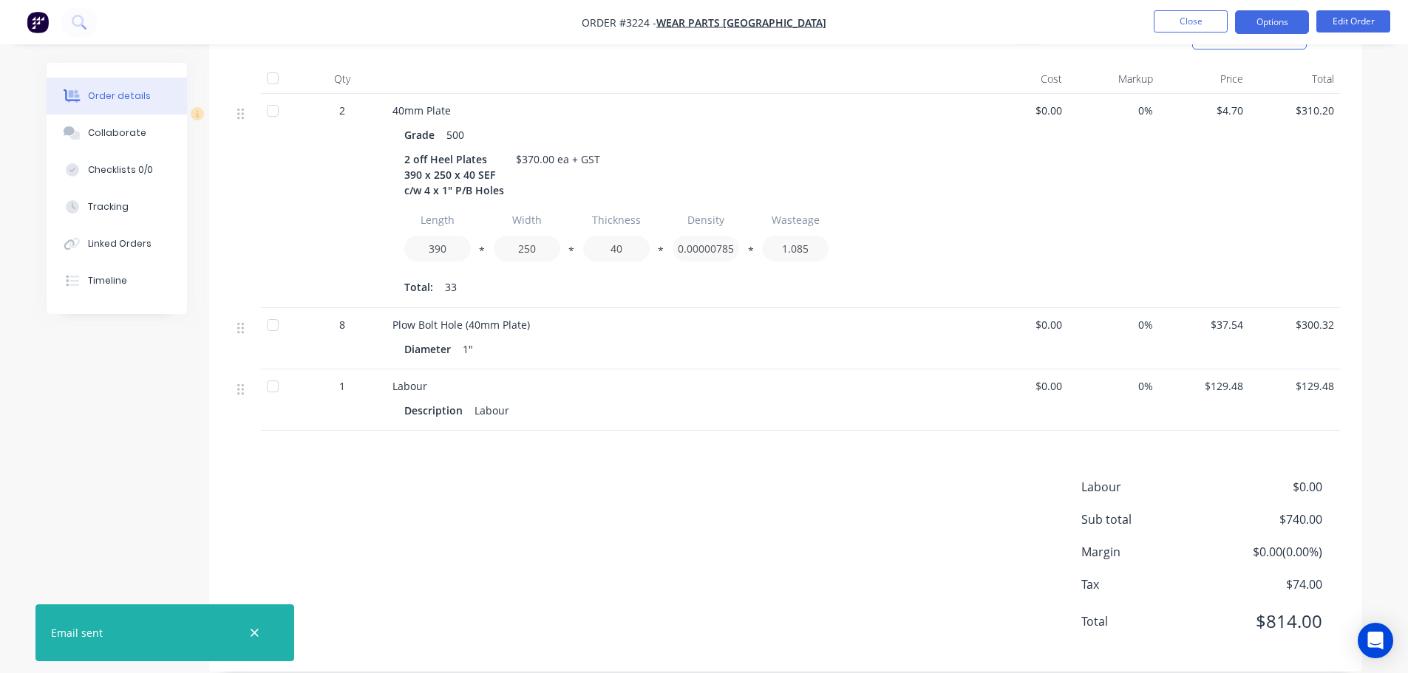
click at [1274, 13] on button "Options" at bounding box center [1272, 22] width 74 height 24
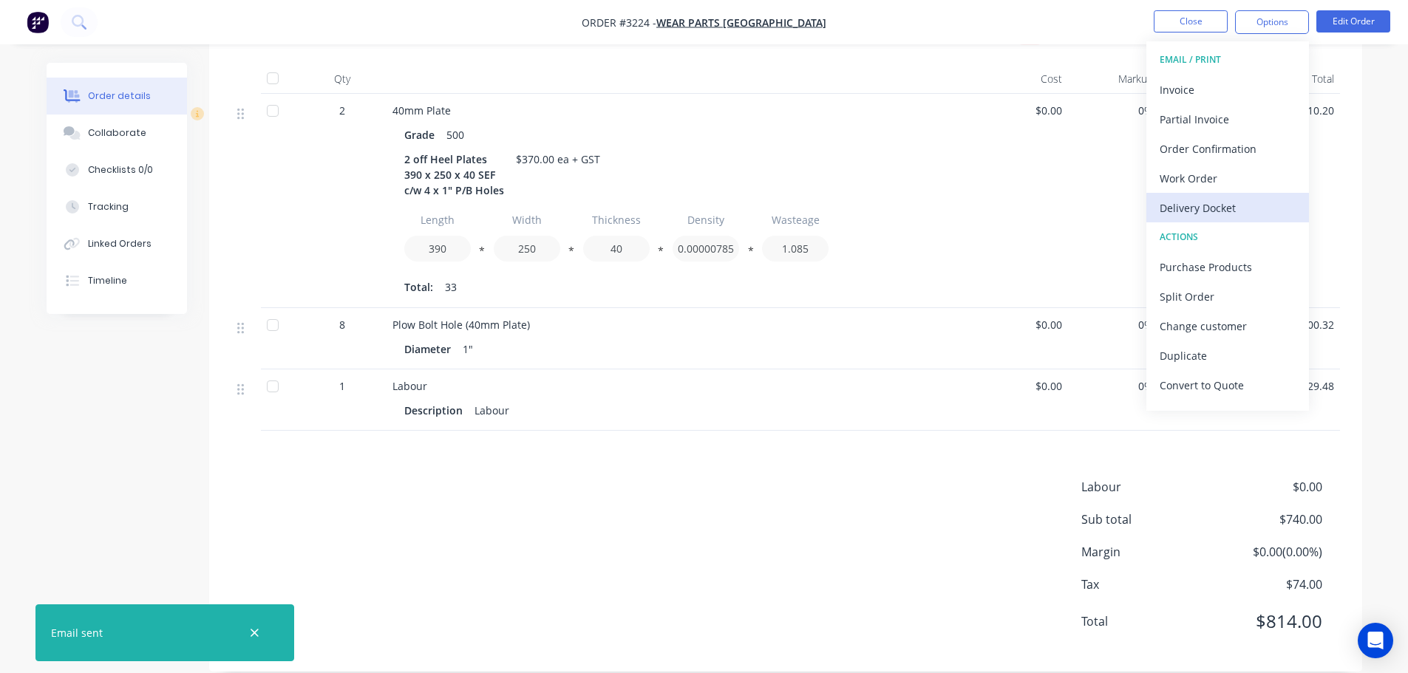
click at [1182, 211] on div "Delivery Docket" at bounding box center [1228, 207] width 136 height 21
click at [1174, 174] on div "Custom" at bounding box center [1228, 178] width 136 height 21
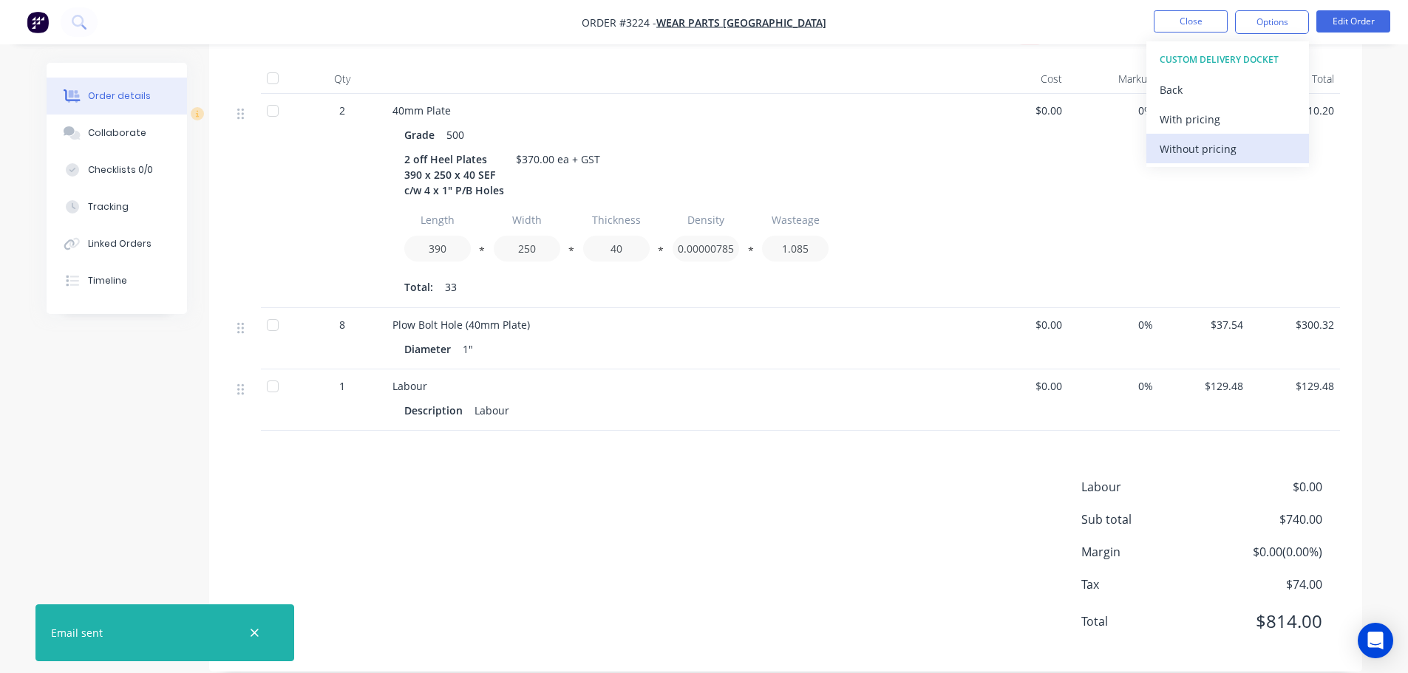
click at [1174, 153] on div "Without pricing" at bounding box center [1228, 148] width 136 height 21
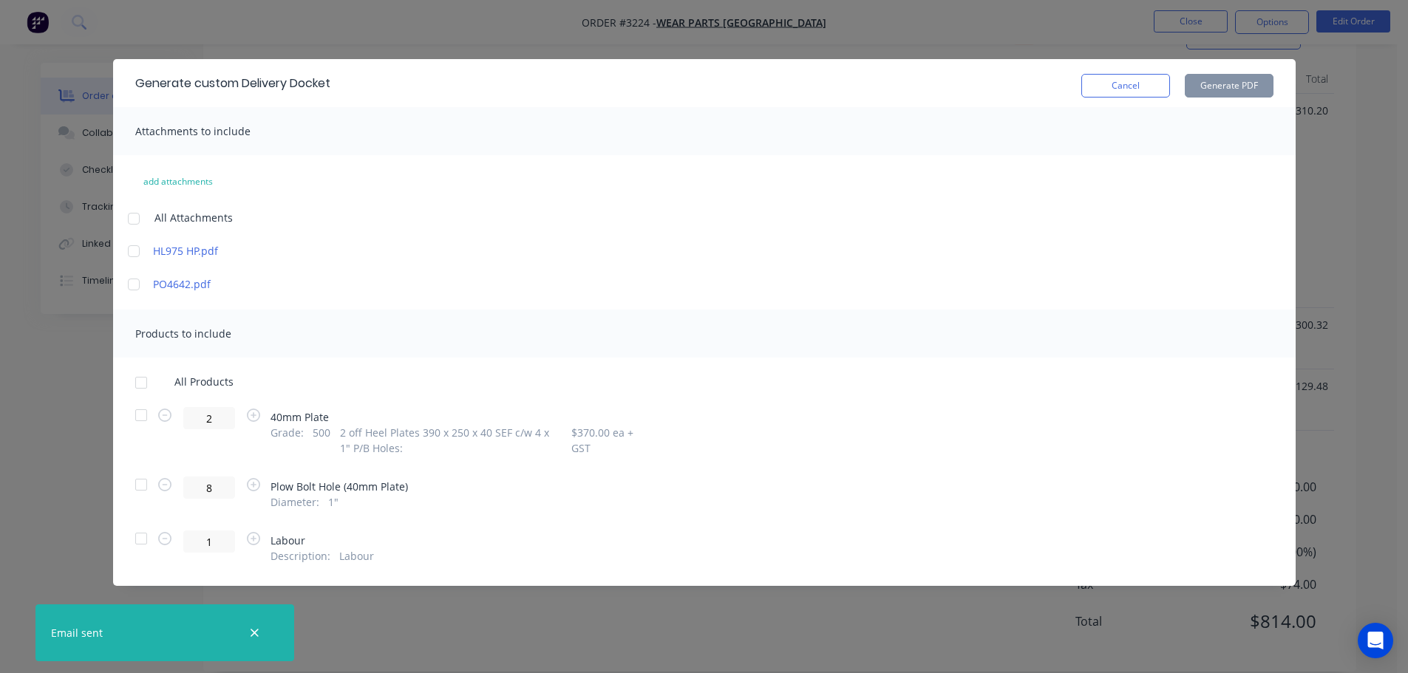
click at [143, 413] on div at bounding box center [141, 416] width 30 height 30
click at [1215, 78] on button "Generate PDF" at bounding box center [1229, 86] width 89 height 24
click at [1118, 83] on button "Cancel" at bounding box center [1125, 86] width 89 height 24
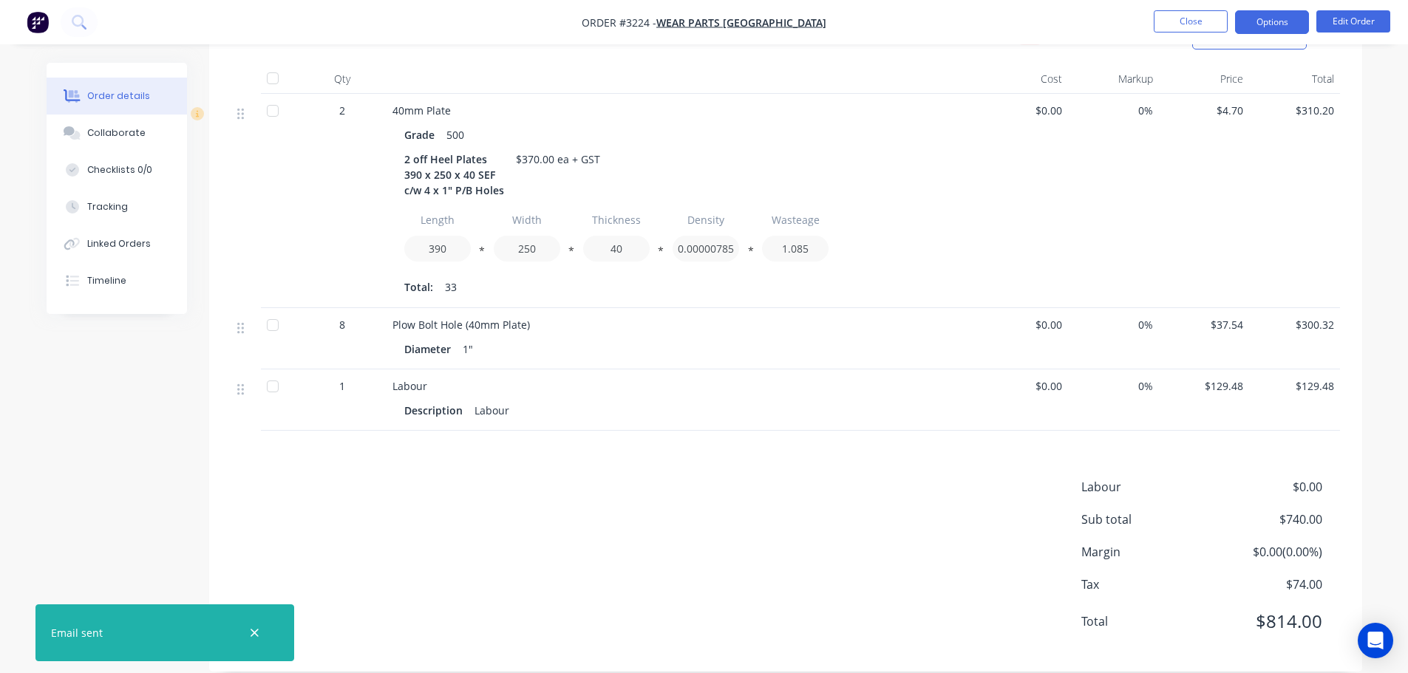
click at [1259, 23] on button "Options" at bounding box center [1272, 22] width 74 height 24
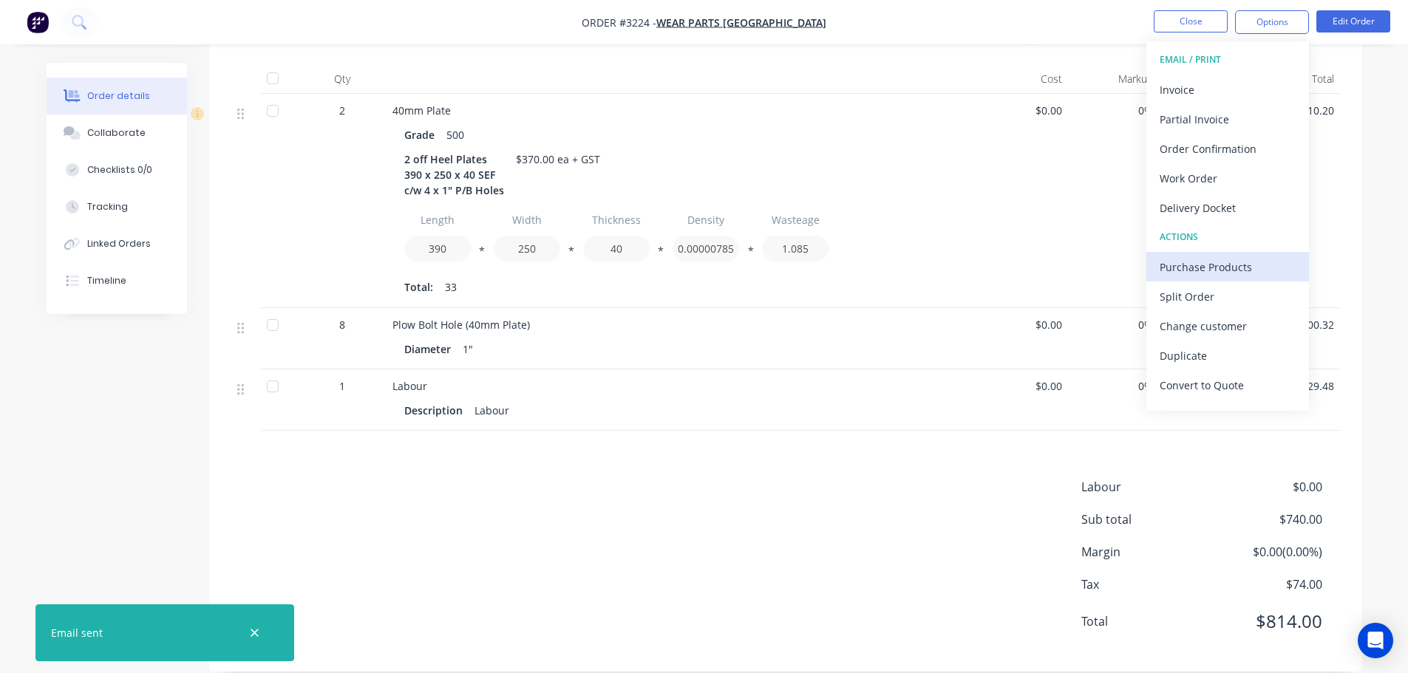
click at [1204, 276] on div "Purchase Products" at bounding box center [1228, 266] width 136 height 21
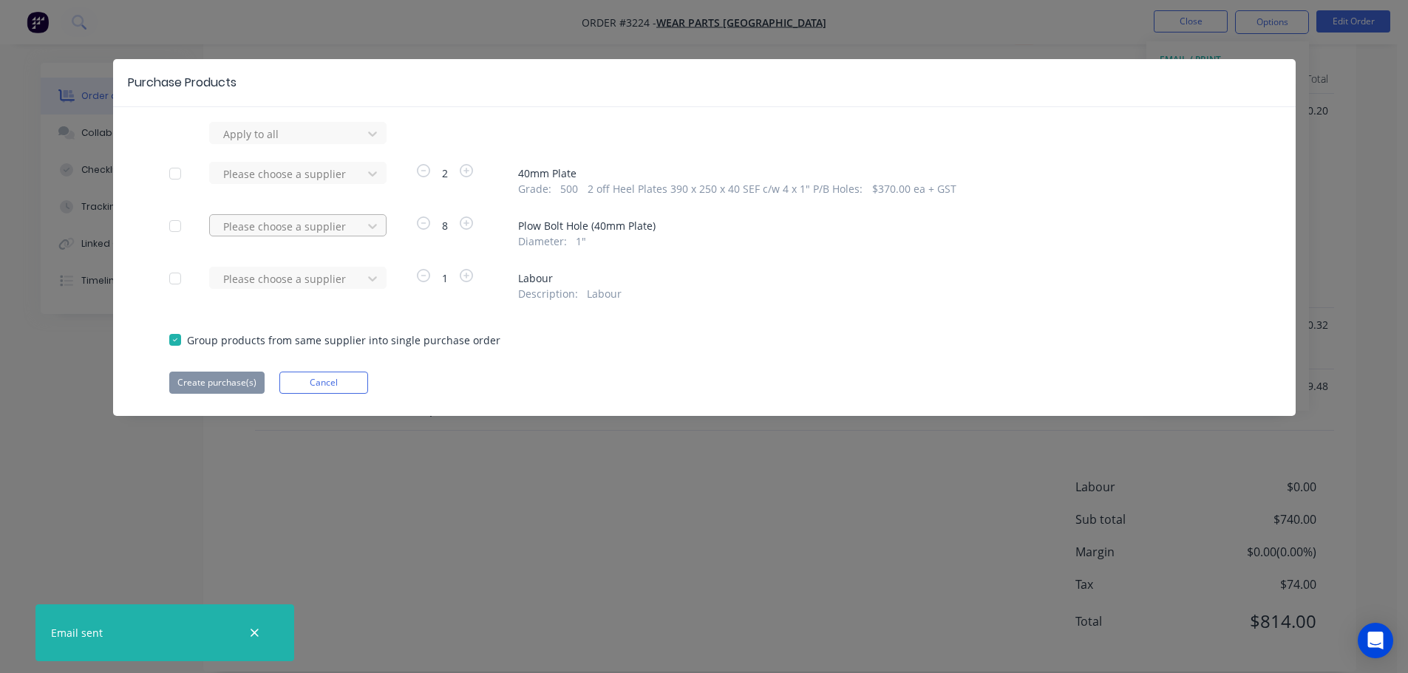
click at [324, 143] on div at bounding box center [288, 134] width 133 height 18
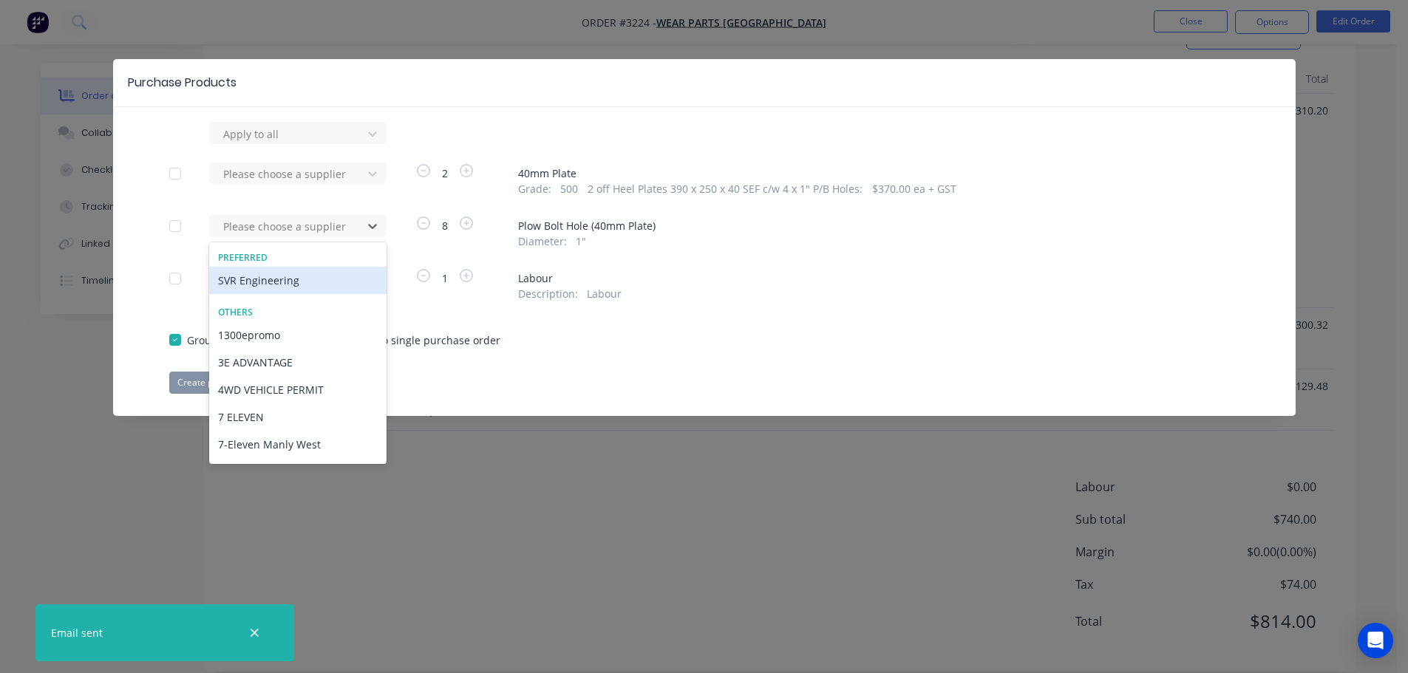
click at [296, 273] on div "SVR Engineering" at bounding box center [297, 280] width 177 height 27
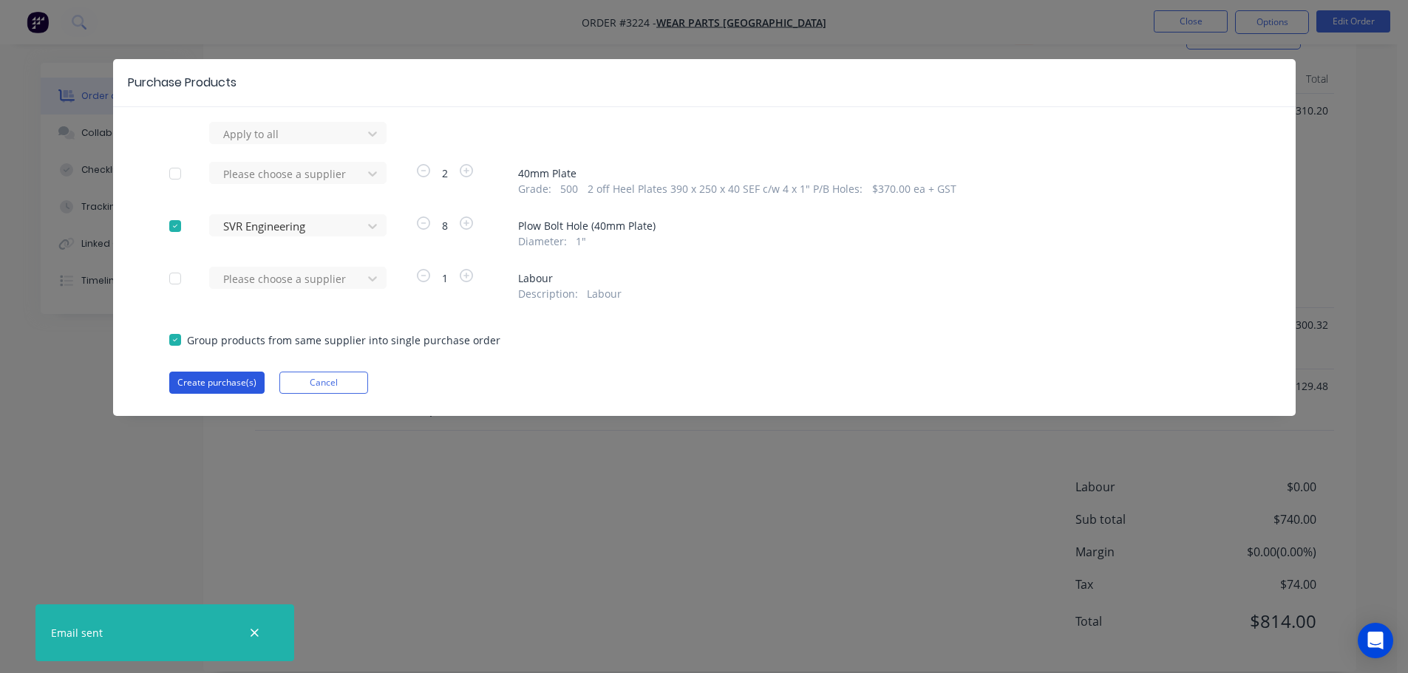
click at [239, 379] on button "Create purchase(s)" at bounding box center [216, 383] width 95 height 22
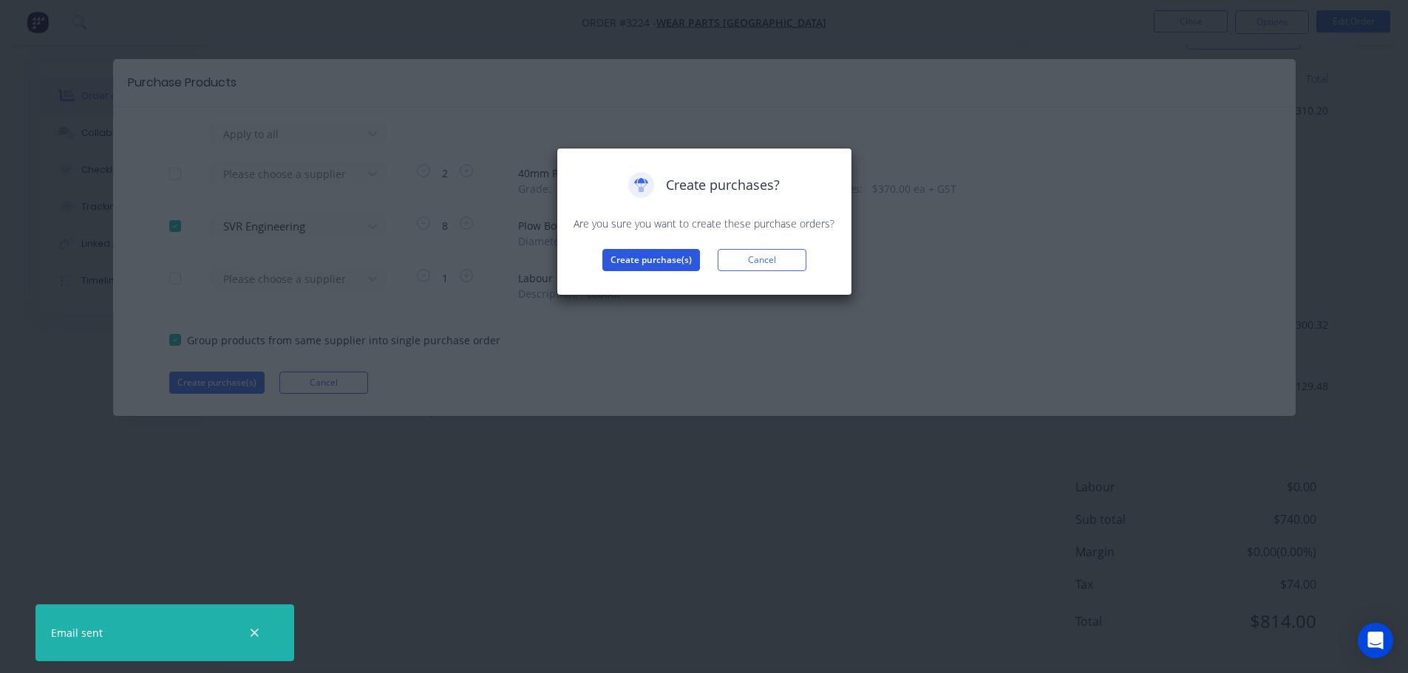
click at [630, 256] on button "Create purchase(s)" at bounding box center [651, 260] width 98 height 22
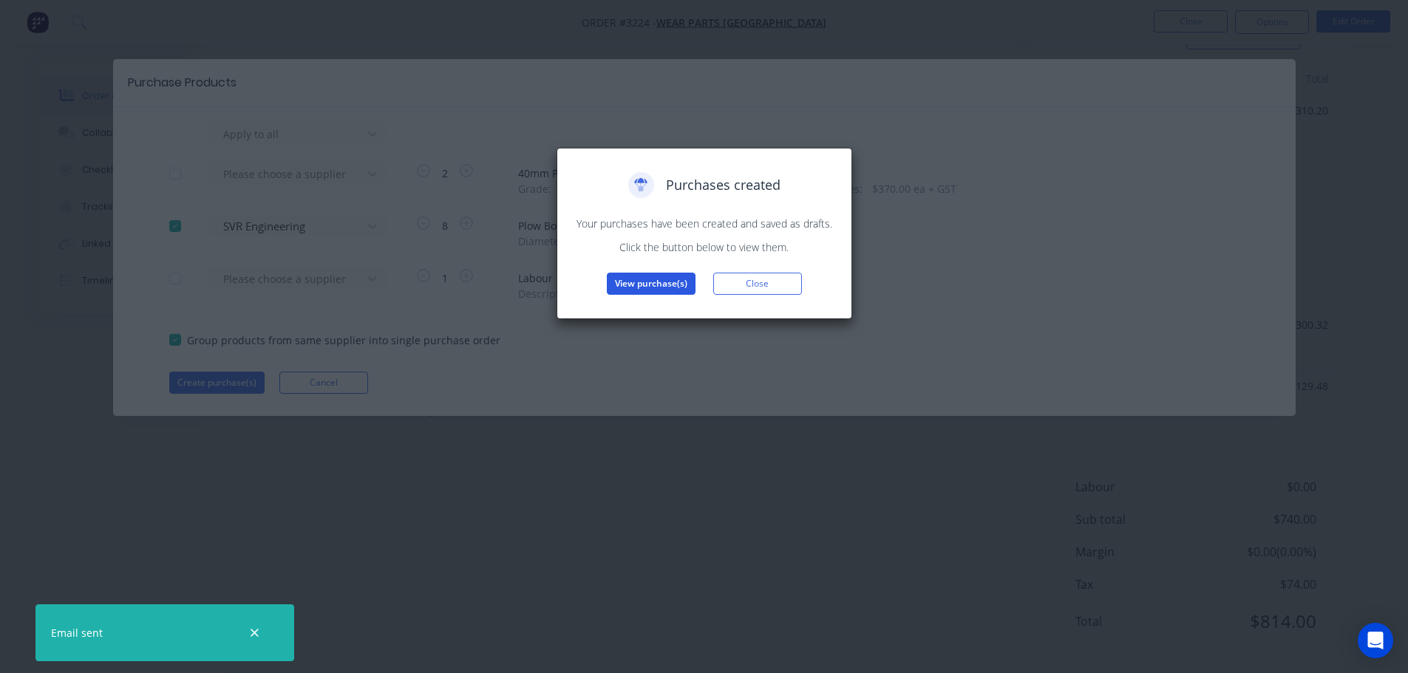
click at [623, 281] on button "View purchase(s)" at bounding box center [651, 284] width 89 height 22
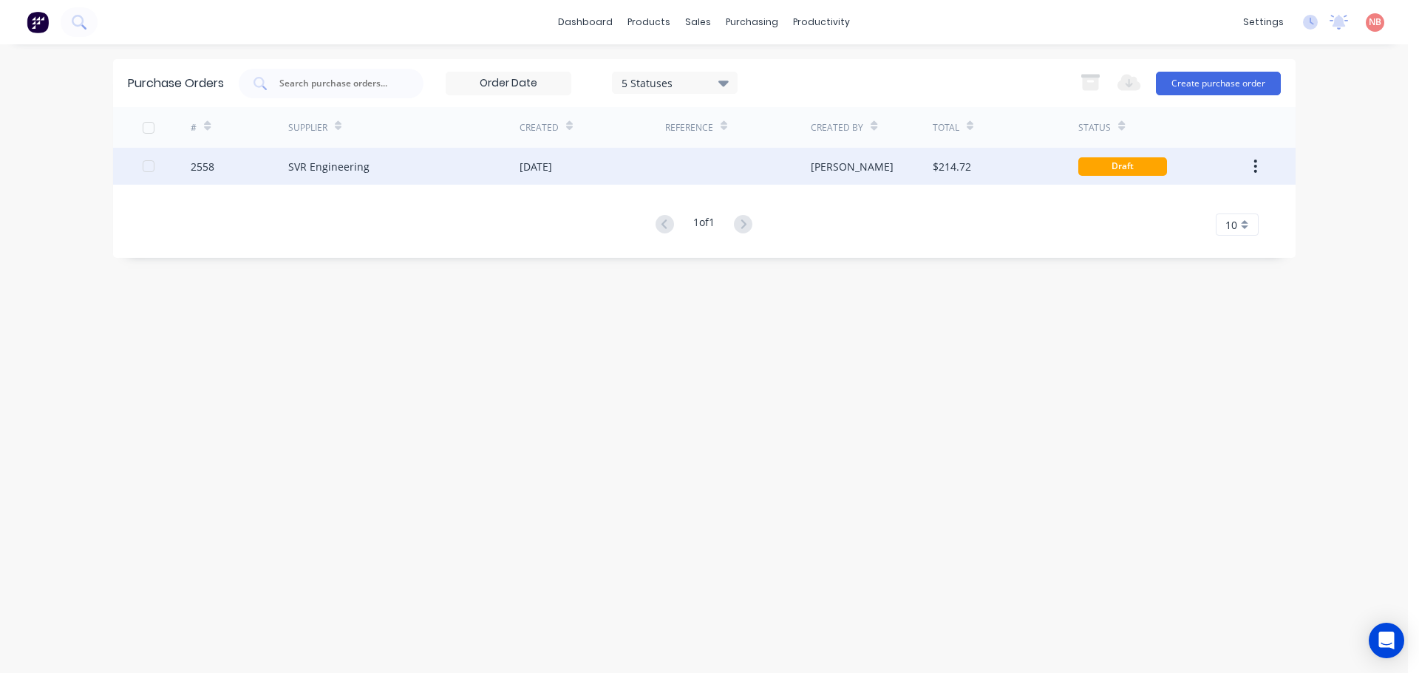
click at [552, 160] on div "[DATE]" at bounding box center [536, 167] width 33 height 16
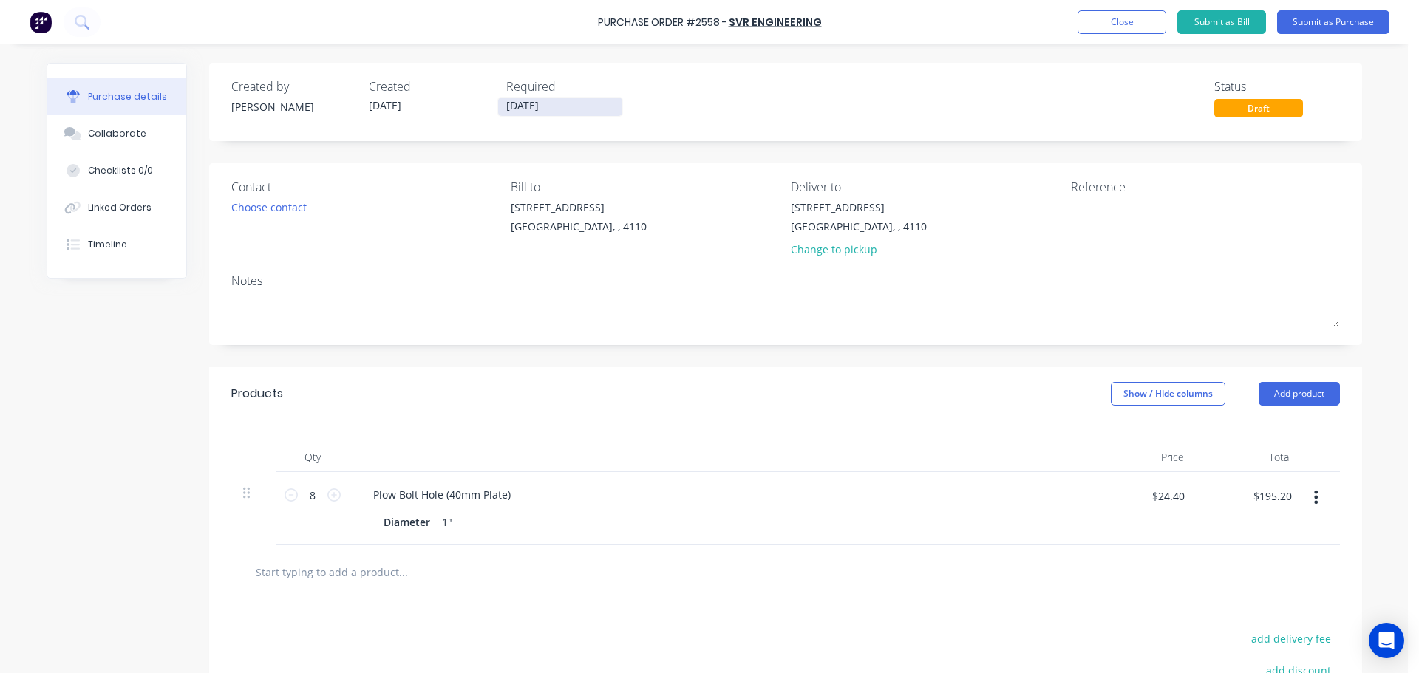
click at [527, 104] on input "[DATE]" at bounding box center [560, 107] width 124 height 18
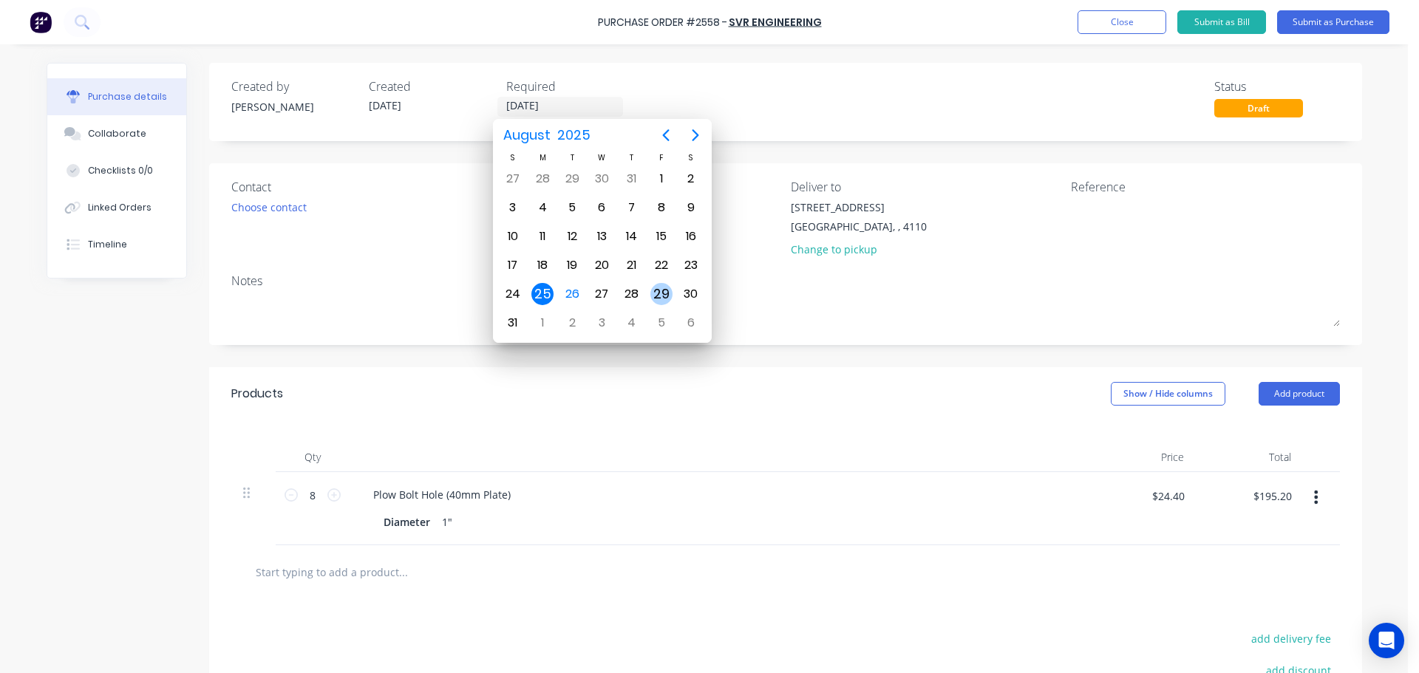
drag, startPoint x: 657, startPoint y: 291, endPoint x: 755, endPoint y: 267, distance: 101.3
click at [658, 291] on div "29" at bounding box center [661, 294] width 22 height 22
type input "[DATE]"
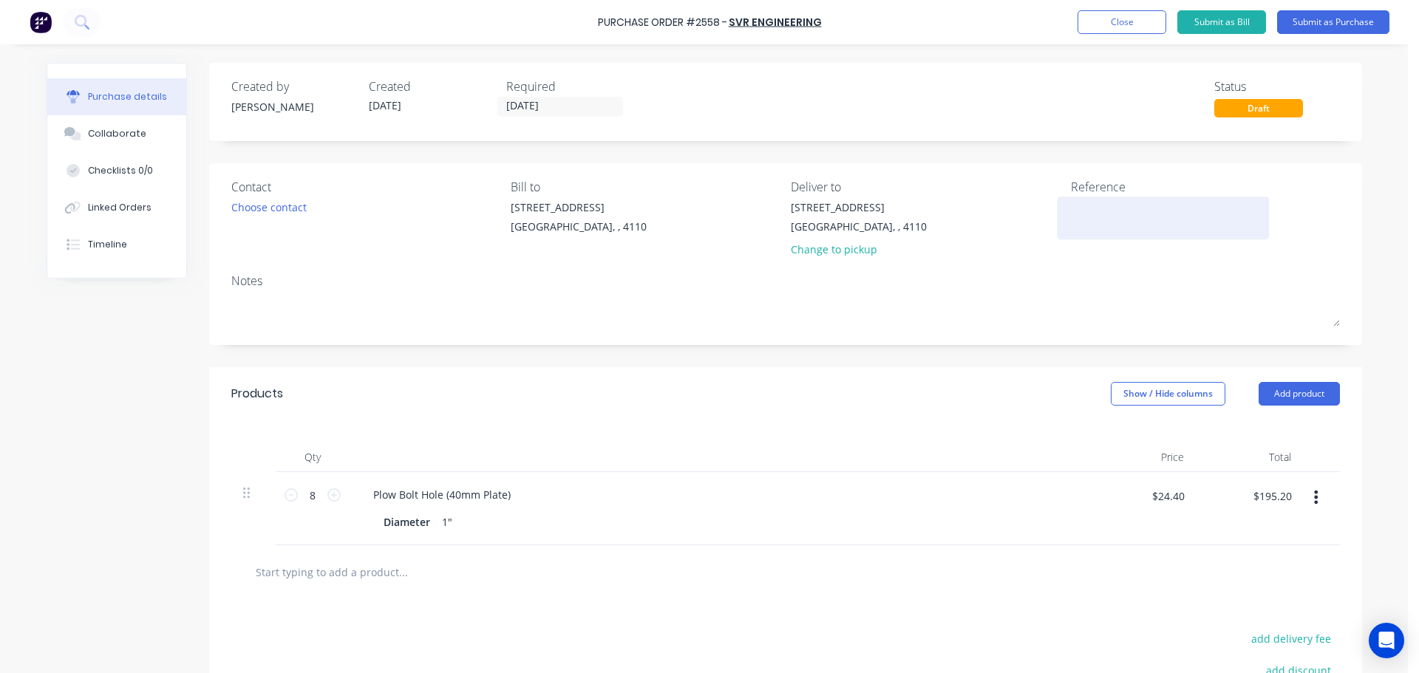
click at [1071, 207] on textarea at bounding box center [1163, 216] width 185 height 33
type textarea "WPA 4642"
type textarea "x"
type textarea "WPA 4642"
click at [1294, 24] on button "Submit as Purchase" at bounding box center [1333, 22] width 112 height 24
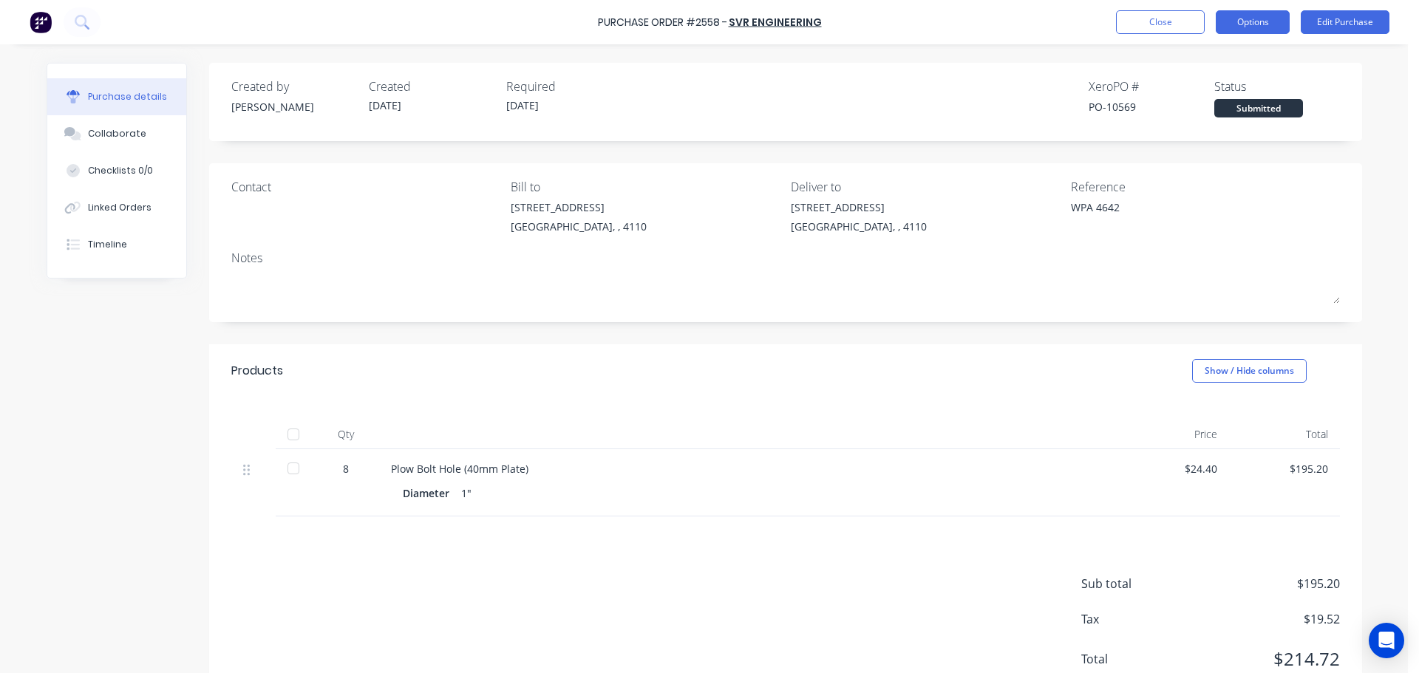
click at [1222, 19] on button "Options" at bounding box center [1253, 22] width 74 height 24
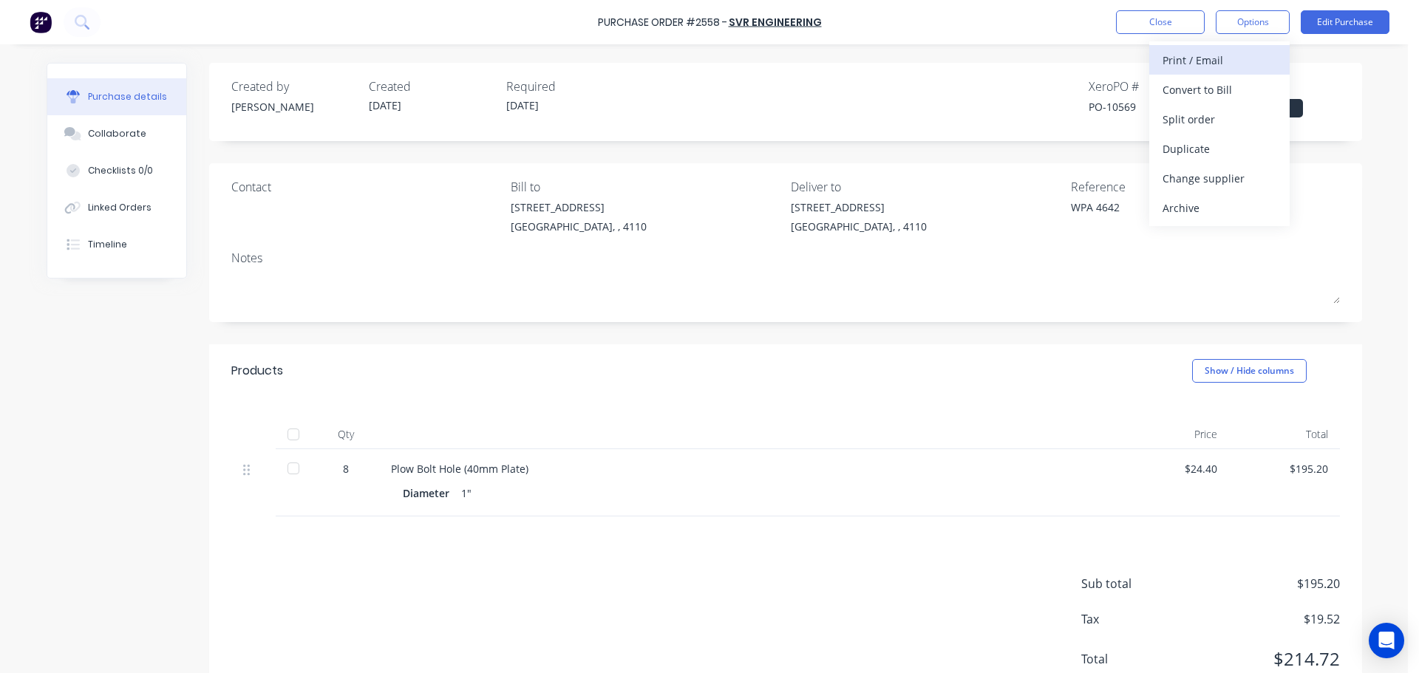
click at [1194, 64] on div "Print / Email" at bounding box center [1219, 60] width 114 height 21
click at [1182, 84] on div "With pricing" at bounding box center [1219, 89] width 114 height 21
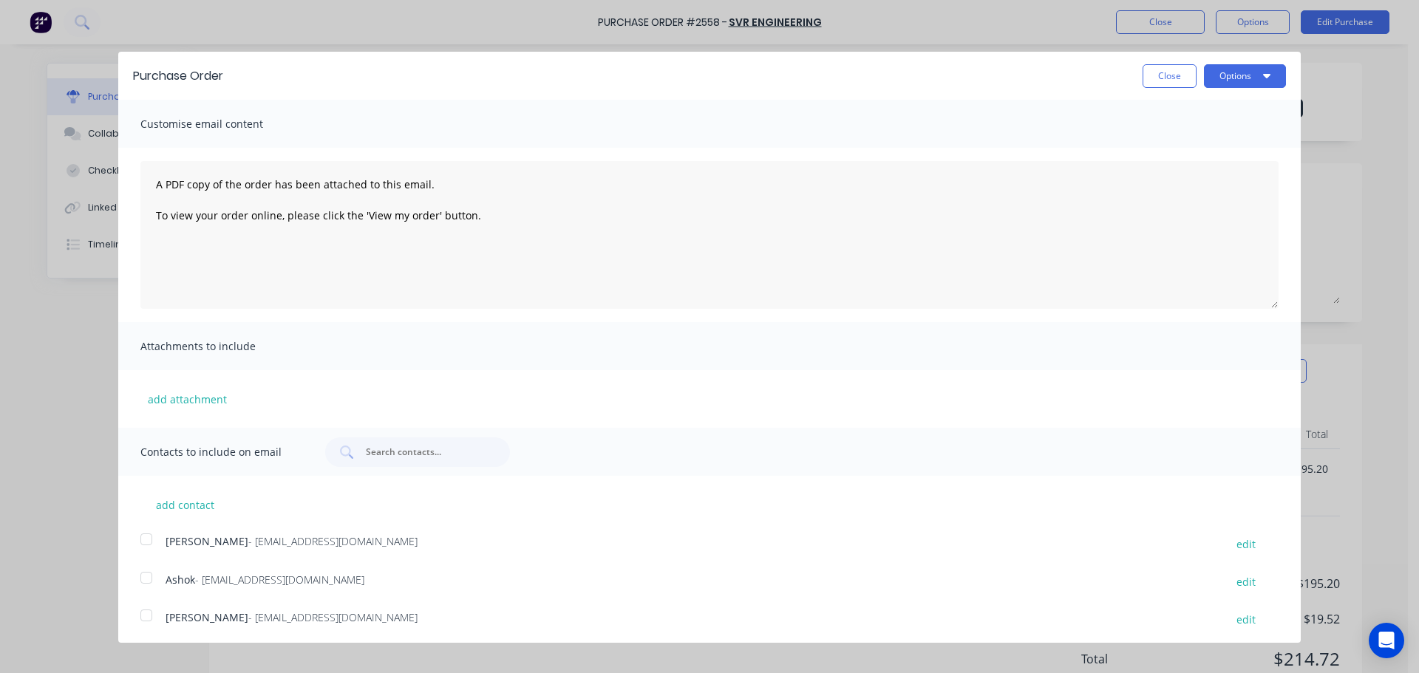
click at [151, 577] on div at bounding box center [147, 578] width 30 height 30
click at [1218, 79] on button "Options" at bounding box center [1245, 76] width 82 height 24
click at [1209, 118] on div "Print" at bounding box center [1216, 113] width 114 height 21
click at [1195, 135] on div "Email" at bounding box center [1216, 142] width 114 height 21
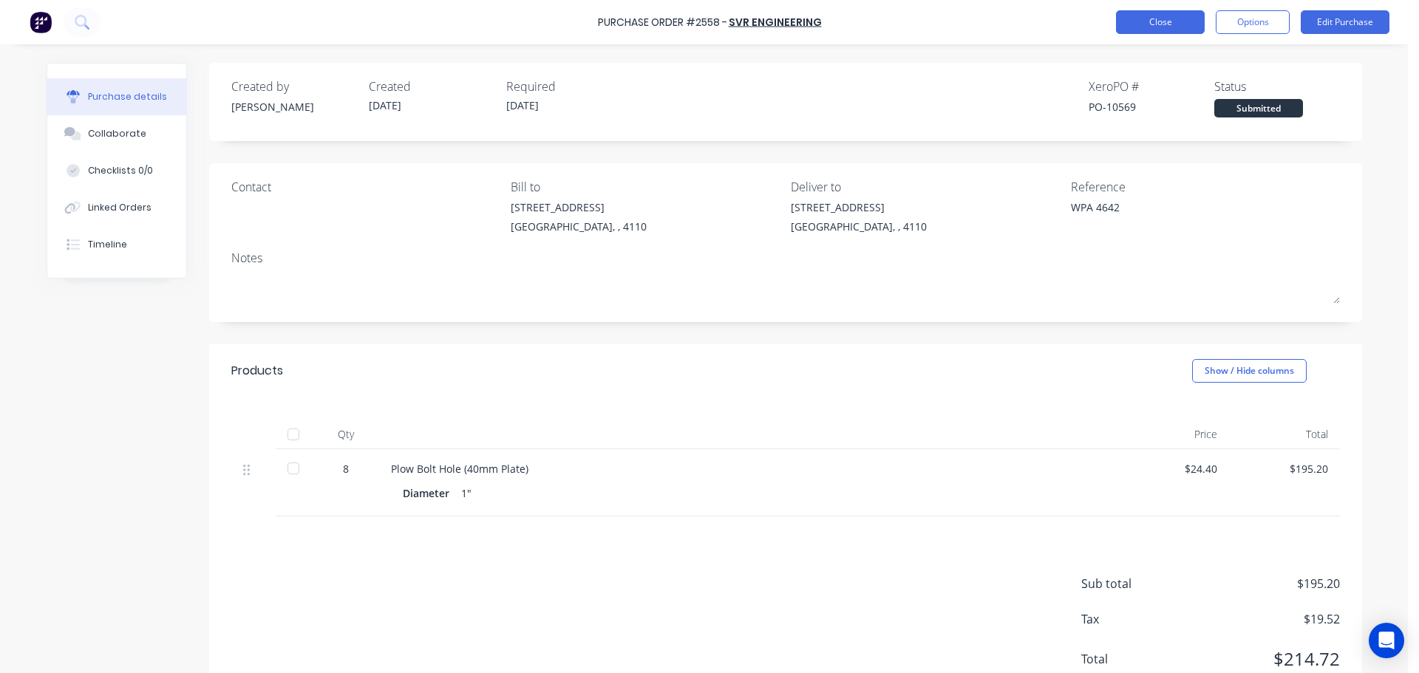
click at [1123, 26] on button "Close" at bounding box center [1160, 22] width 89 height 24
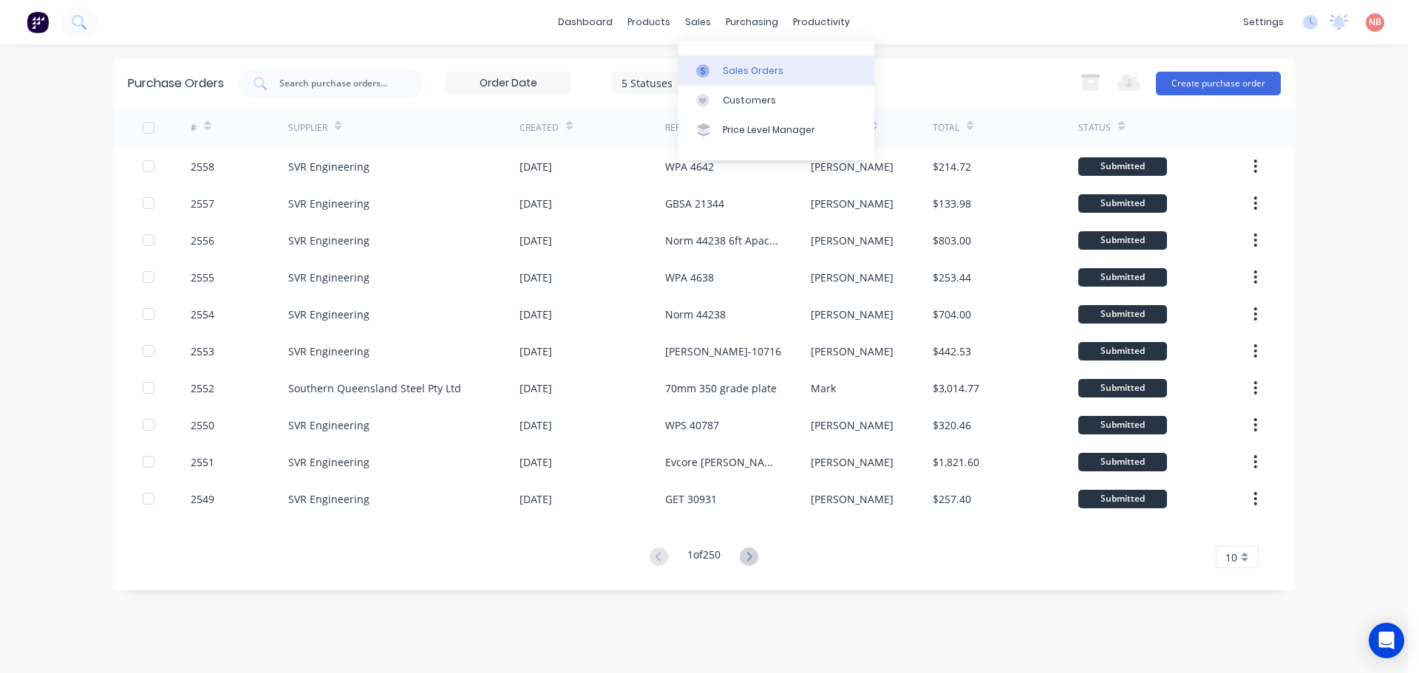
click at [724, 81] on link "Sales Orders" at bounding box center [776, 70] width 196 height 30
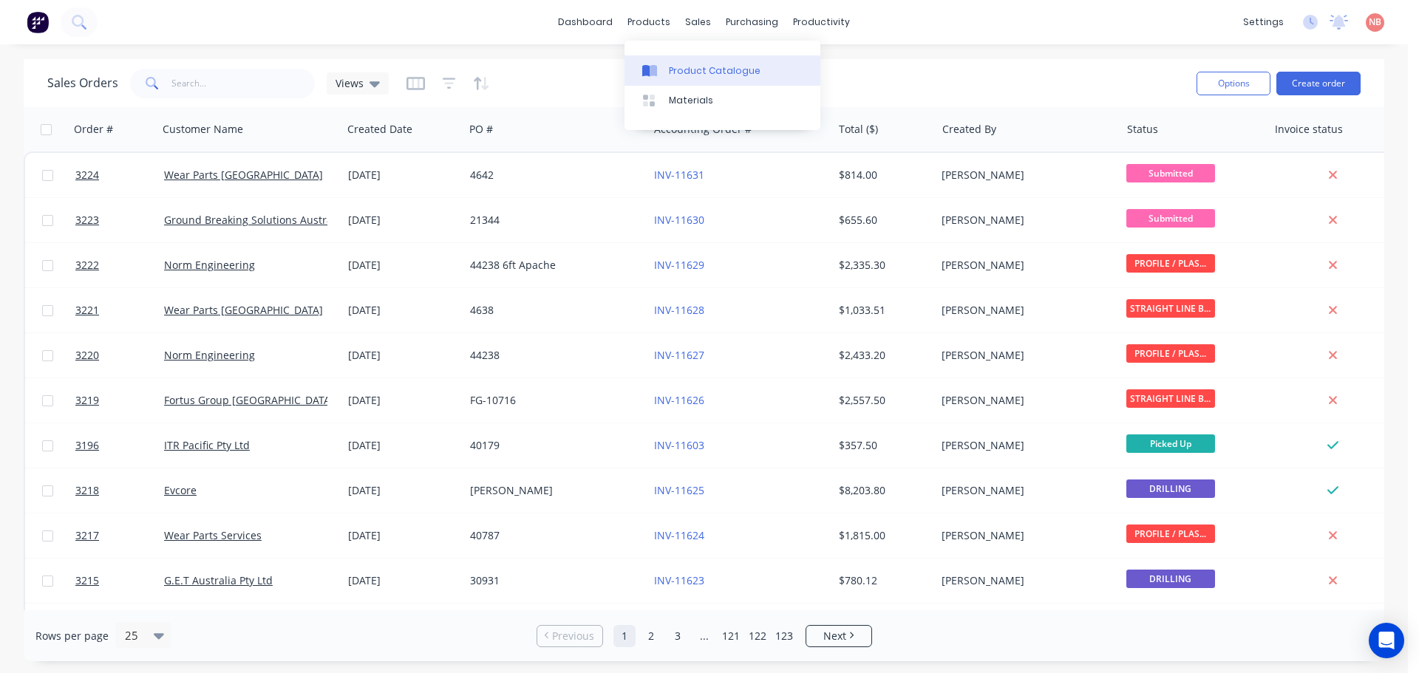
click at [658, 58] on link "Product Catalogue" at bounding box center [722, 70] width 196 height 30
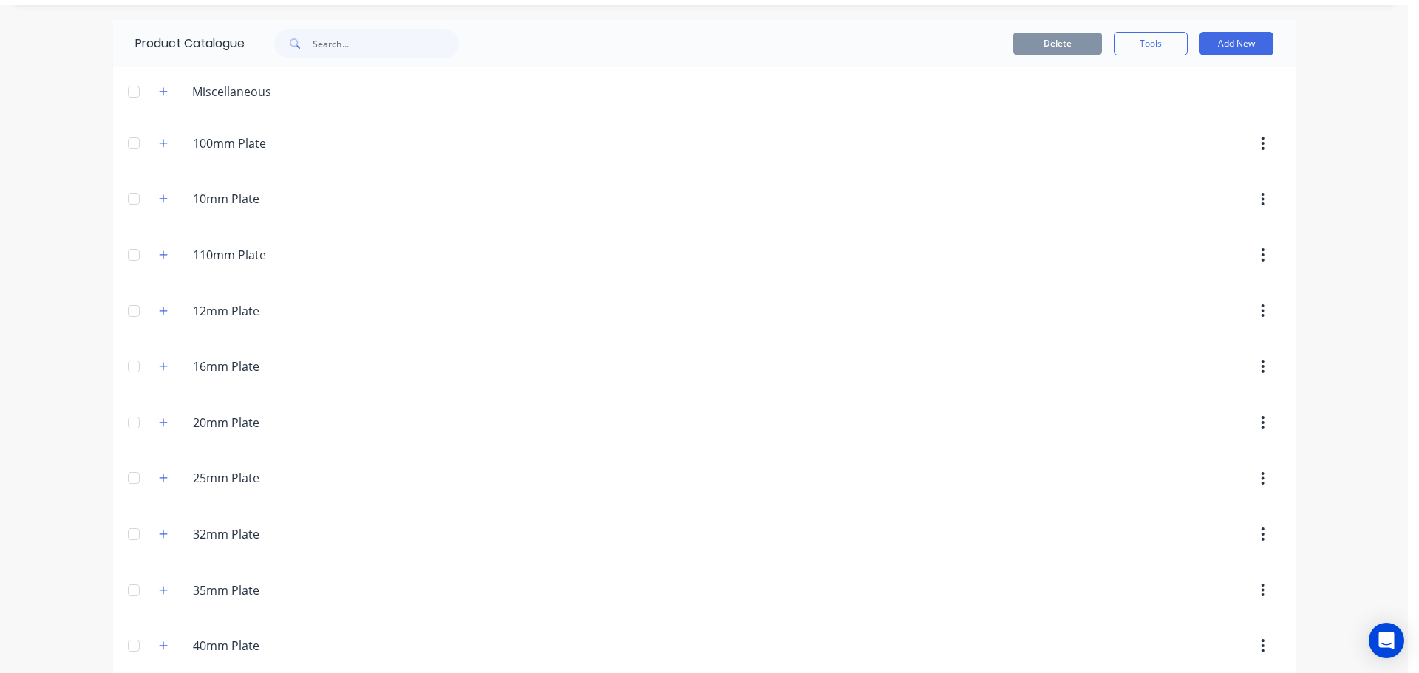
scroll to position [74, 0]
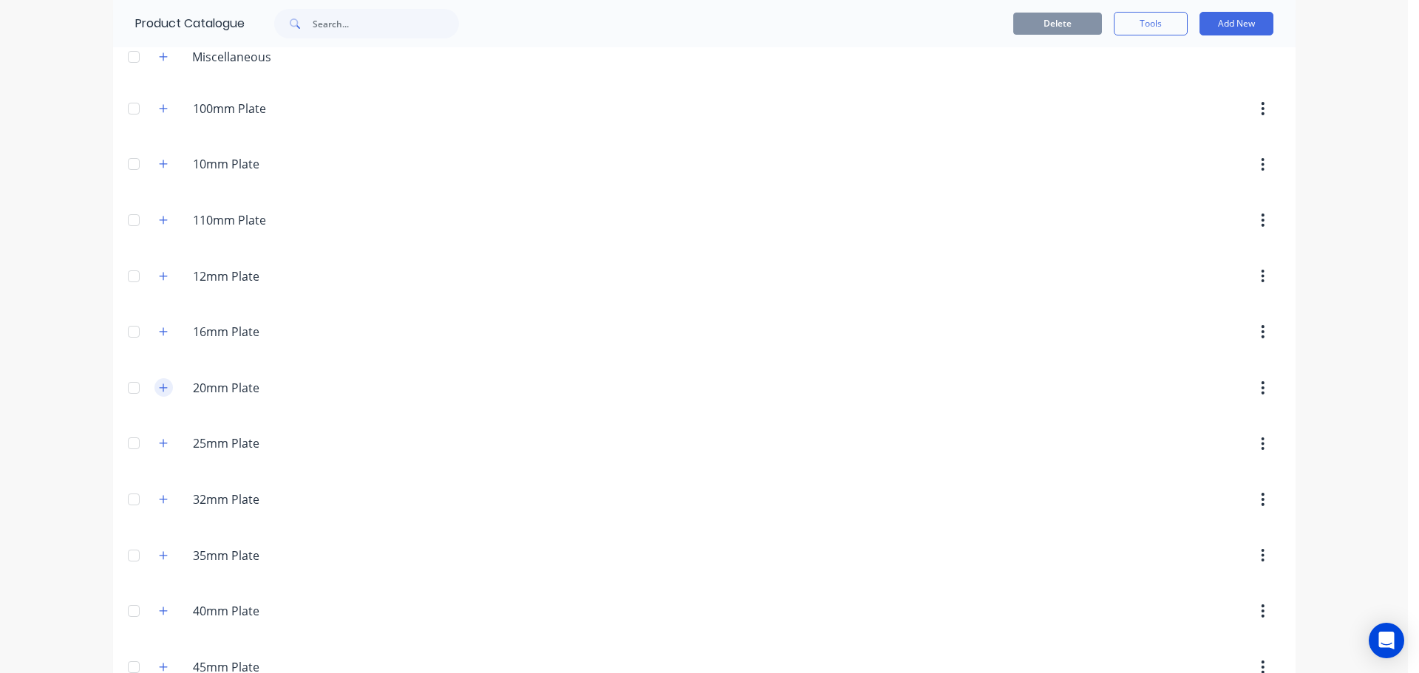
click at [159, 391] on icon "button" at bounding box center [163, 388] width 9 height 10
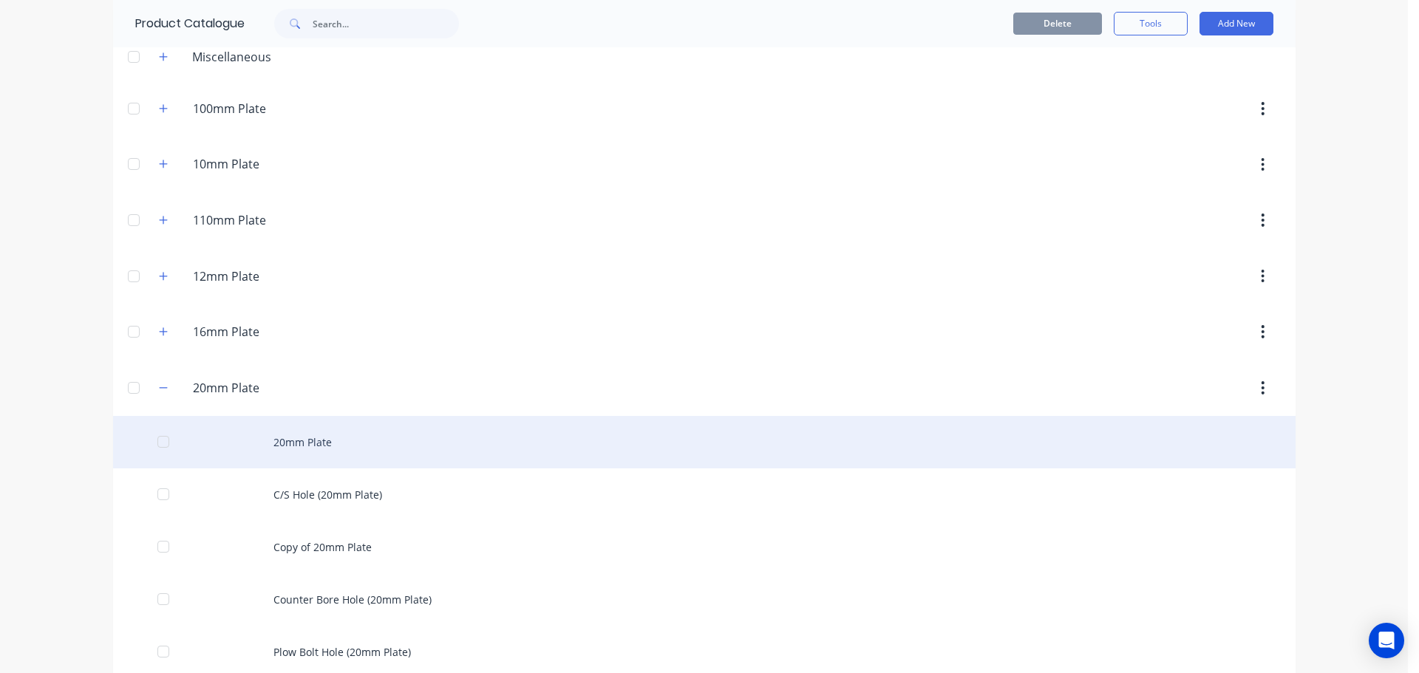
click at [310, 443] on div "20mm Plate" at bounding box center [704, 442] width 1182 height 52
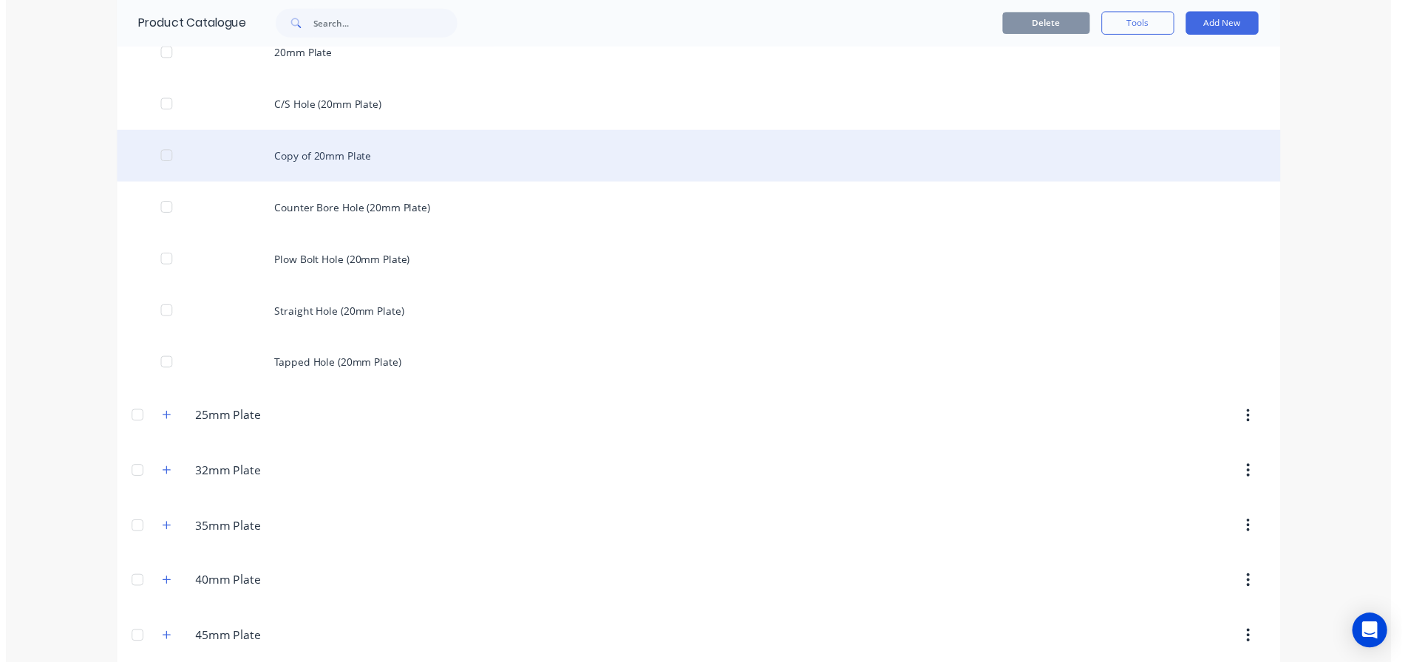
scroll to position [591, 0]
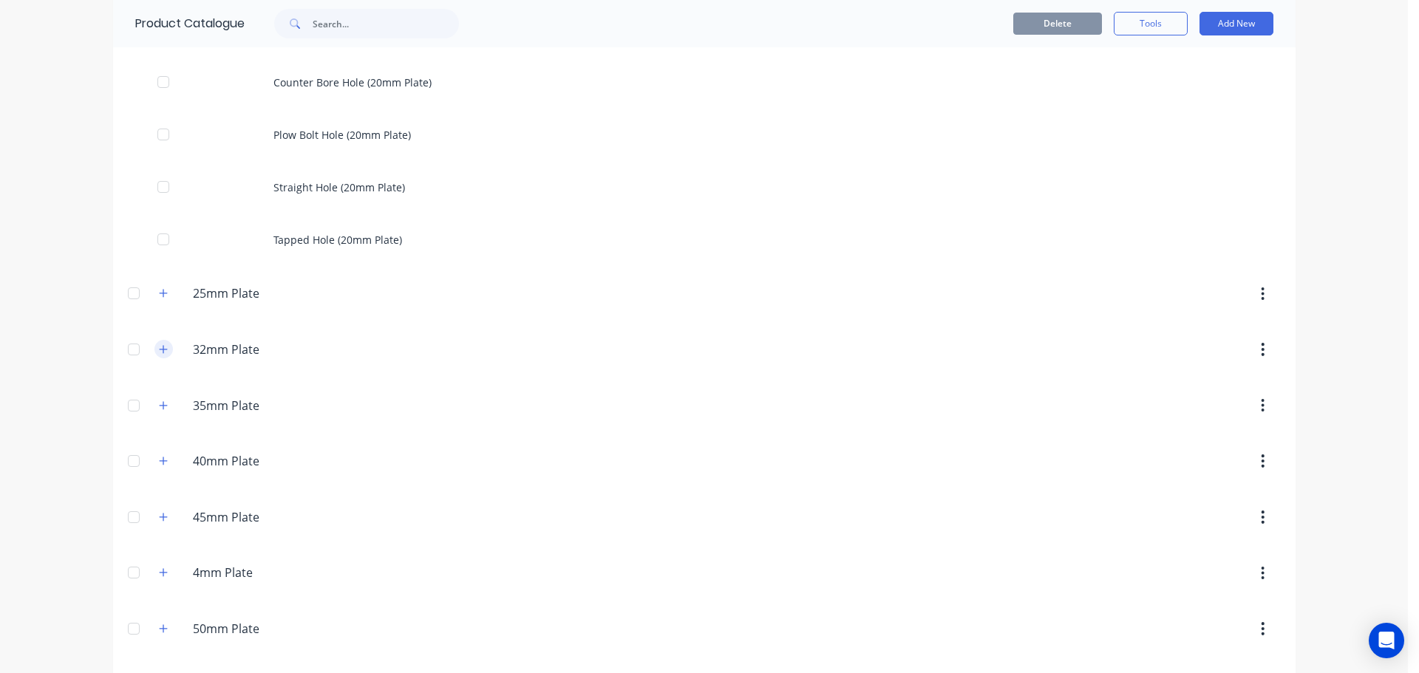
click at [160, 351] on icon "button" at bounding box center [163, 349] width 9 height 10
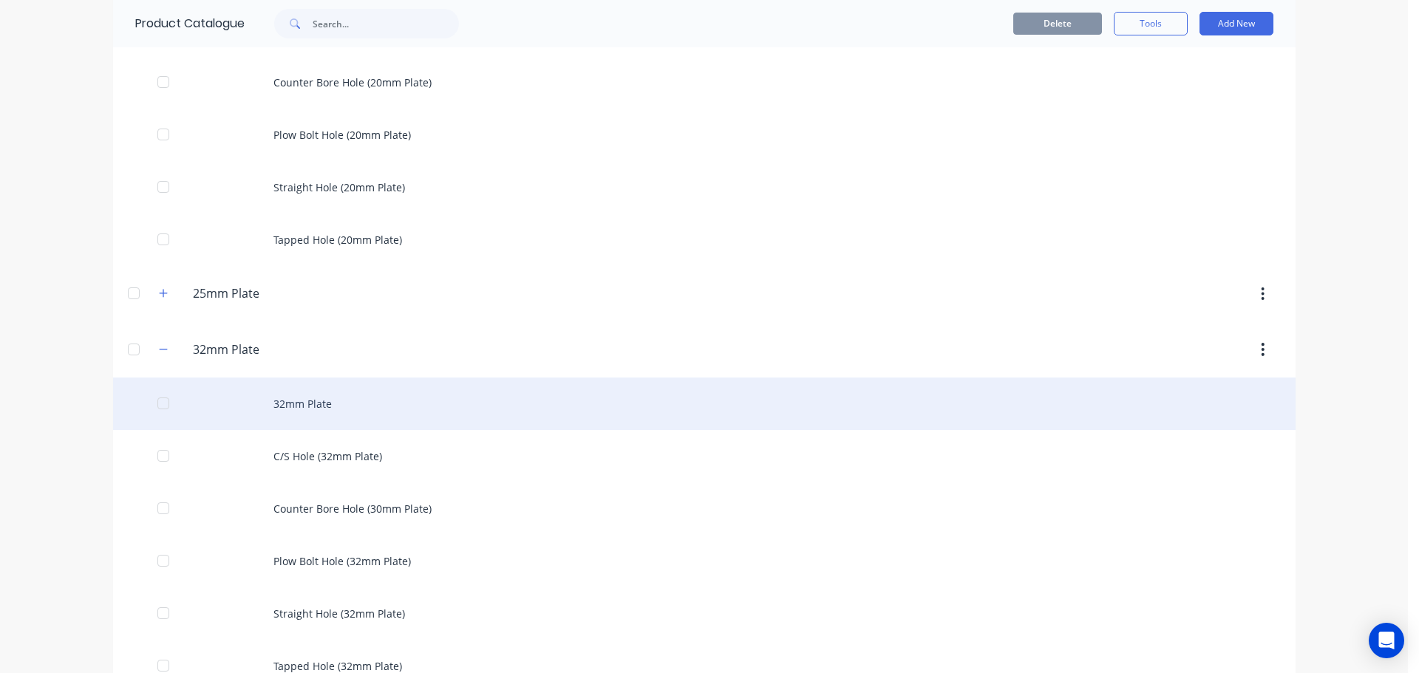
click at [276, 402] on div "32mm Plate" at bounding box center [704, 404] width 1182 height 52
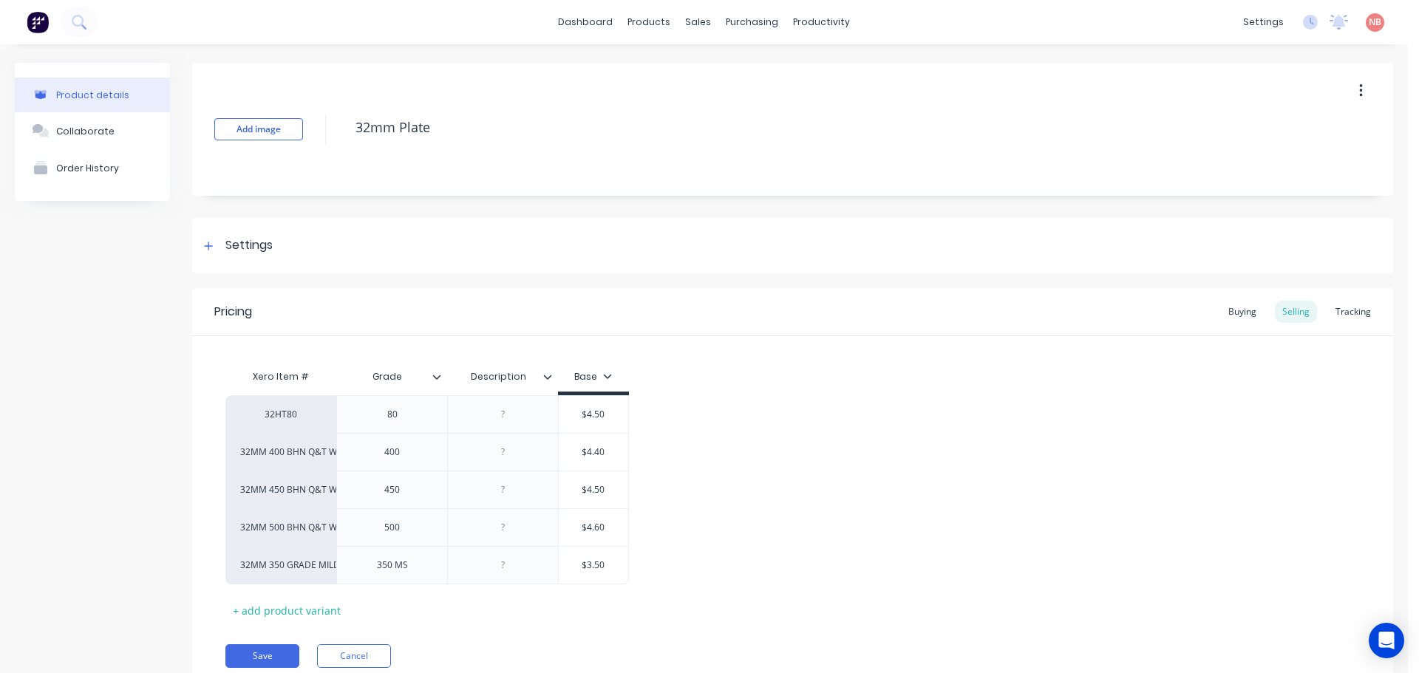
type textarea "x"
click at [814, 71] on div at bounding box center [804, 70] width 22 height 13
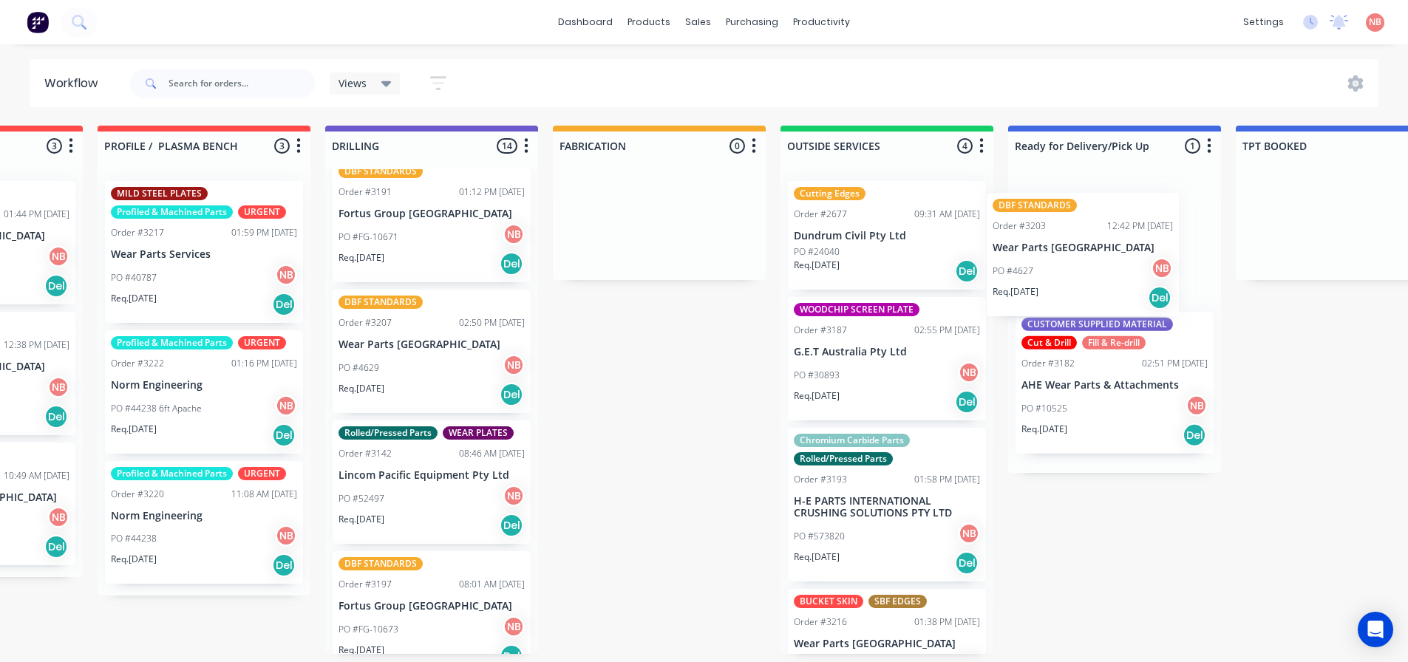
scroll to position [0, 624]
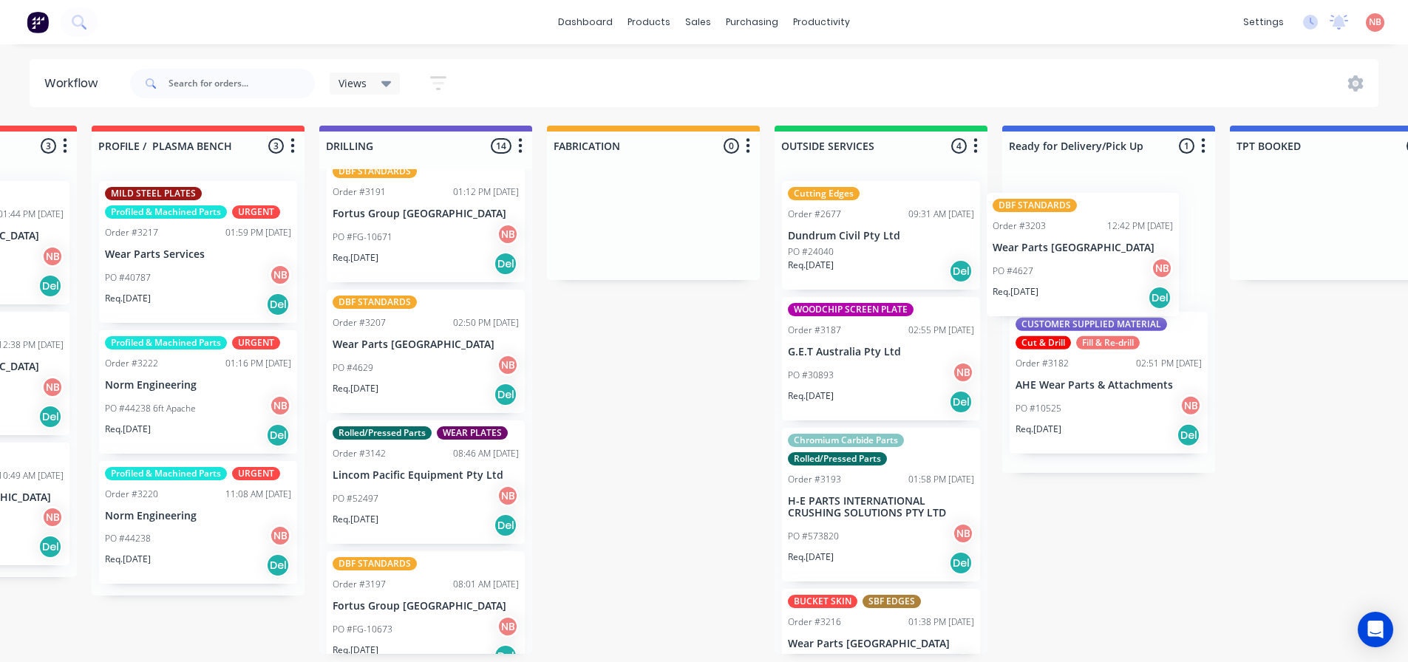
drag, startPoint x: 735, startPoint y: 482, endPoint x: 1072, endPoint y: 253, distance: 406.9
click at [1072, 253] on div "Submitted 2 Status colour #FF69B4 hex #FF69B4 Save Cancel Summaries Total order…" at bounding box center [598, 390] width 2465 height 528
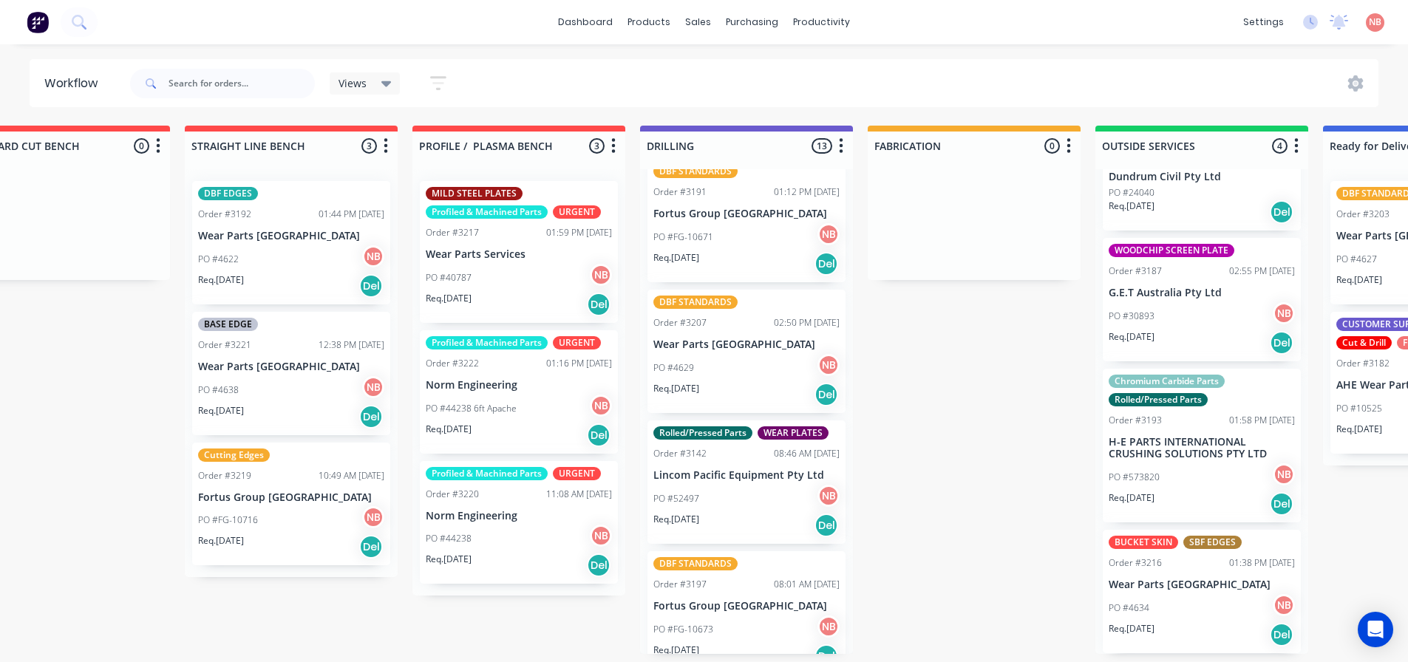
scroll to position [0, 296]
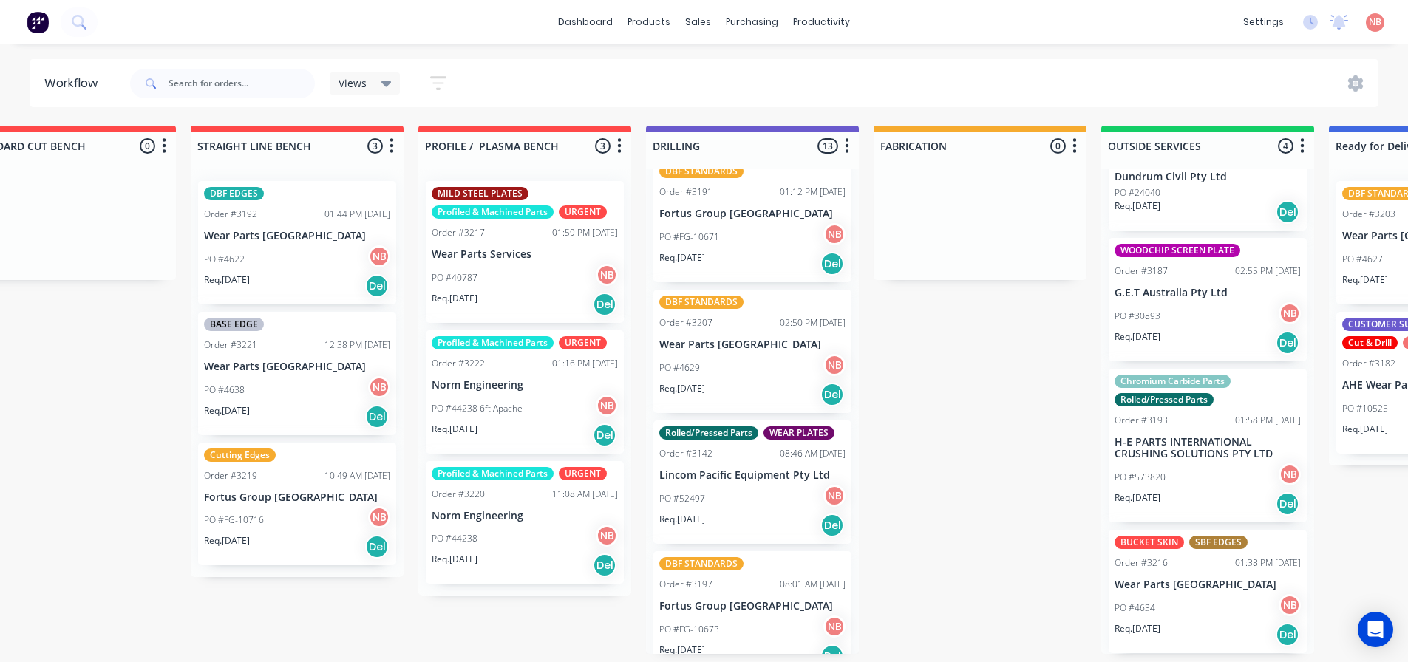
click at [262, 264] on div "PO #4622 NB" at bounding box center [297, 259] width 186 height 28
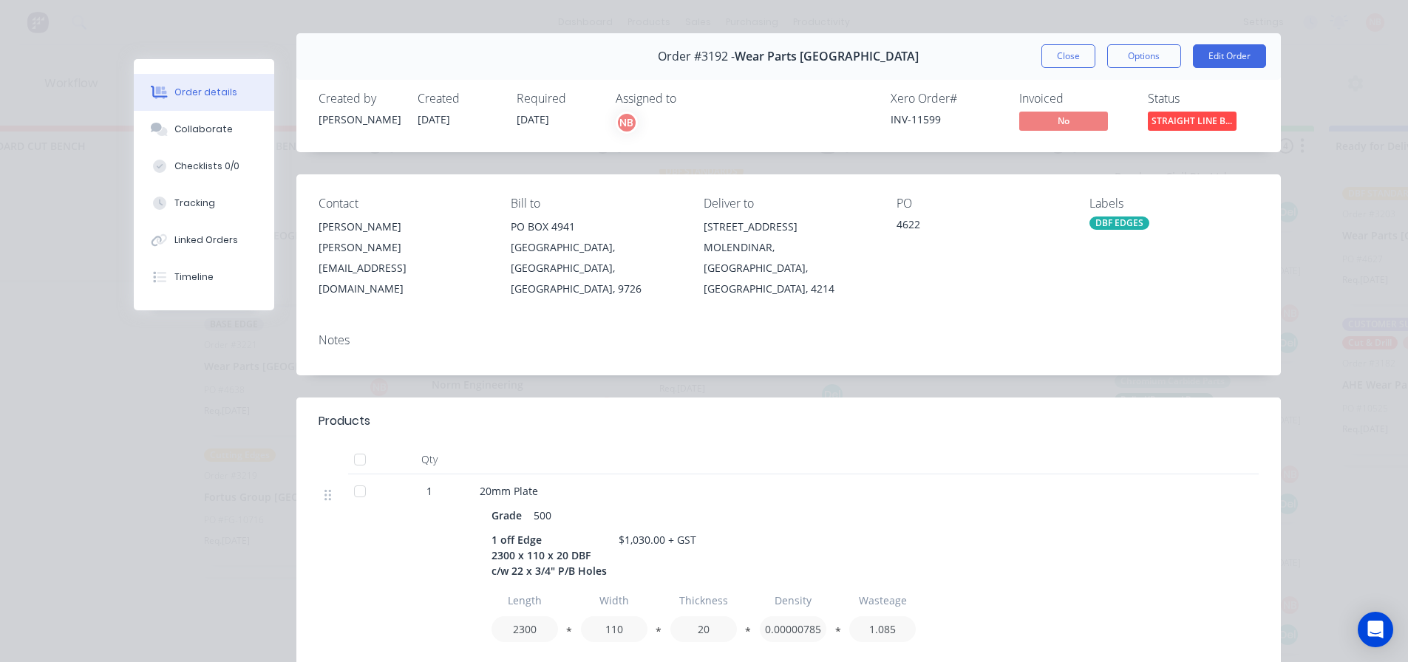
scroll to position [0, 0]
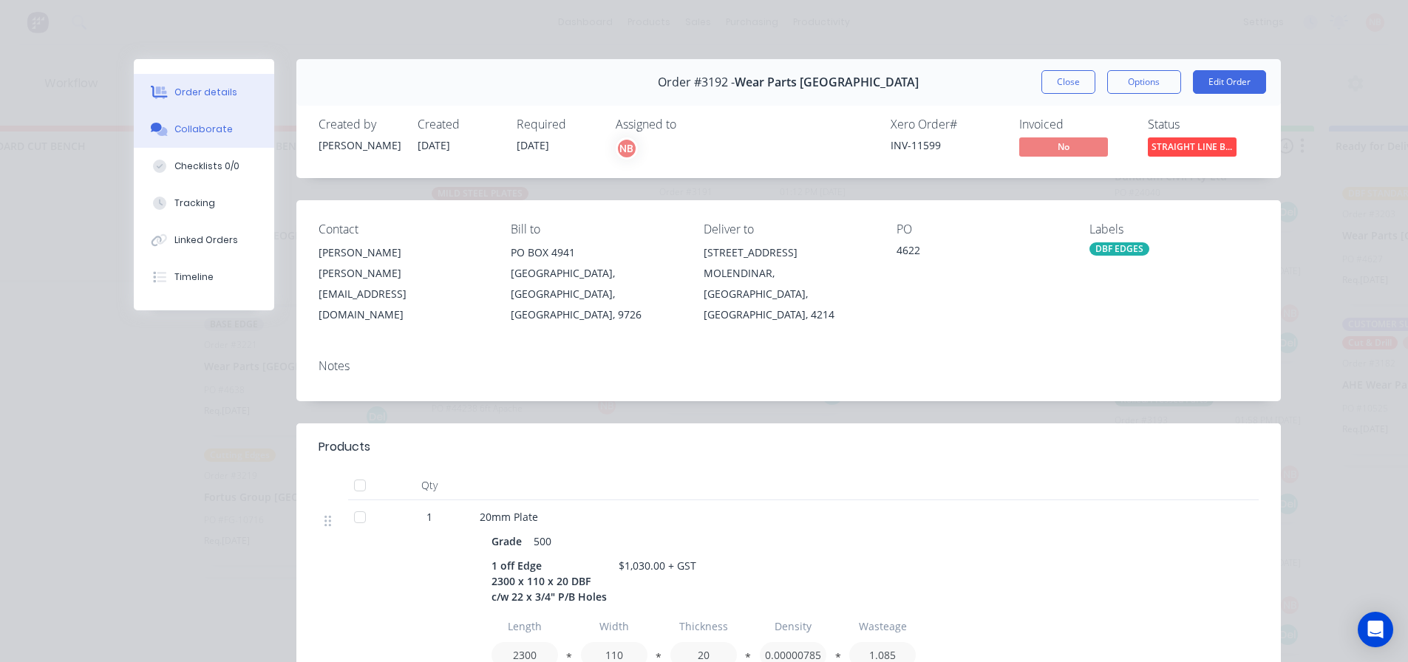
click at [215, 143] on button "Collaborate" at bounding box center [204, 129] width 140 height 37
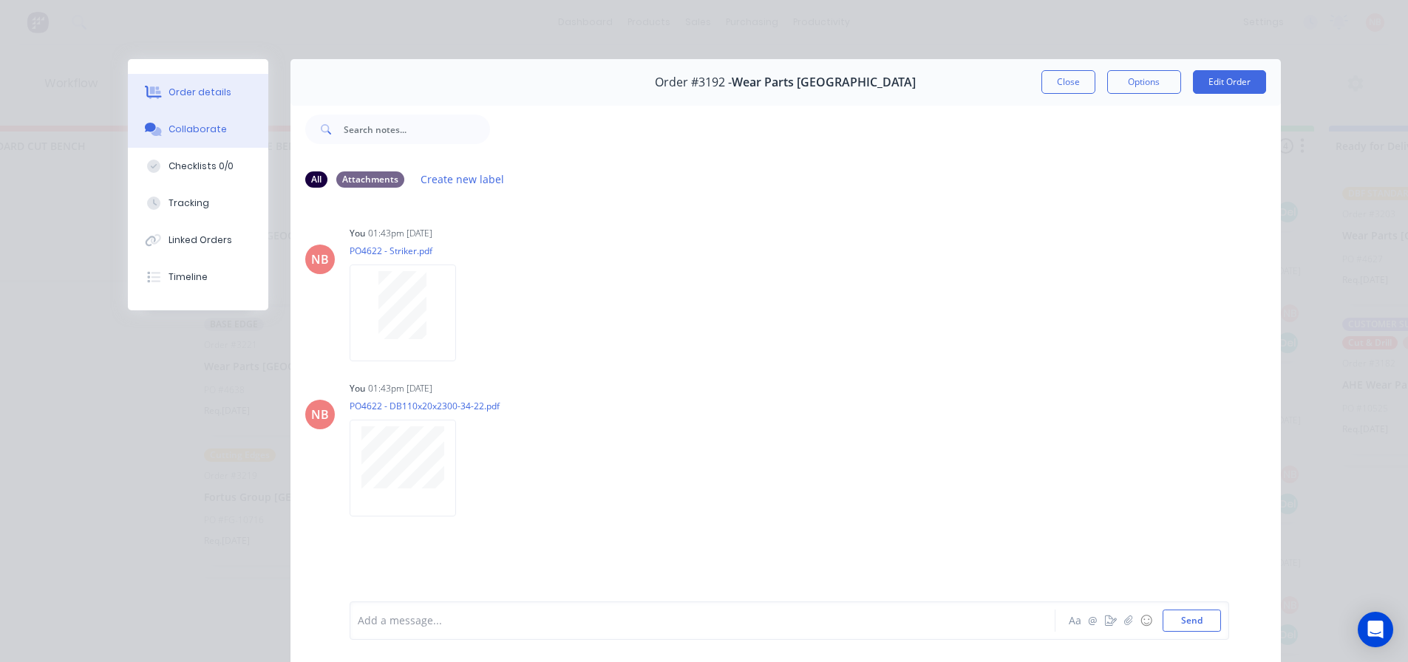
click at [201, 98] on div "Order details" at bounding box center [199, 92] width 63 height 13
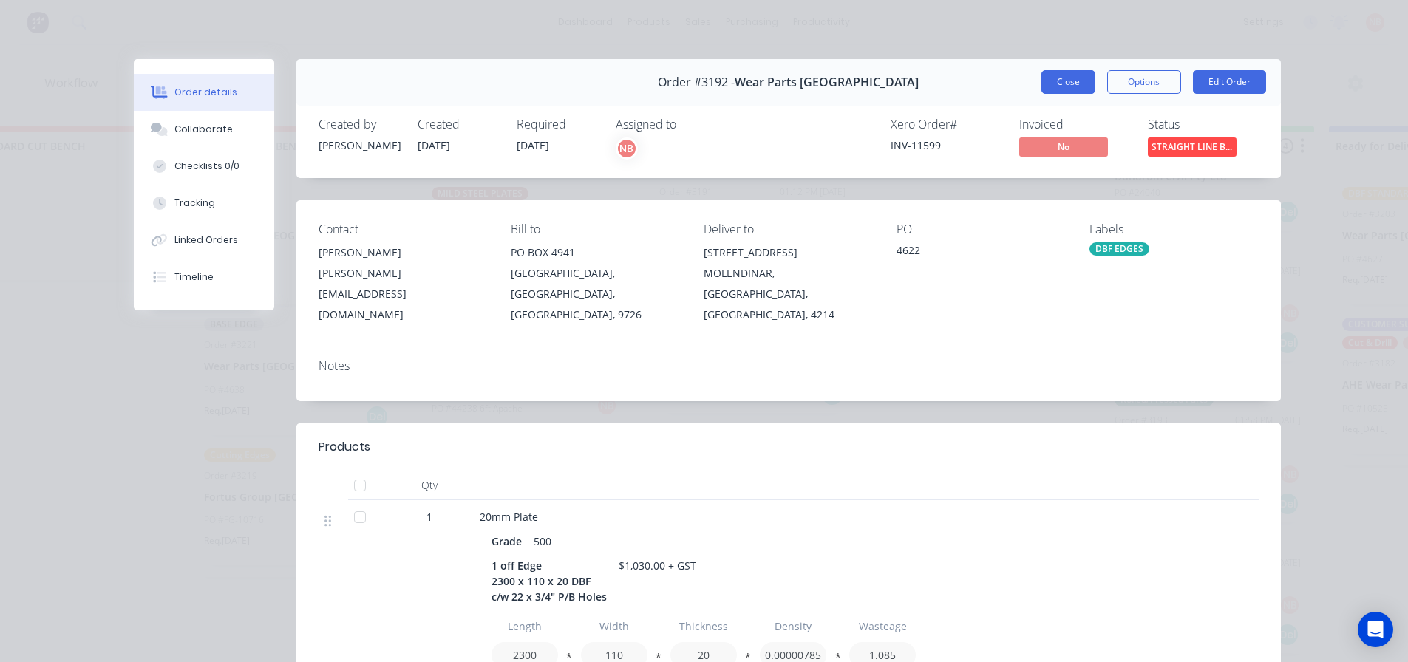
click at [1053, 89] on button "Close" at bounding box center [1068, 82] width 54 height 24
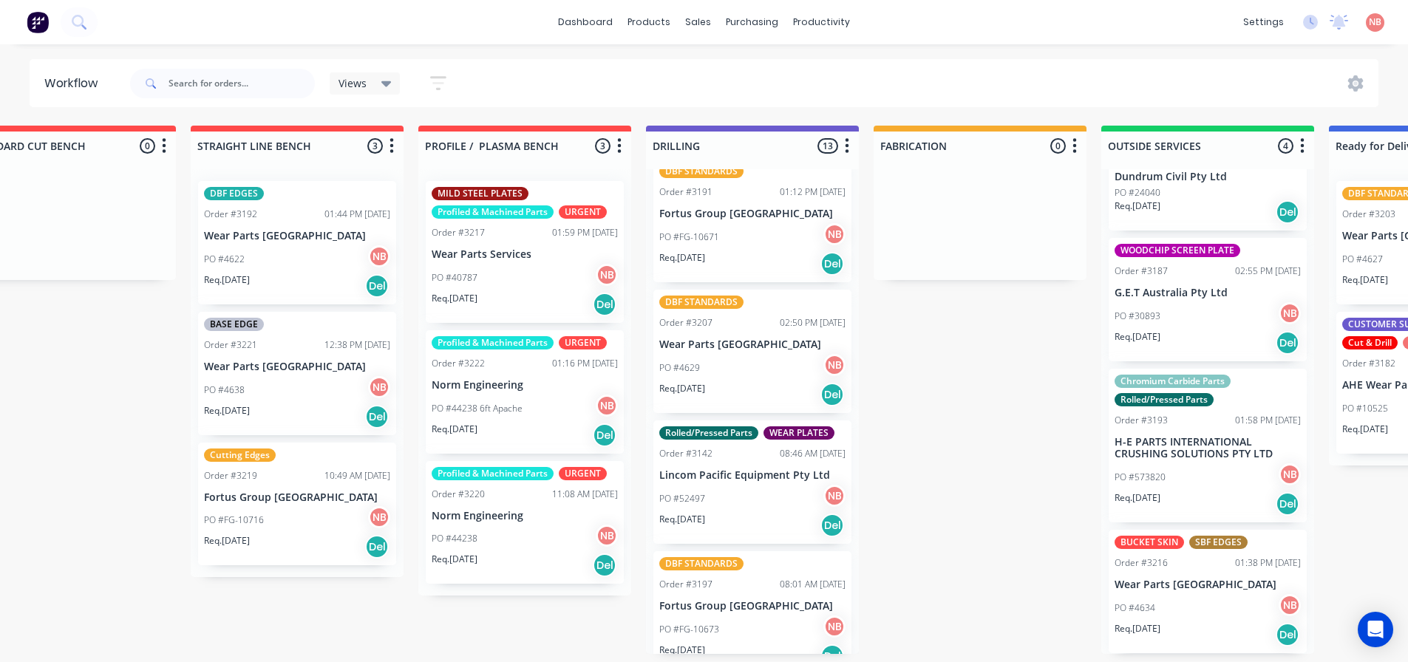
click at [724, 344] on p "Wear Parts [GEOGRAPHIC_DATA]" at bounding box center [752, 344] width 186 height 13
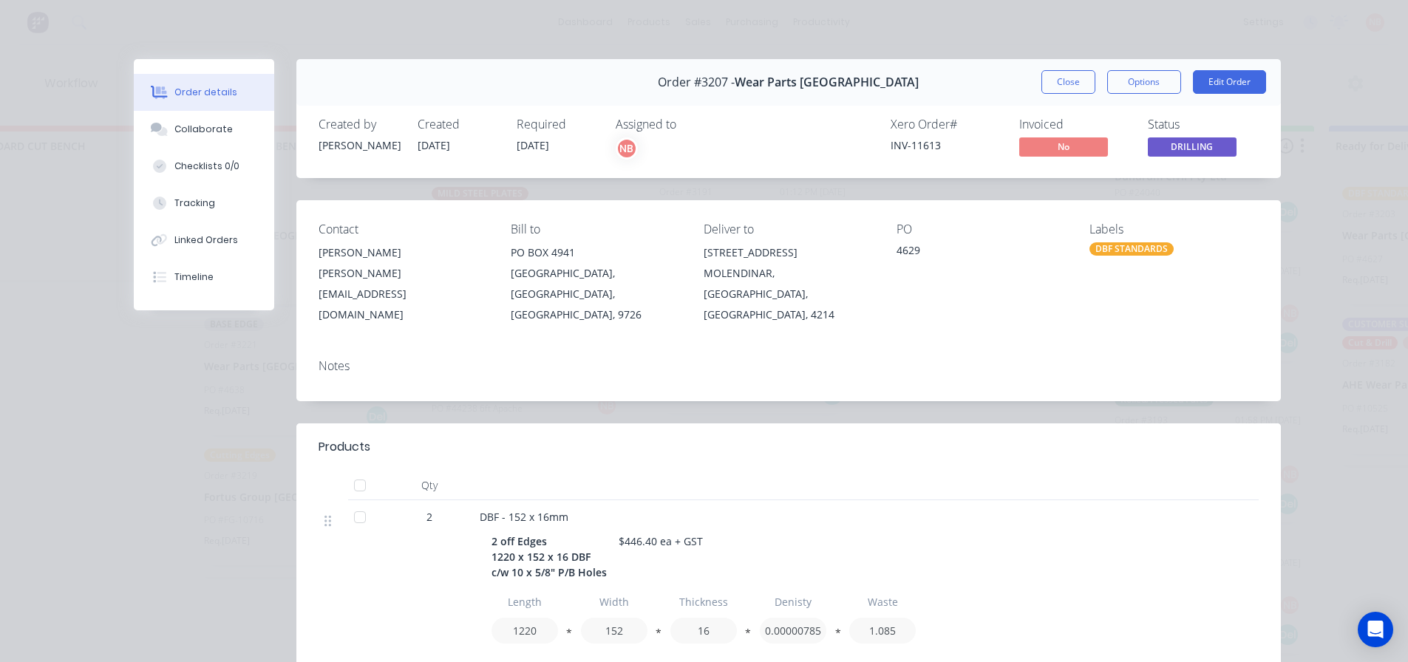
drag, startPoint x: 1072, startPoint y: 81, endPoint x: 976, endPoint y: 98, distance: 97.6
click at [1072, 81] on button "Close" at bounding box center [1068, 82] width 54 height 24
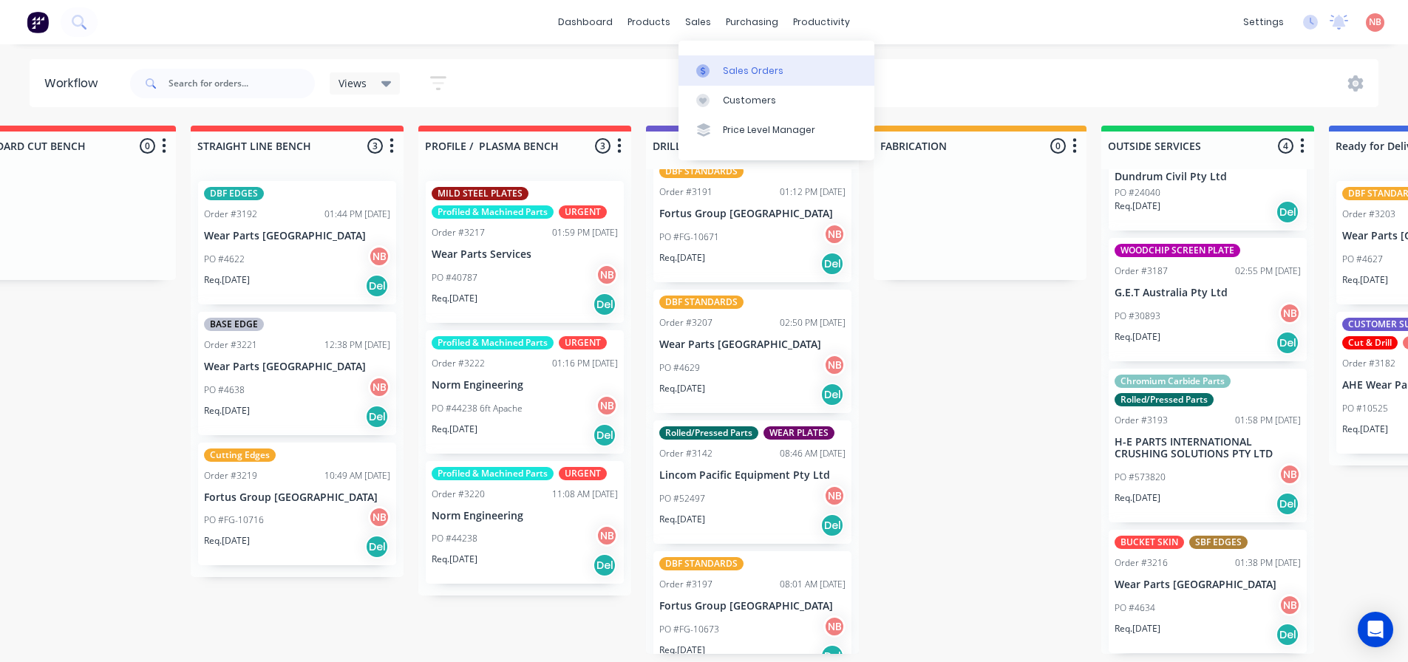
click at [712, 73] on div at bounding box center [707, 70] width 22 height 13
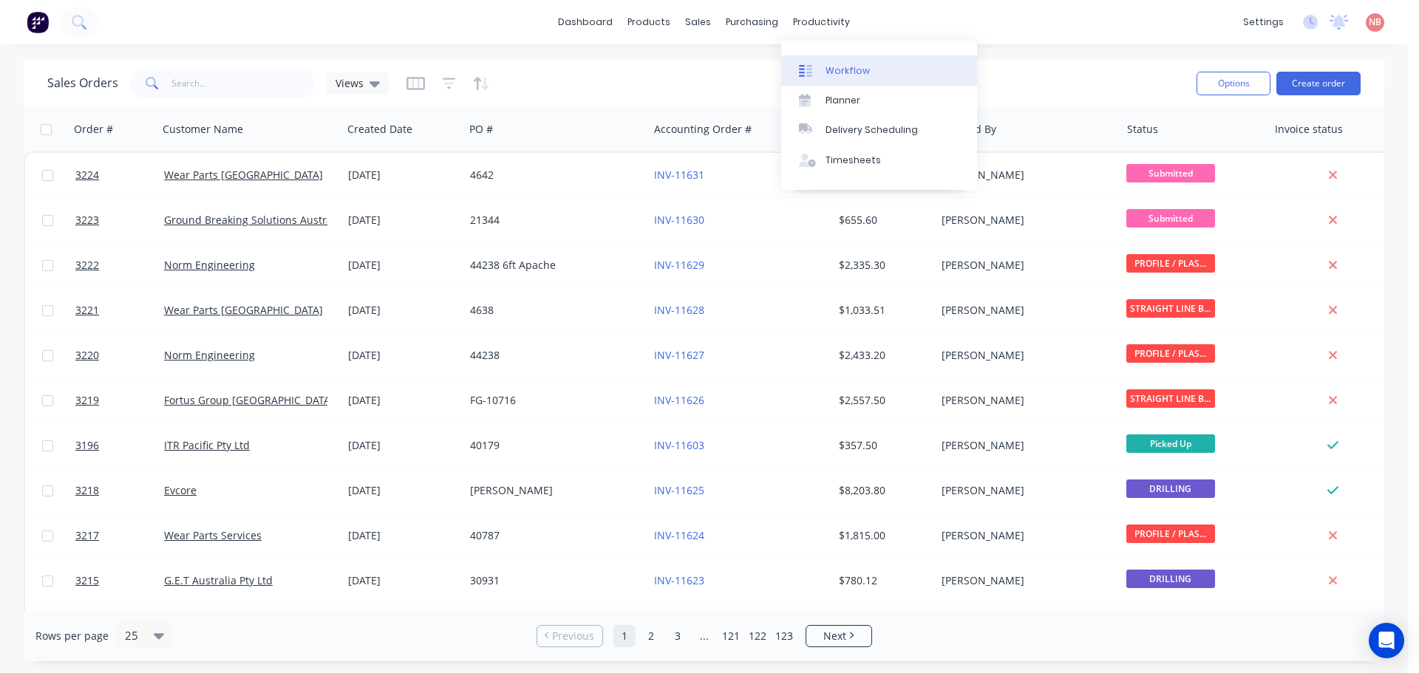
click at [837, 64] on div "Workflow" at bounding box center [847, 70] width 44 height 13
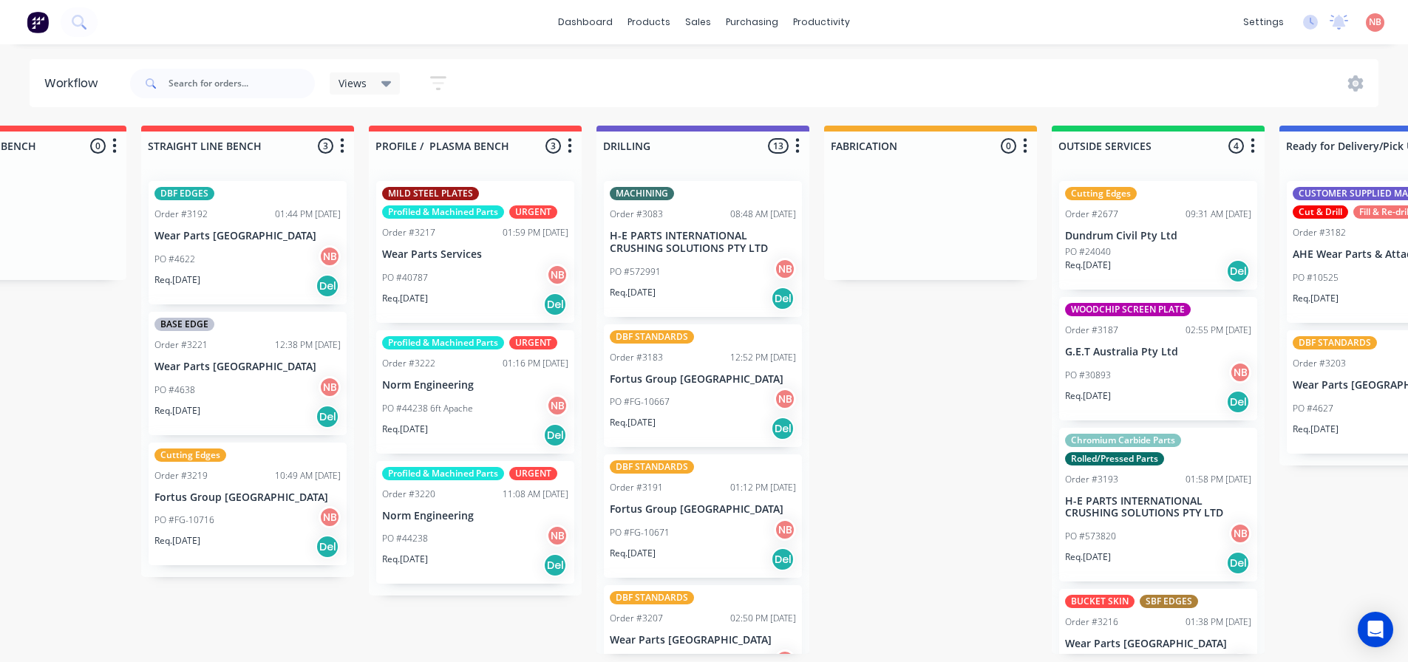
scroll to position [0, 344]
click at [237, 238] on p "Wear Parts [GEOGRAPHIC_DATA]" at bounding box center [249, 236] width 186 height 13
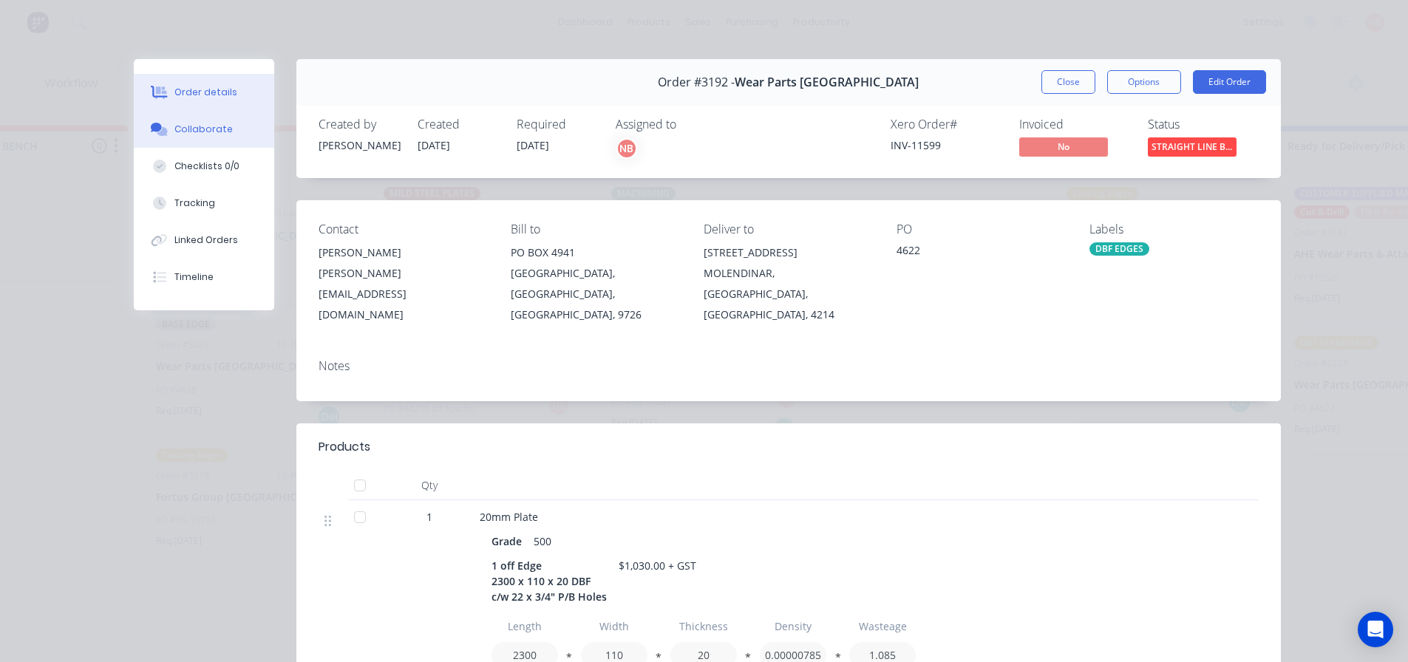
click at [218, 136] on button "Collaborate" at bounding box center [204, 129] width 140 height 37
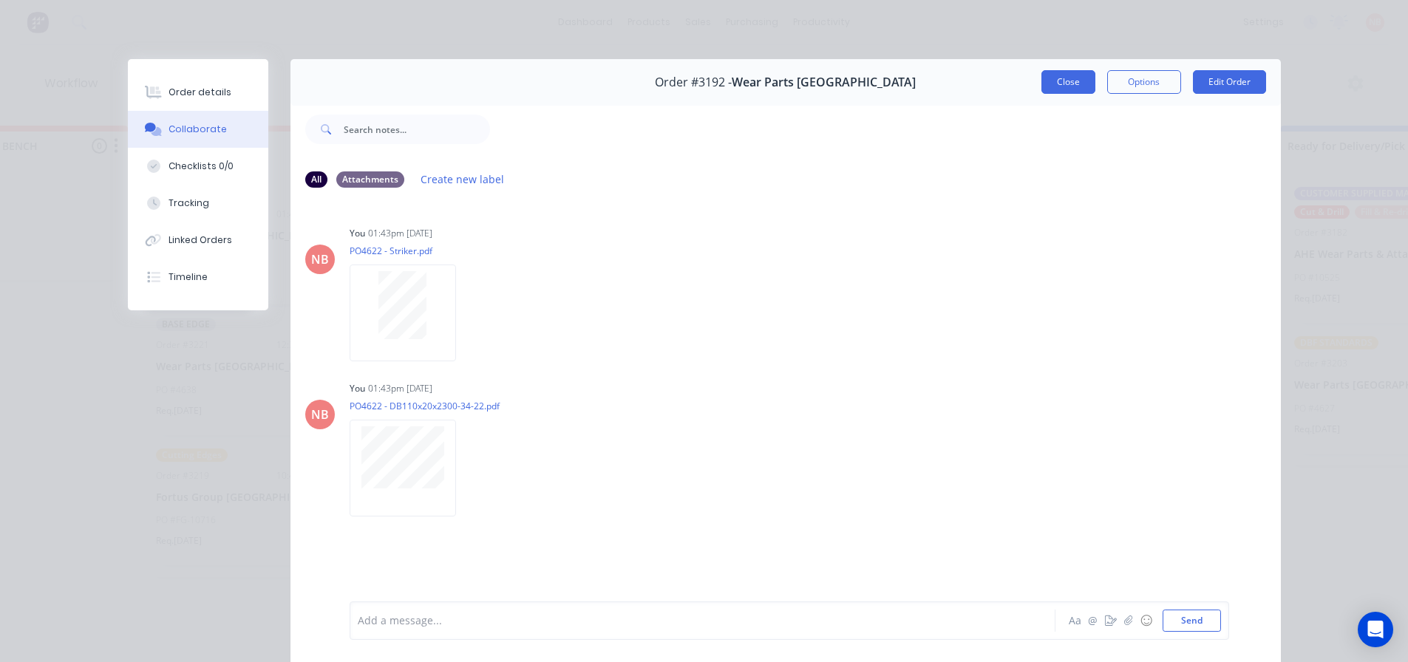
click at [1041, 80] on button "Close" at bounding box center [1068, 82] width 54 height 24
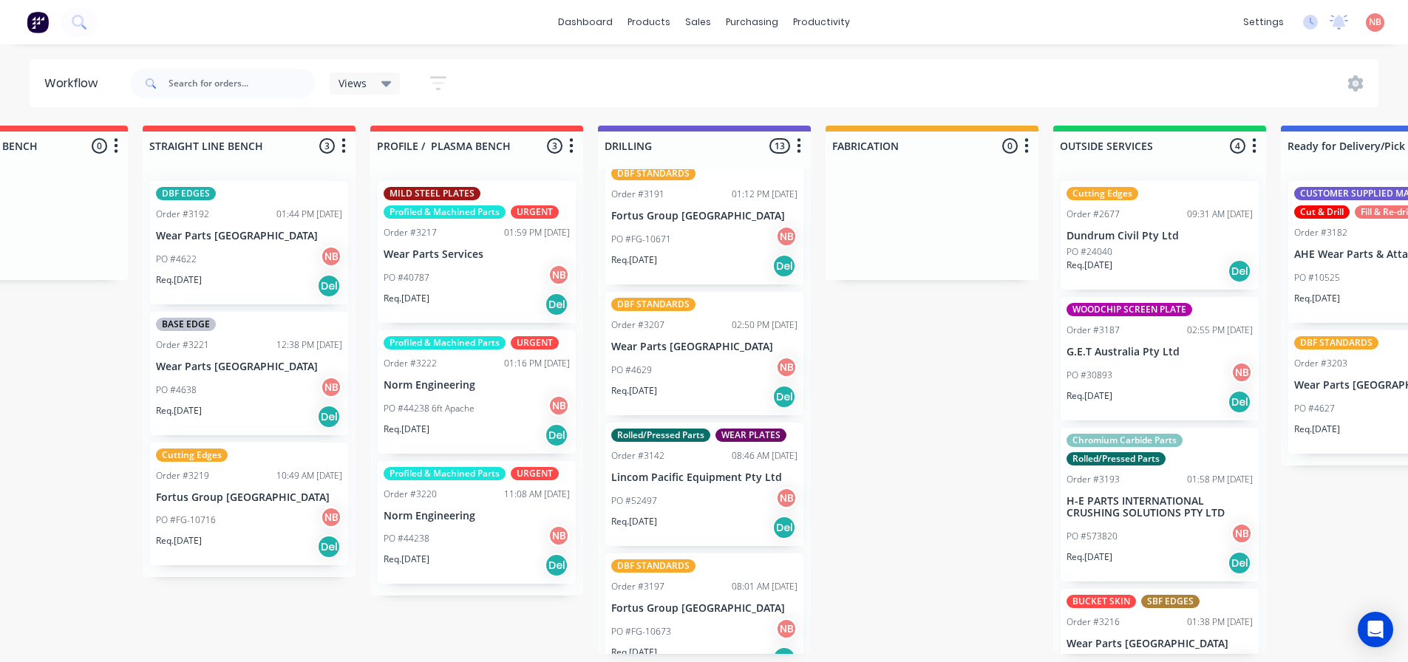
scroll to position [296, 0]
click at [672, 368] on div "PO #4629 NB" at bounding box center [704, 368] width 186 height 28
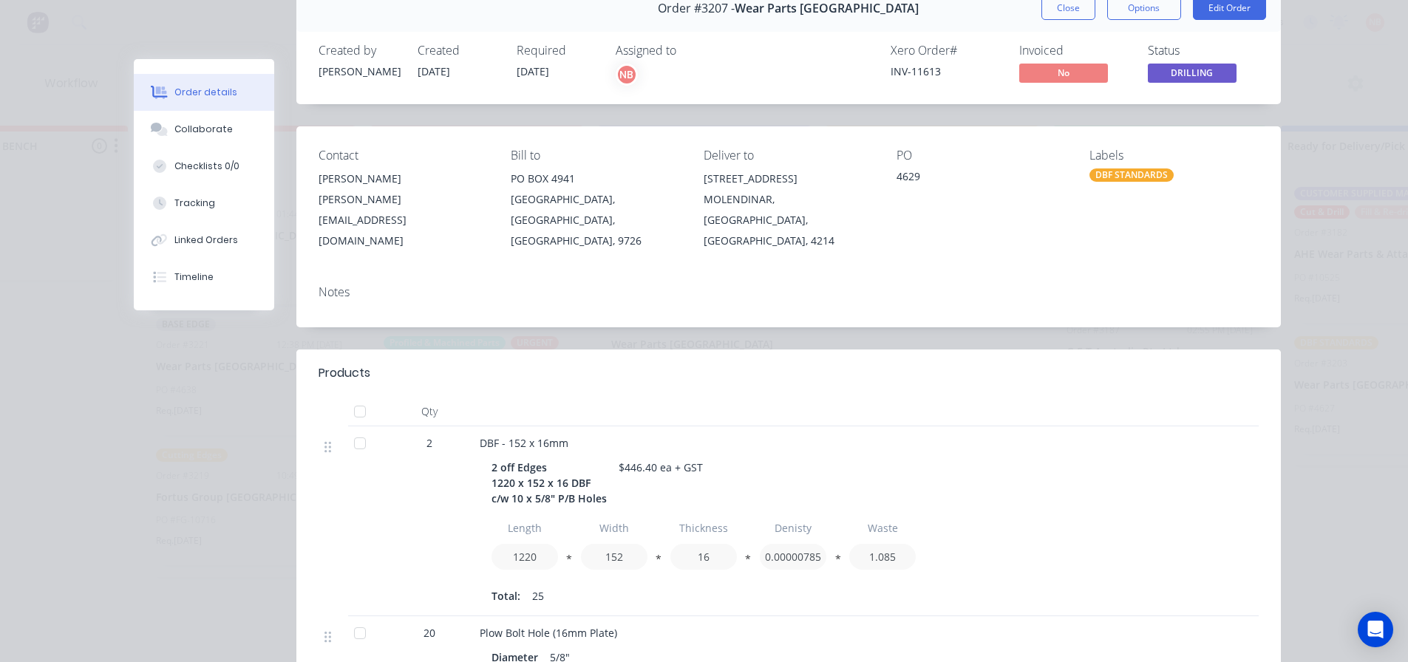
scroll to position [0, 0]
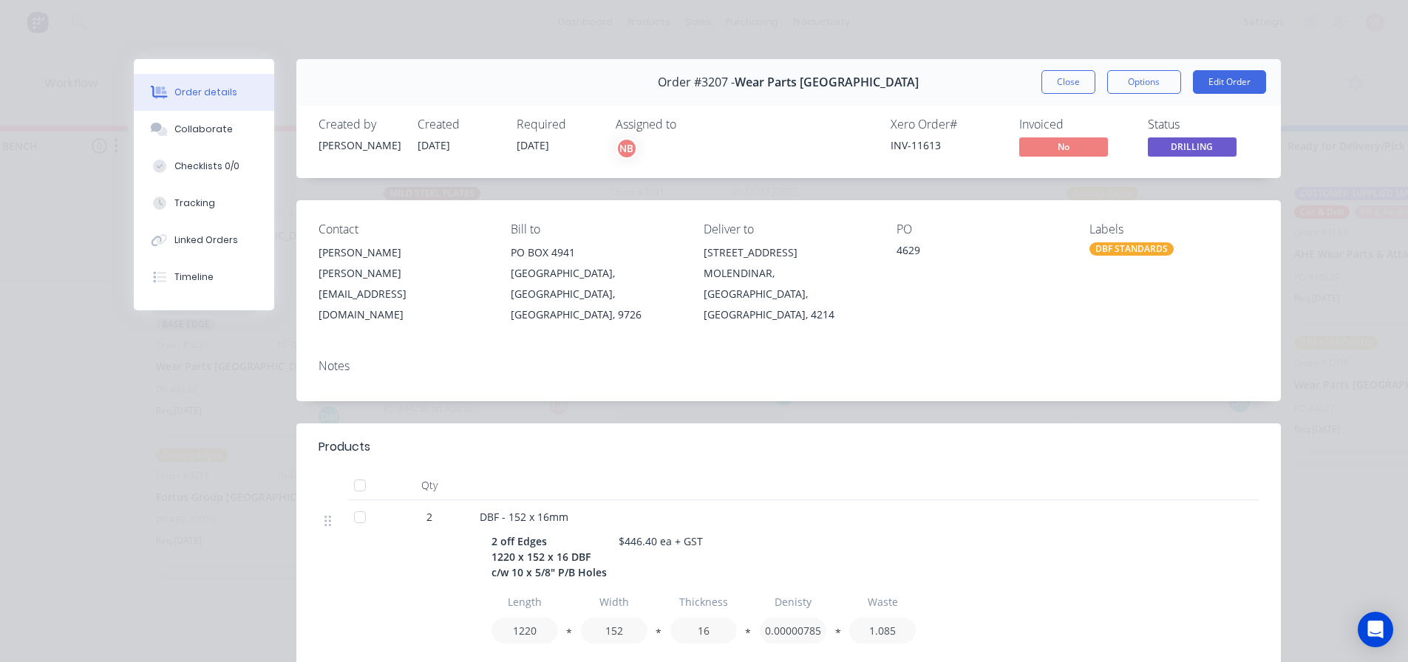
drag, startPoint x: 1051, startPoint y: 89, endPoint x: 1109, endPoint y: 111, distance: 62.2
click at [1051, 89] on button "Close" at bounding box center [1068, 82] width 54 height 24
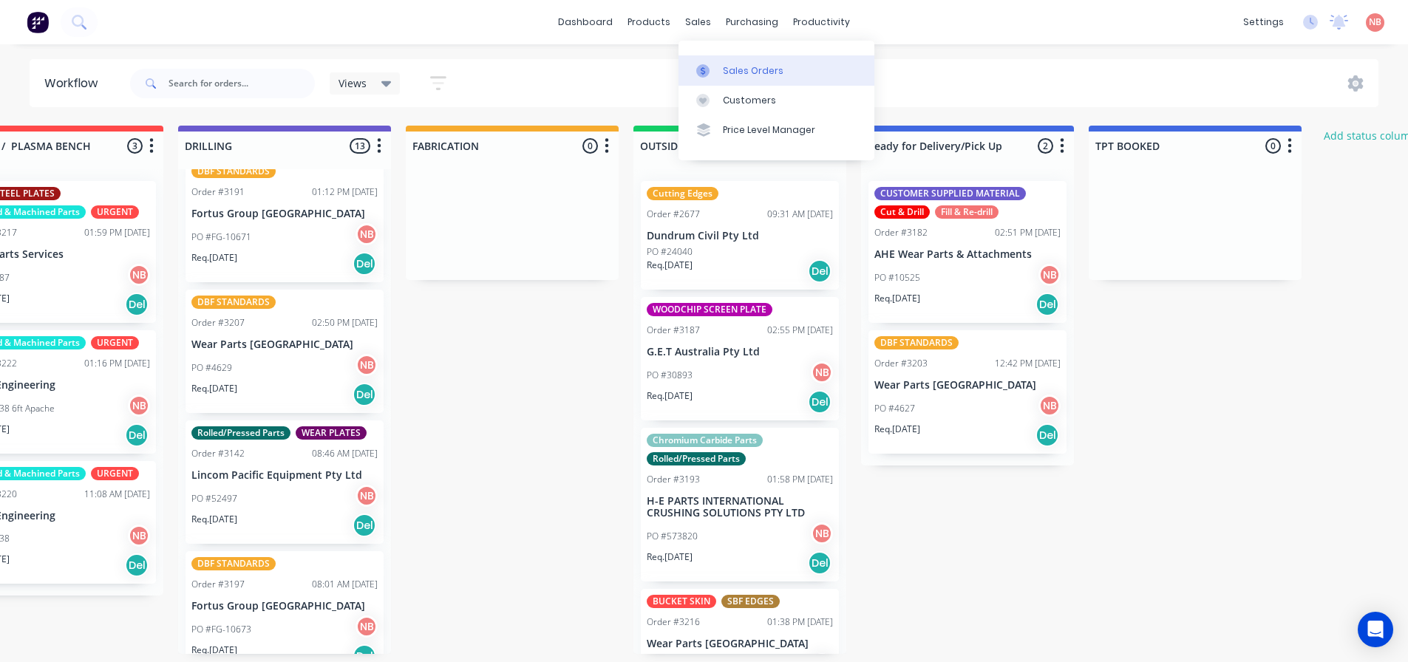
click at [712, 75] on div at bounding box center [707, 70] width 22 height 13
